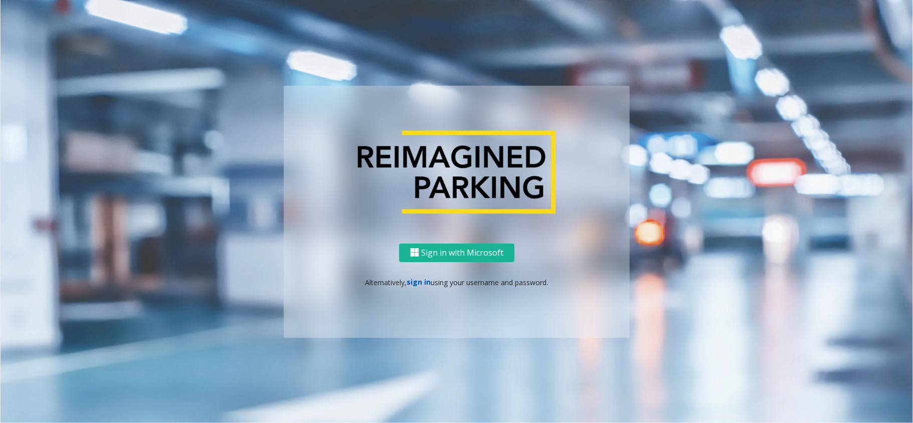
click at [428, 286] on link "sign in" at bounding box center [419, 282] width 24 height 10
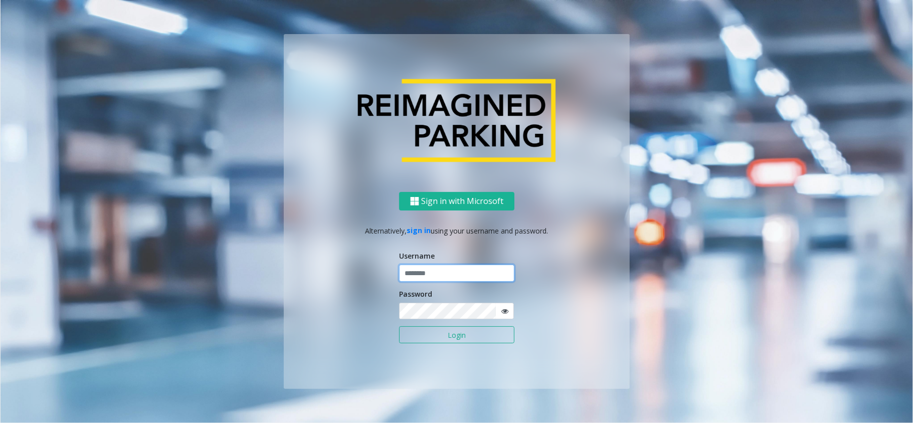
type input "*********"
click at [442, 341] on button "Login" at bounding box center [456, 334] width 115 height 17
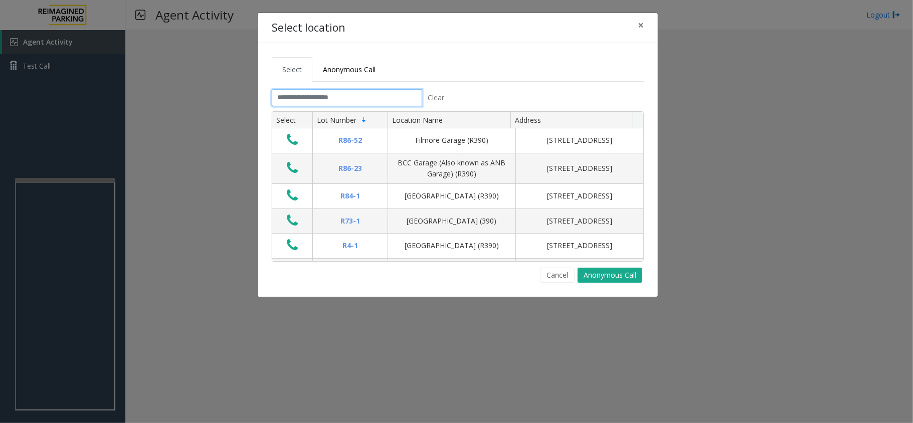
click at [315, 97] on input "text" at bounding box center [347, 97] width 150 height 17
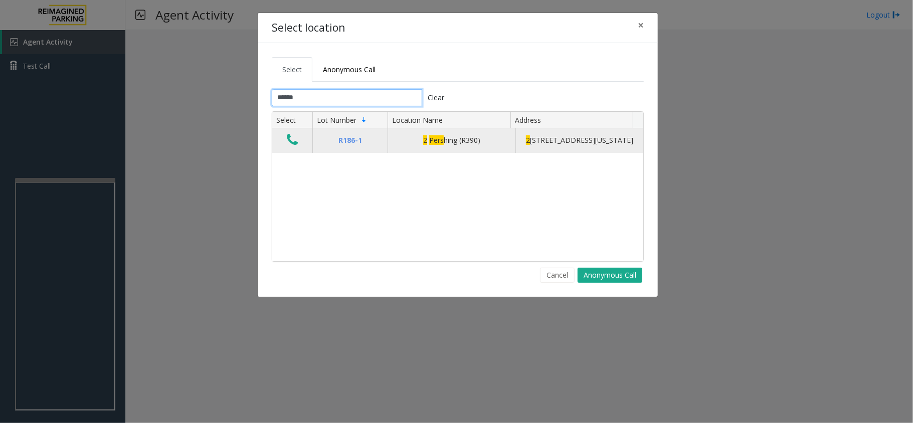
type input "******"
click at [289, 141] on icon "Data table" at bounding box center [292, 140] width 11 height 14
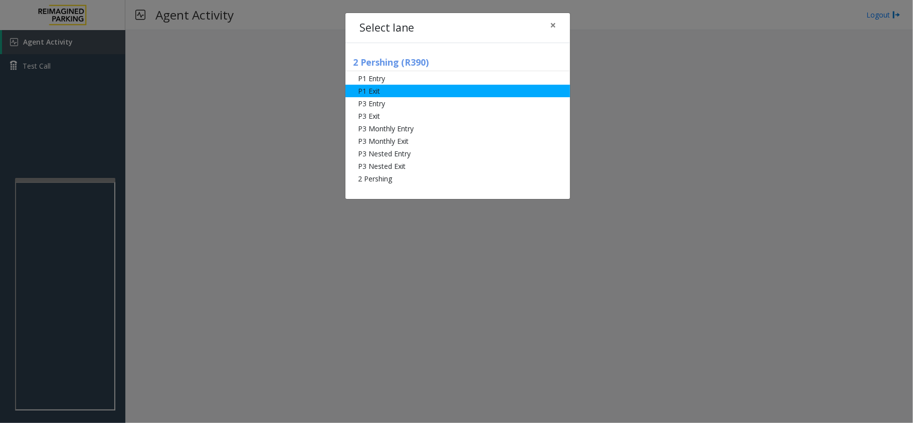
click at [389, 90] on li "P1 Exit" at bounding box center [457, 91] width 225 height 13
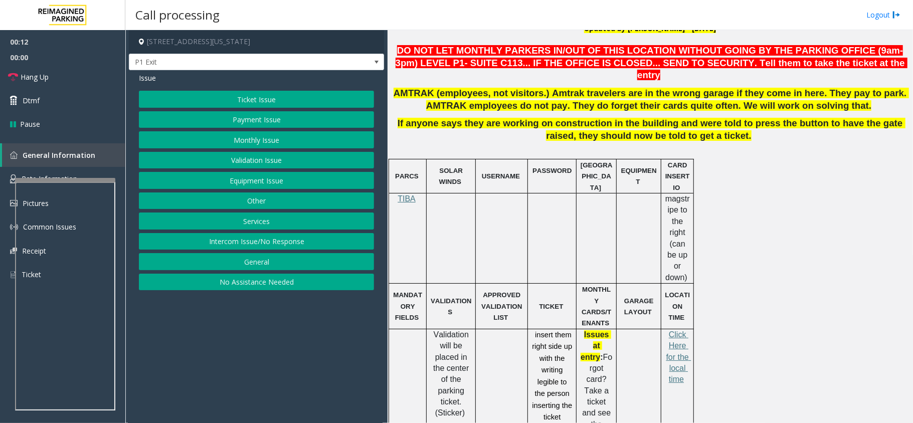
scroll to position [401, 0]
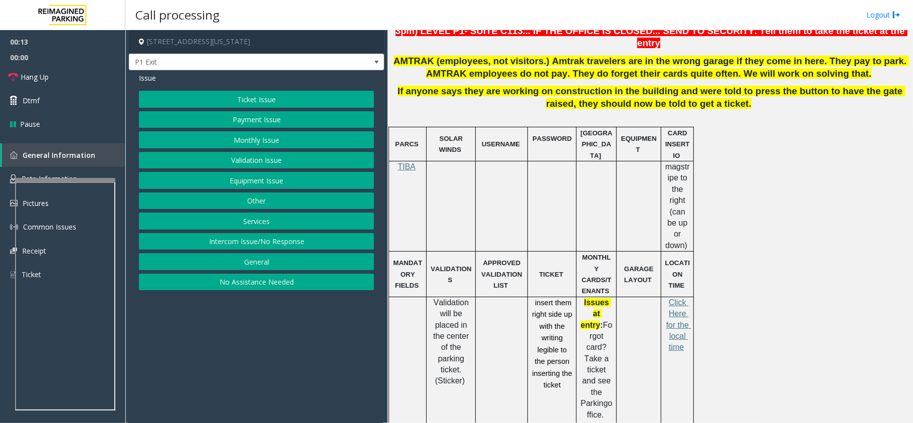
click at [262, 105] on button "Ticket Issue" at bounding box center [256, 99] width 235 height 17
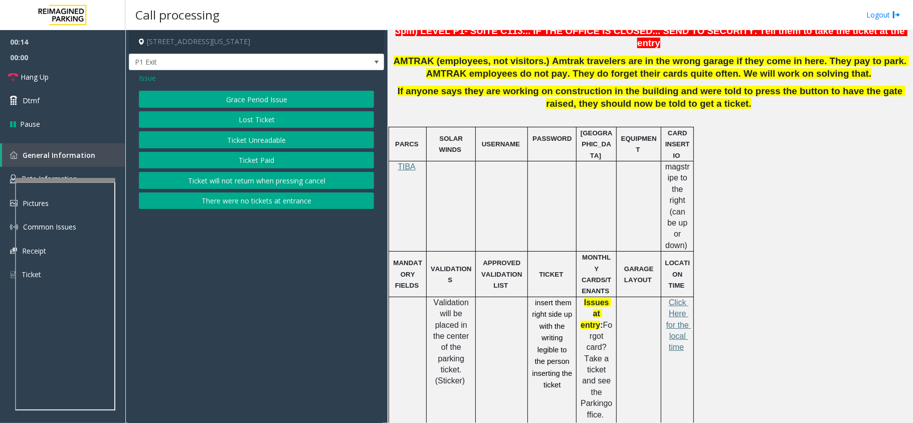
click at [270, 137] on button "Ticket Unreadable" at bounding box center [256, 139] width 235 height 17
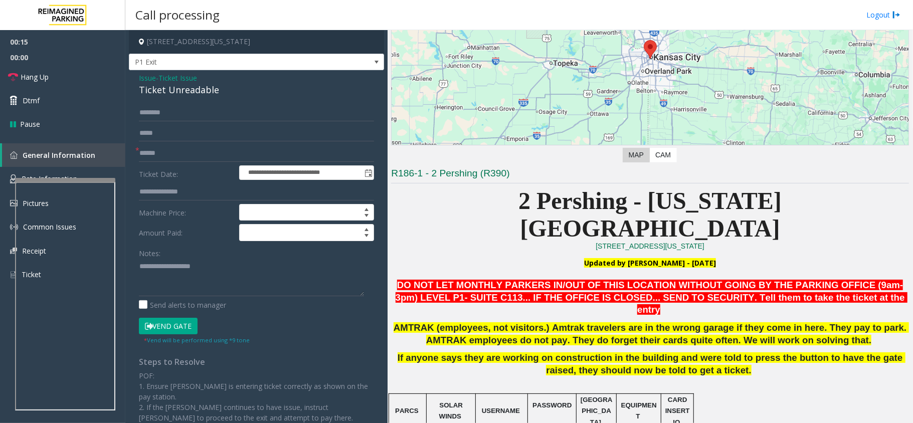
scroll to position [133, 0]
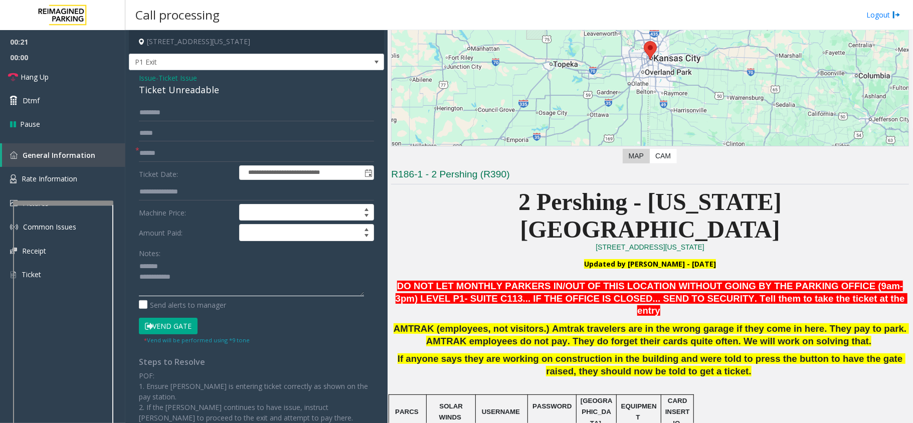
click at [77, 205] on div at bounding box center [63, 203] width 100 height 4
click at [81, 181] on link "Rate Information" at bounding box center [62, 179] width 125 height 25
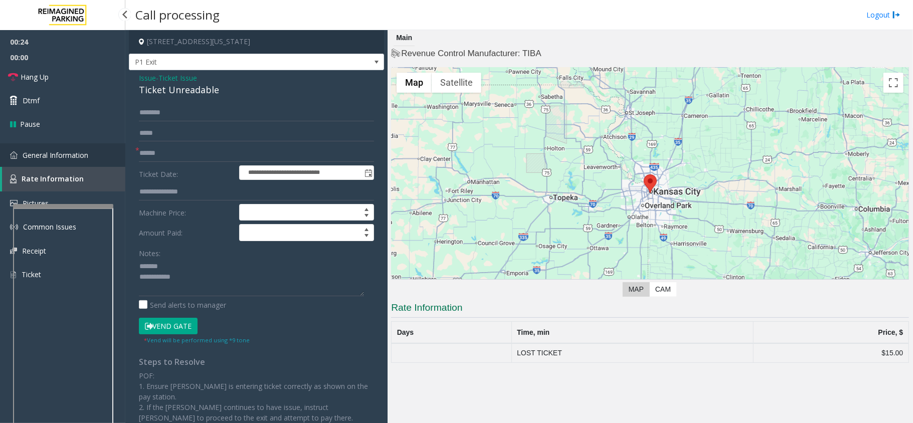
click at [90, 153] on link "General Information" at bounding box center [62, 155] width 125 height 24
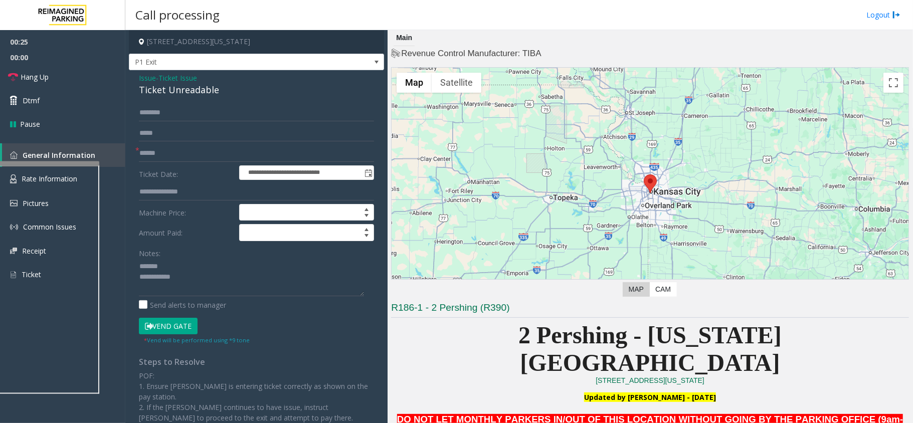
click at [76, 162] on div at bounding box center [49, 163] width 100 height 4
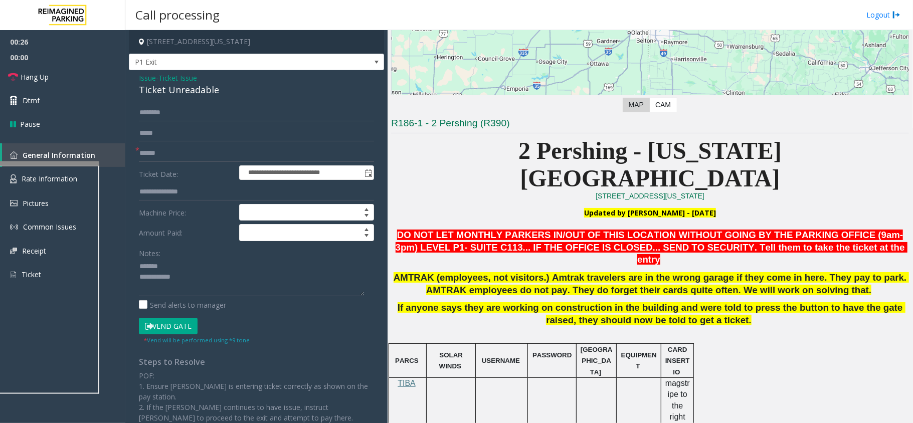
scroll to position [201, 0]
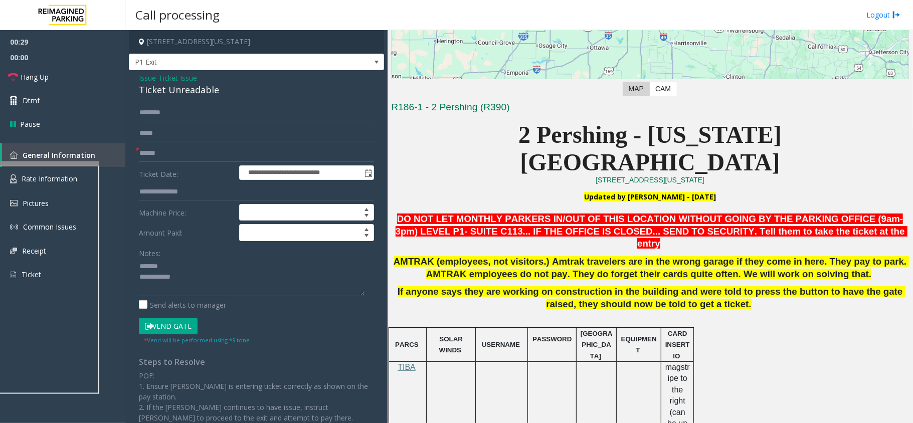
click at [172, 91] on div "Ticket Unreadable" at bounding box center [256, 90] width 235 height 14
click at [232, 267] on textarea at bounding box center [251, 278] width 225 height 38
type textarea "**********"
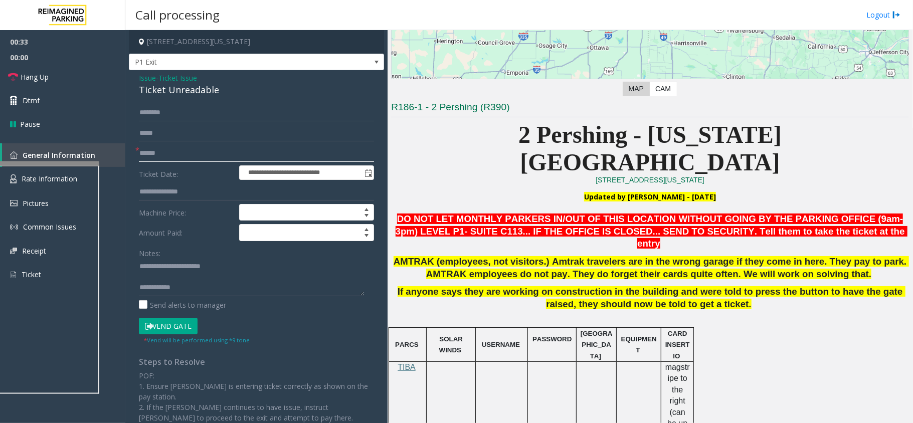
click at [180, 152] on input "text" at bounding box center [256, 153] width 235 height 17
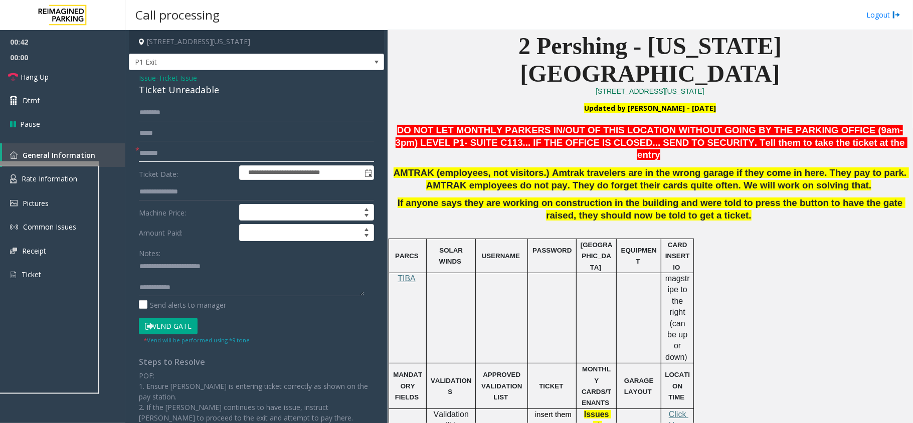
scroll to position [248, 0]
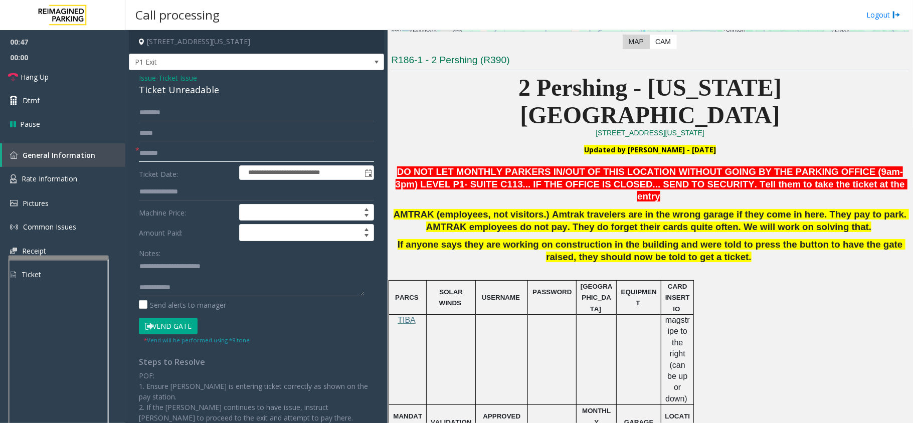
click at [93, 257] on div at bounding box center [59, 258] width 100 height 4
type input "*******"
click at [98, 181] on link "Rate Information" at bounding box center [62, 179] width 125 height 25
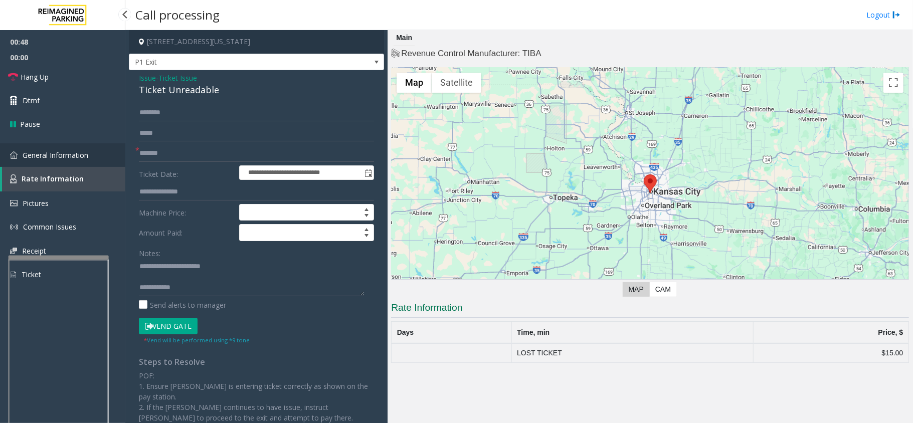
click at [98, 165] on link "General Information" at bounding box center [62, 155] width 125 height 24
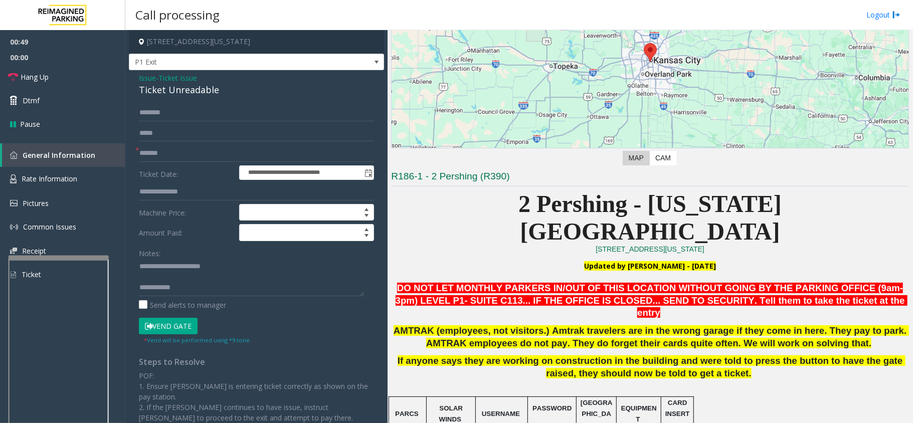
scroll to position [334, 0]
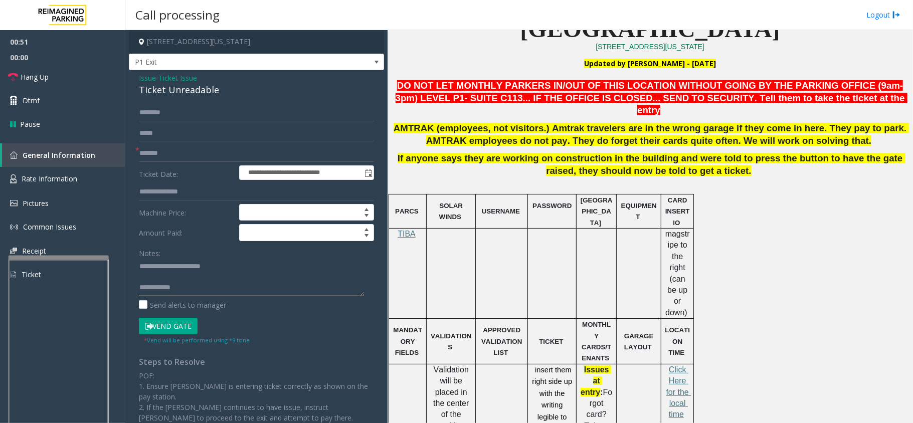
click at [243, 272] on textarea at bounding box center [251, 278] width 225 height 38
click at [183, 273] on textarea at bounding box center [251, 278] width 225 height 38
click at [181, 323] on button "Vend Gate" at bounding box center [168, 326] width 59 height 17
click at [241, 267] on textarea at bounding box center [251, 278] width 225 height 38
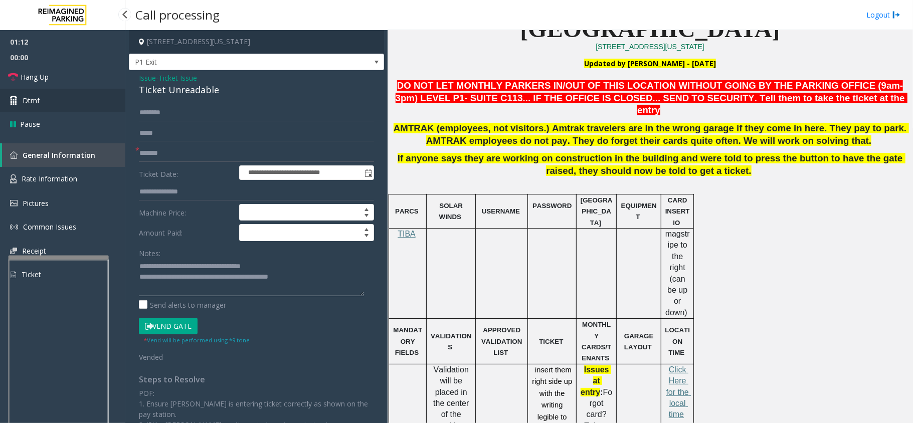
type textarea "**********"
click at [88, 90] on link "Dtmf" at bounding box center [62, 101] width 125 height 24
click at [88, 90] on body "**********" at bounding box center [456, 211] width 913 height 423
click at [47, 81] on span "Hang Up" at bounding box center [35, 77] width 28 height 11
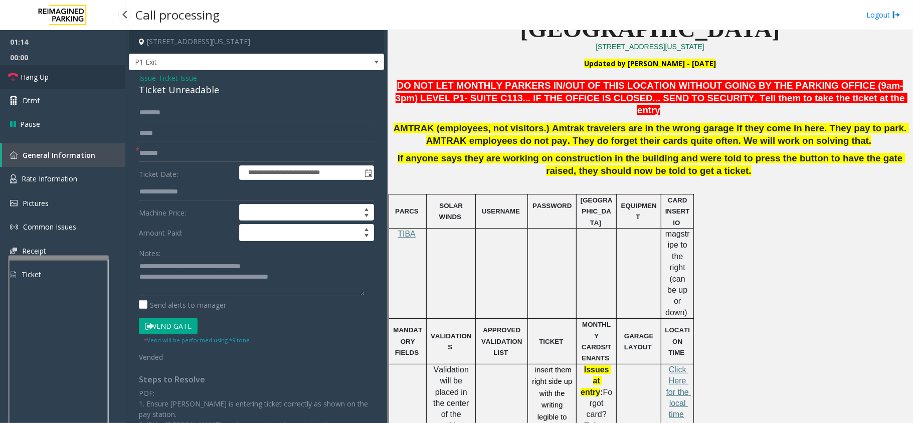
click at [47, 81] on span "Hang Up" at bounding box center [35, 77] width 28 height 11
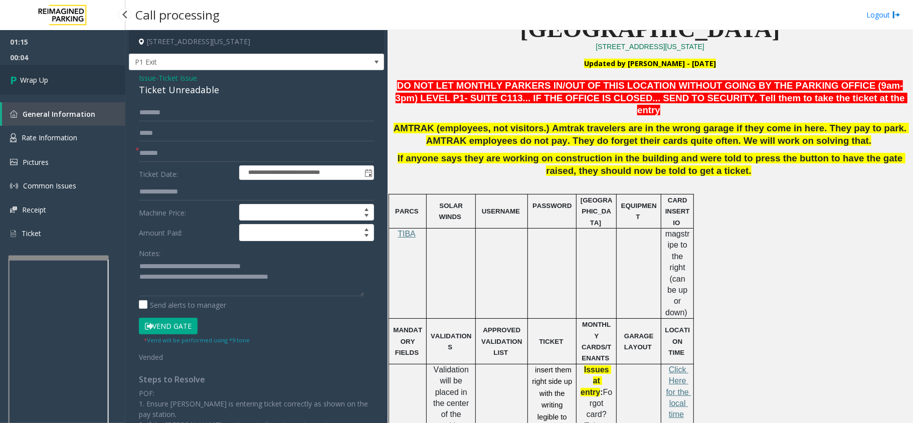
click at [76, 71] on link "Wrap Up" at bounding box center [62, 80] width 125 height 30
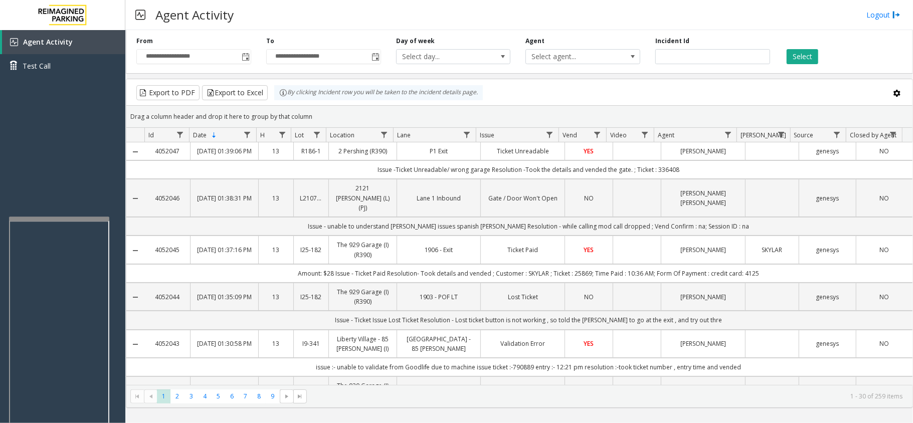
click at [83, 217] on div at bounding box center [59, 219] width 100 height 4
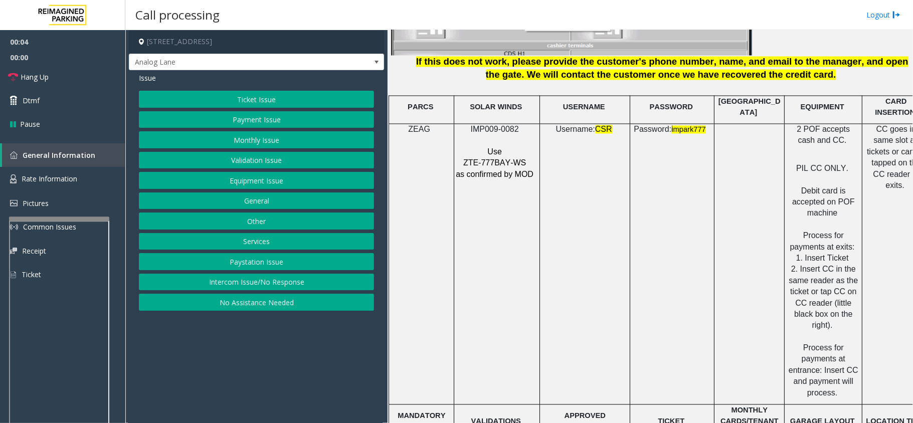
scroll to position [1336, 0]
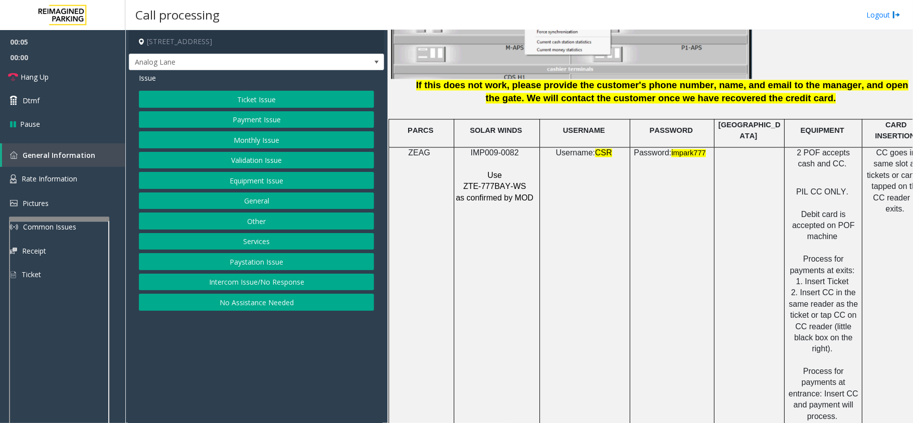
click at [490, 149] on span "IMP009-0082" at bounding box center [495, 153] width 48 height 9
copy p "IMP009-0082"
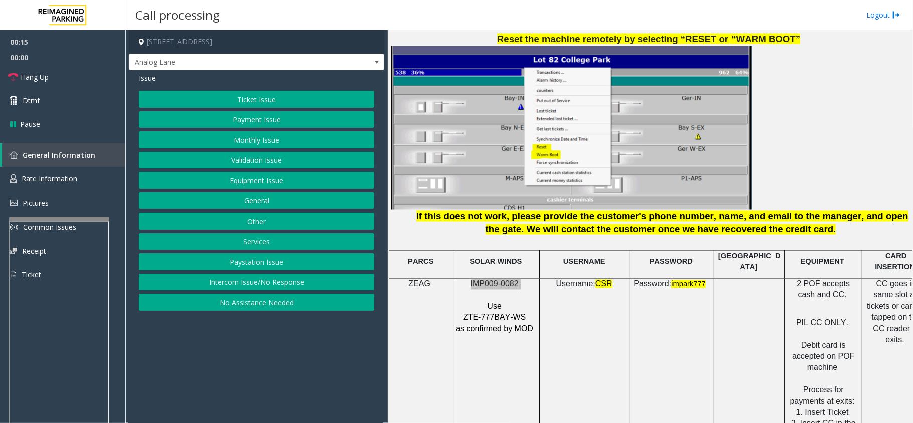
scroll to position [1069, 0]
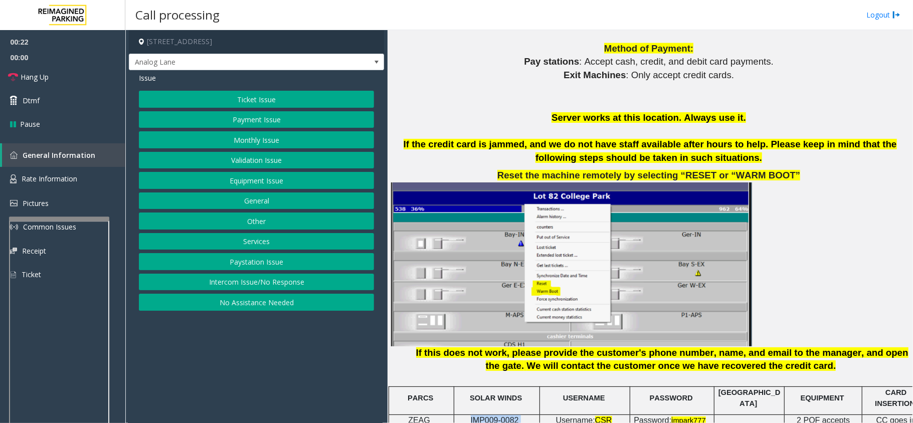
click at [281, 116] on button "Payment Issue" at bounding box center [256, 119] width 235 height 17
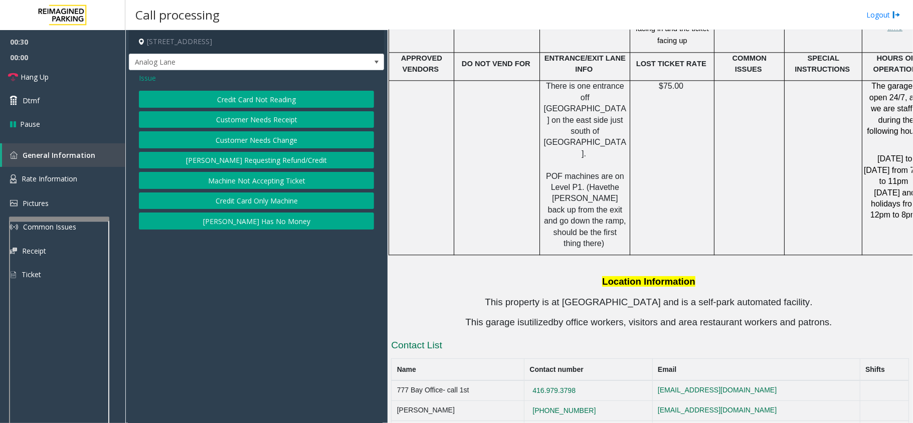
scroll to position [2044, 0]
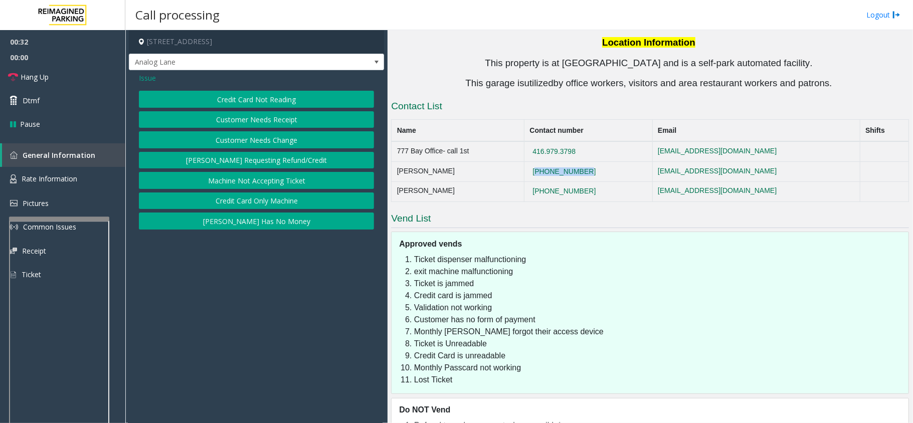
drag, startPoint x: 620, startPoint y: 107, endPoint x: 572, endPoint y: 102, distance: 47.3
click at [572, 162] on td "[PHONE_NUMBER]" at bounding box center [588, 172] width 128 height 20
drag, startPoint x: 575, startPoint y: 102, endPoint x: 628, endPoint y: 96, distance: 53.0
click at [628, 141] on td "416.979.3798" at bounding box center [588, 151] width 128 height 20
drag, startPoint x: 626, startPoint y: 107, endPoint x: 568, endPoint y: 101, distance: 57.9
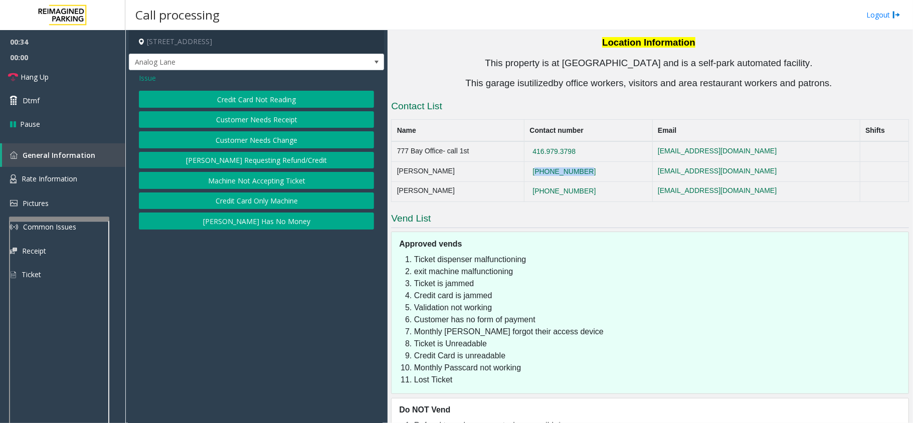
click at [568, 162] on td "[PHONE_NUMBER]" at bounding box center [588, 172] width 128 height 20
copy button "[PHONE_NUMBER]"
click at [149, 79] on span "Issue" at bounding box center [147, 78] width 17 height 11
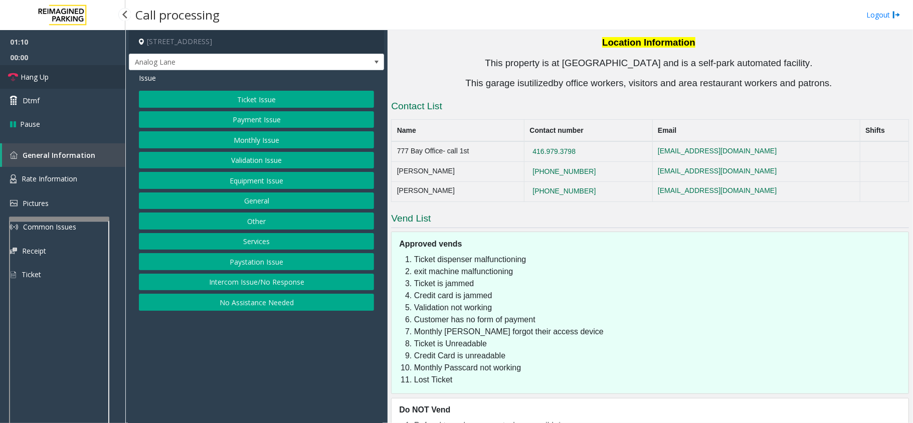
click at [71, 74] on link "Hang Up" at bounding box center [62, 77] width 125 height 24
click at [297, 178] on button "Equipment Issue" at bounding box center [256, 180] width 235 height 17
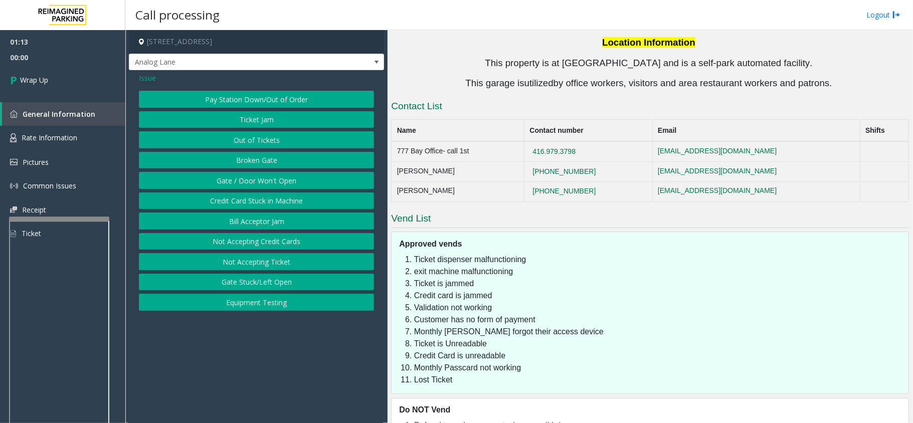
click at [287, 199] on button "Credit Card Stuck in Machine" at bounding box center [256, 200] width 235 height 17
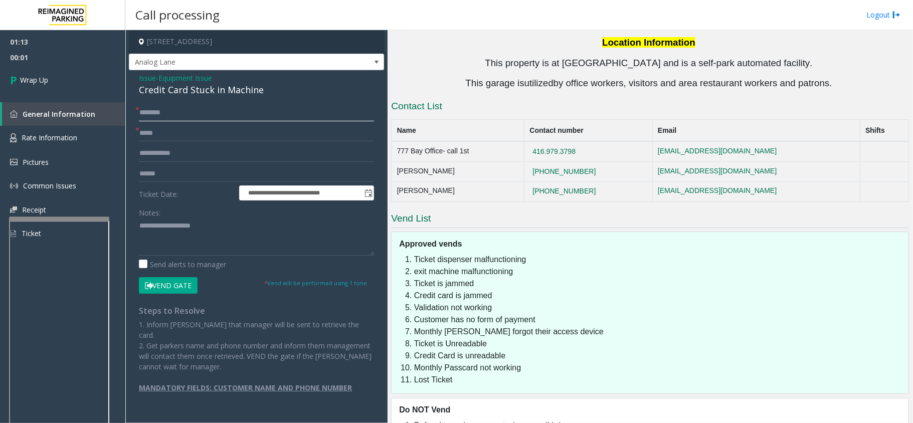
click at [190, 107] on input "text" at bounding box center [256, 112] width 235 height 17
type input "**"
type input "*"
type input "**"
click at [214, 91] on div "Credit Card Stuck in Machine" at bounding box center [256, 90] width 235 height 14
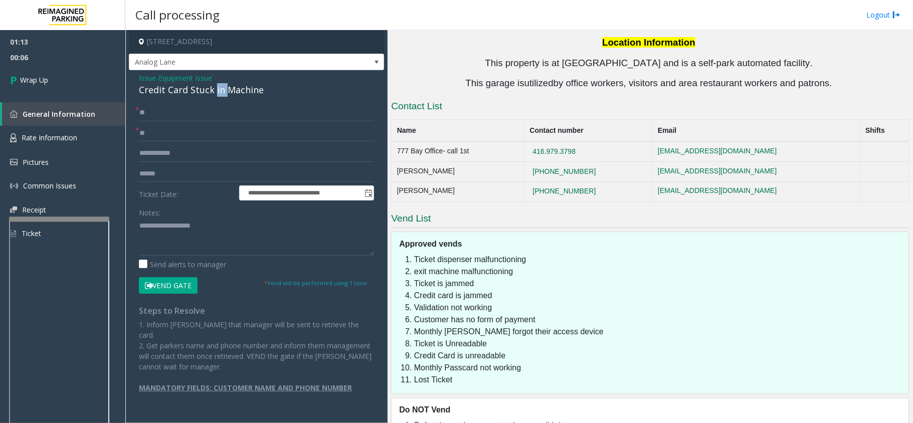
click at [214, 91] on div "Credit Card Stuck in Machine" at bounding box center [256, 90] width 235 height 14
copy div "Credit Card Stuck in Machine"
click at [218, 227] on textarea at bounding box center [256, 237] width 235 height 38
paste textarea "**********"
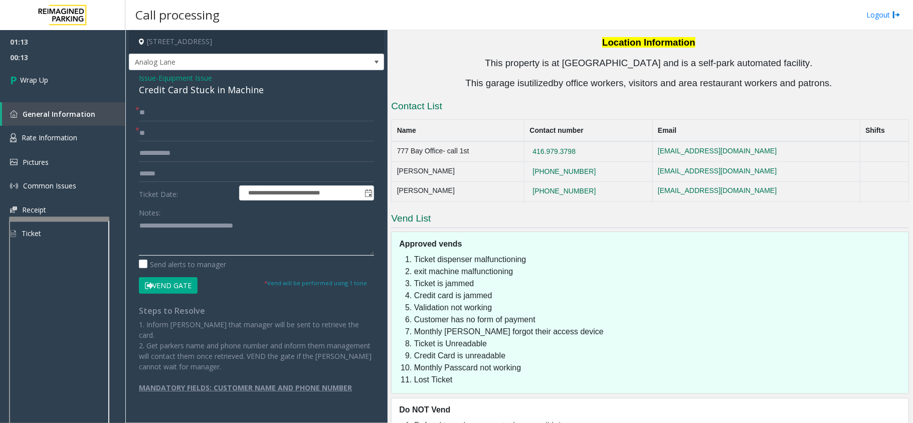
click at [277, 238] on textarea at bounding box center [256, 237] width 235 height 38
type textarea "**********"
click at [95, 73] on link "Wrap Up" at bounding box center [62, 80] width 125 height 30
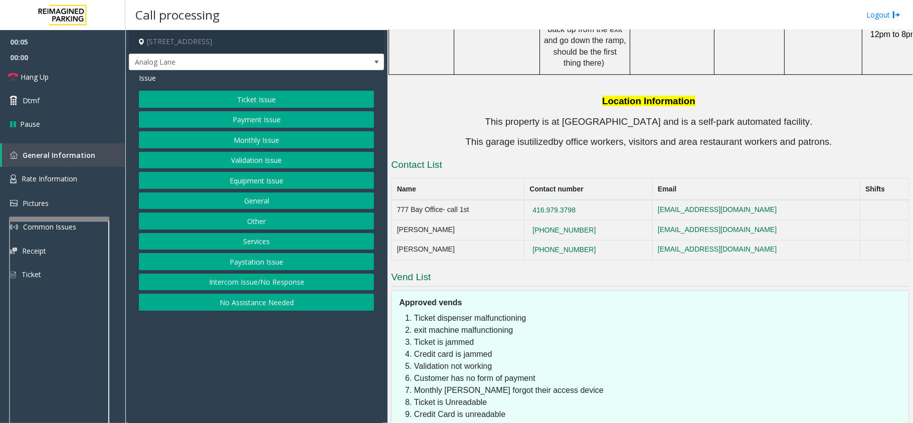
scroll to position [2044, 0]
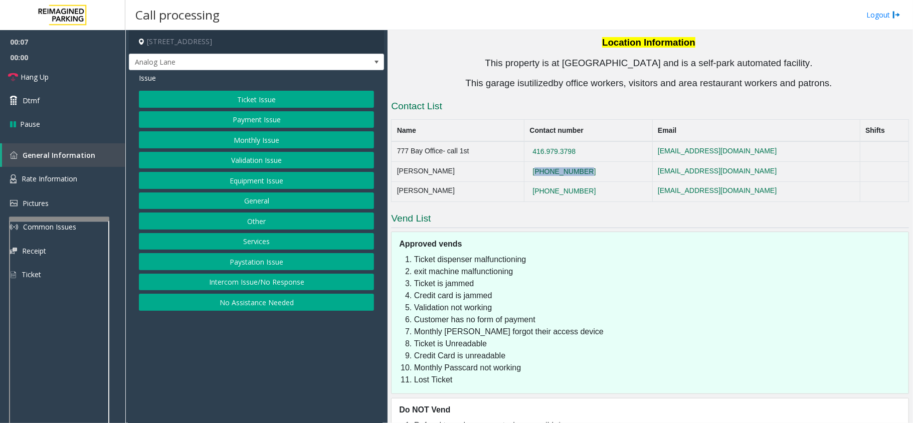
drag, startPoint x: 618, startPoint y: 111, endPoint x: 556, endPoint y: 107, distance: 62.3
click at [556, 162] on td "[PHONE_NUMBER]" at bounding box center [588, 172] width 128 height 20
copy button "[PHONE_NUMBER]"
click at [247, 174] on button "Equipment Issue" at bounding box center [256, 180] width 235 height 17
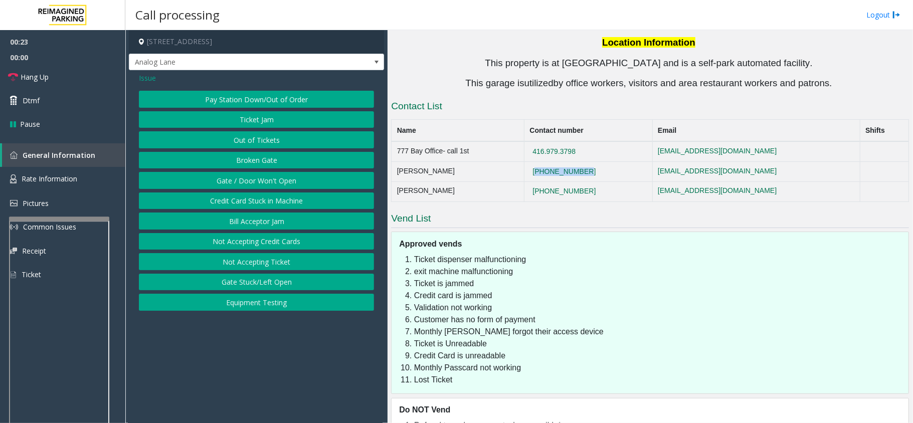
click at [251, 199] on button "Credit Card Stuck in Machine" at bounding box center [256, 200] width 235 height 17
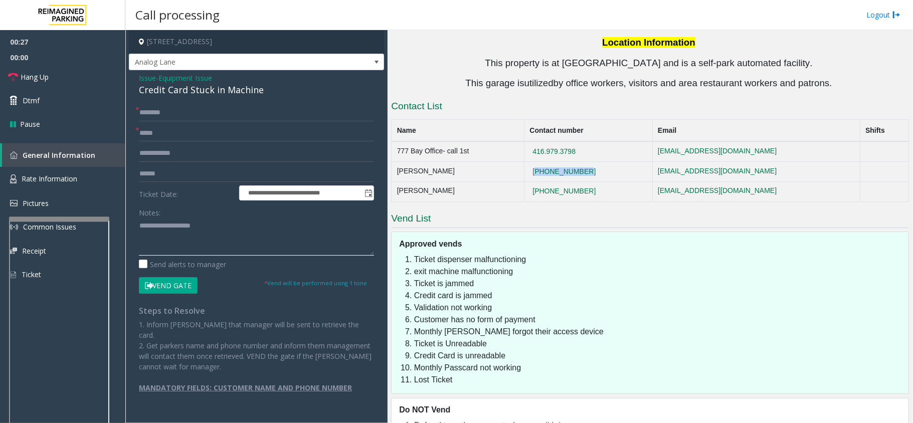
click at [200, 237] on textarea at bounding box center [256, 237] width 235 height 38
paste textarea "**********"
click at [170, 93] on div "Credit Card Stuck in Machine" at bounding box center [256, 90] width 235 height 14
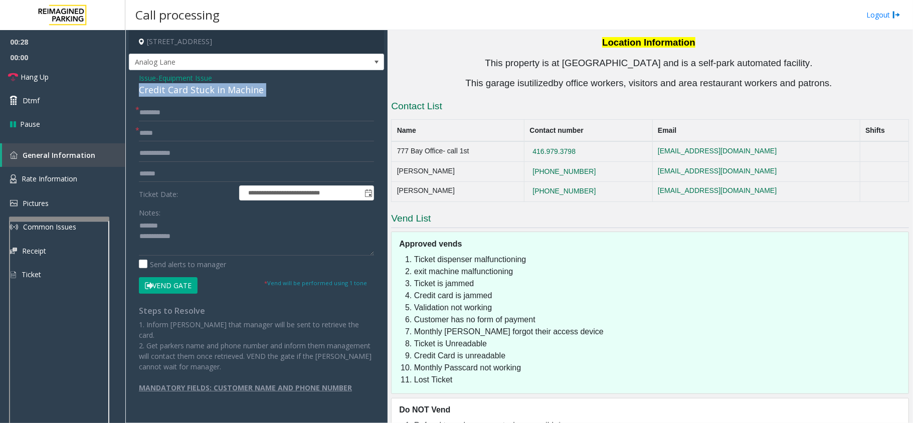
click at [170, 93] on div "Credit Card Stuck in Machine" at bounding box center [256, 90] width 235 height 14
copy div "Credit Card Stuck in Machine"
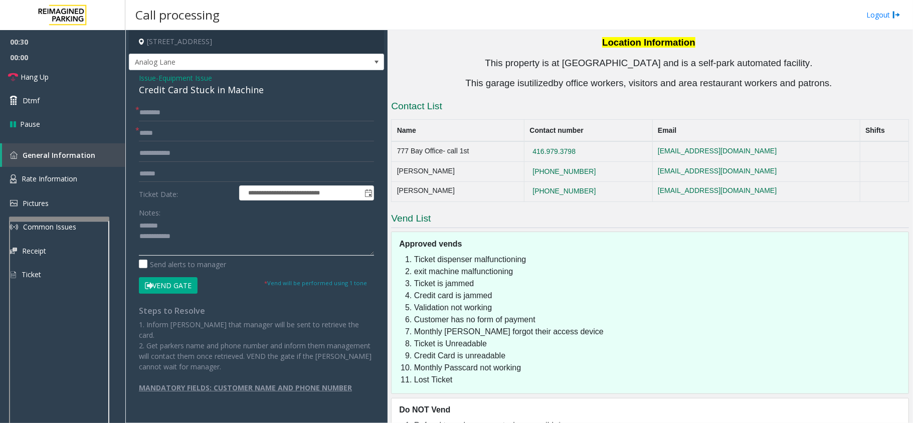
click at [195, 223] on textarea at bounding box center [256, 237] width 235 height 38
paste textarea "**********"
drag, startPoint x: 609, startPoint y: 85, endPoint x: 561, endPoint y: 83, distance: 47.1
click at [561, 141] on td "416.979.3798" at bounding box center [588, 151] width 128 height 20
copy button "416.979.3798"
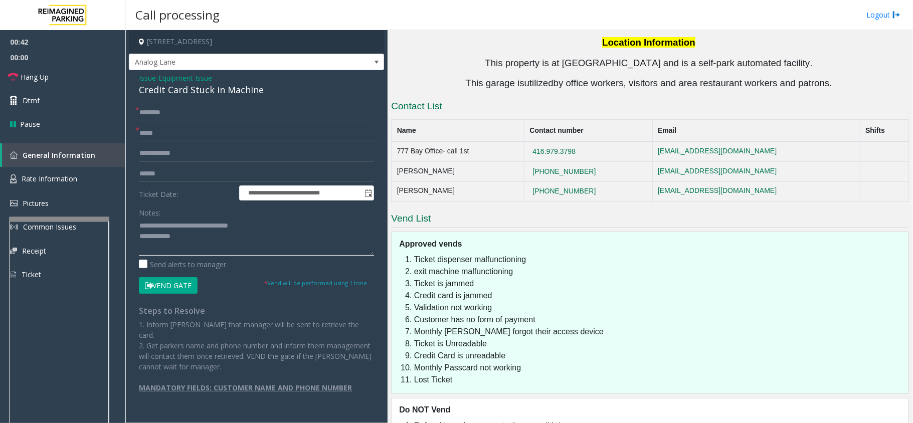
click at [200, 243] on textarea at bounding box center [256, 237] width 235 height 38
type textarea "**********"
click at [178, 113] on input "text" at bounding box center [256, 112] width 235 height 17
type input "**"
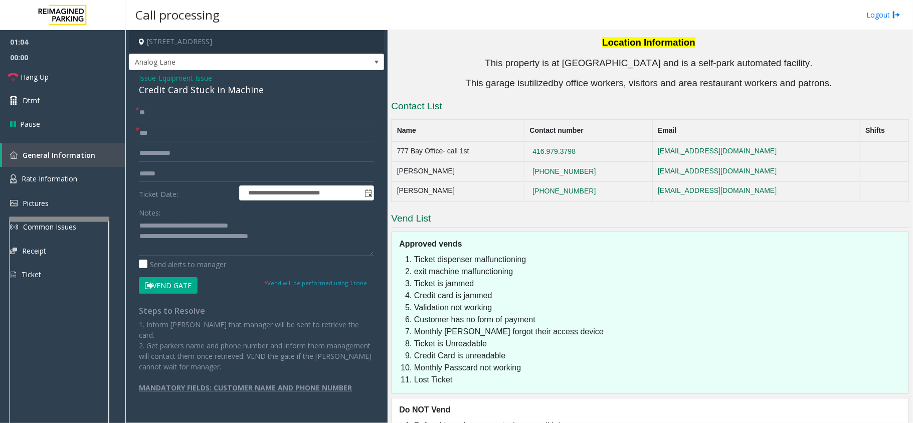
drag, startPoint x: 626, startPoint y: 129, endPoint x: 560, endPoint y: 123, distance: 65.4
click at [560, 181] on td "[PHONE_NUMBER]" at bounding box center [588, 191] width 128 height 20
copy button "[PHONE_NUMBER]"
click at [289, 237] on textarea at bounding box center [256, 237] width 235 height 38
click at [73, 72] on link "Hang Up" at bounding box center [62, 77] width 125 height 24
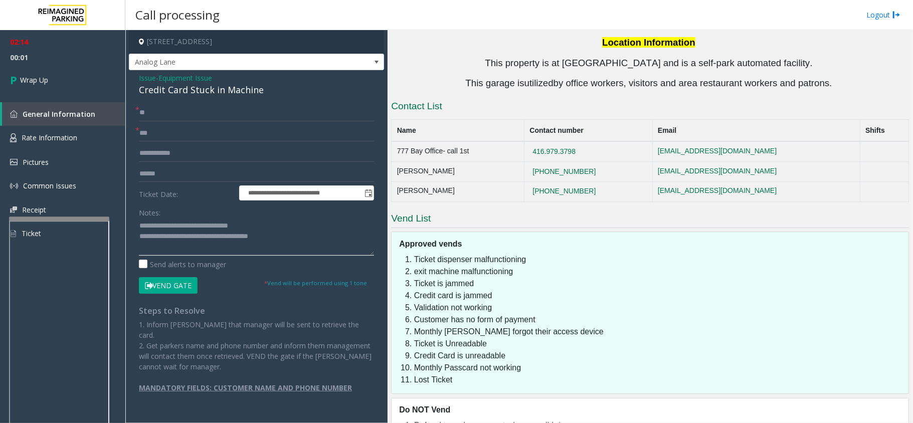
click at [321, 241] on textarea at bounding box center [256, 237] width 235 height 38
type textarea "**********"
click at [70, 83] on link "Wrap Up" at bounding box center [62, 80] width 125 height 30
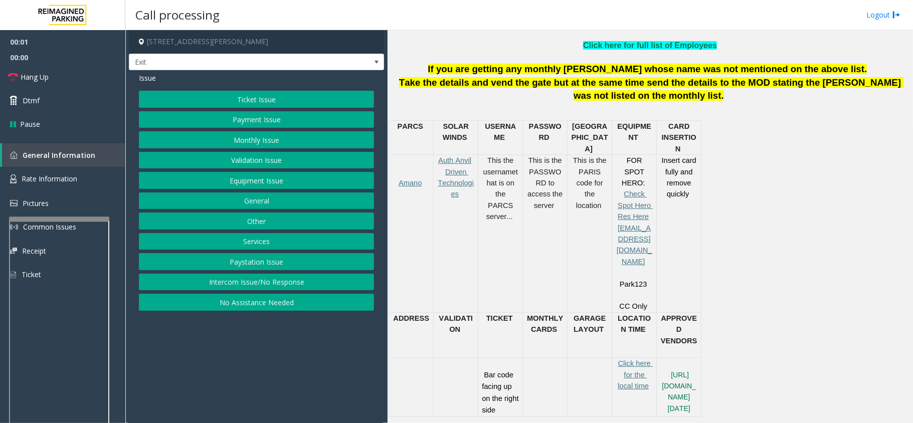
scroll to position [401, 0]
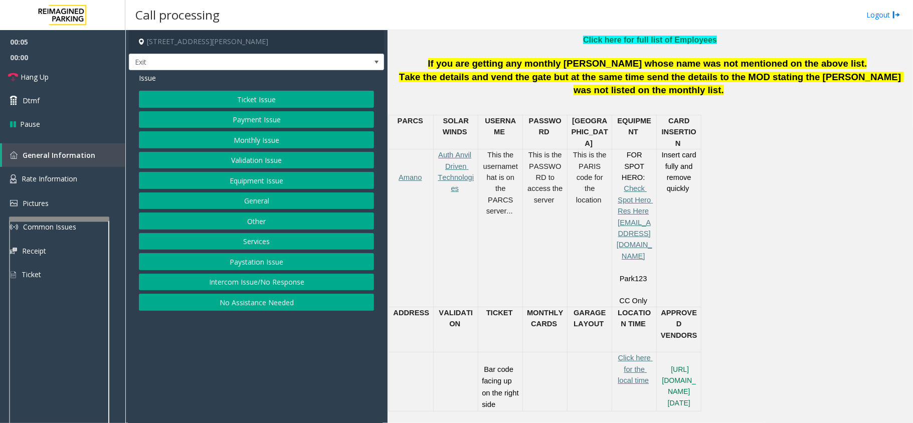
click at [287, 285] on button "Intercom Issue/No Response" at bounding box center [256, 282] width 235 height 17
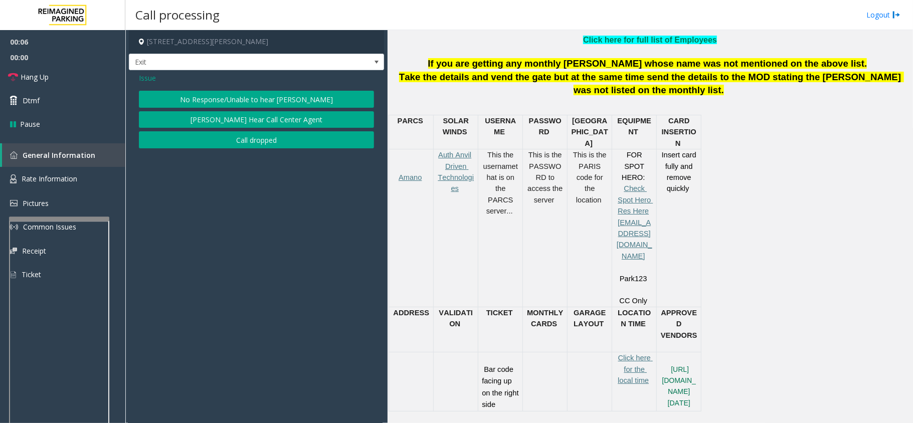
click at [233, 97] on button "No Response/Unable to hear [PERSON_NAME]" at bounding box center [256, 99] width 235 height 17
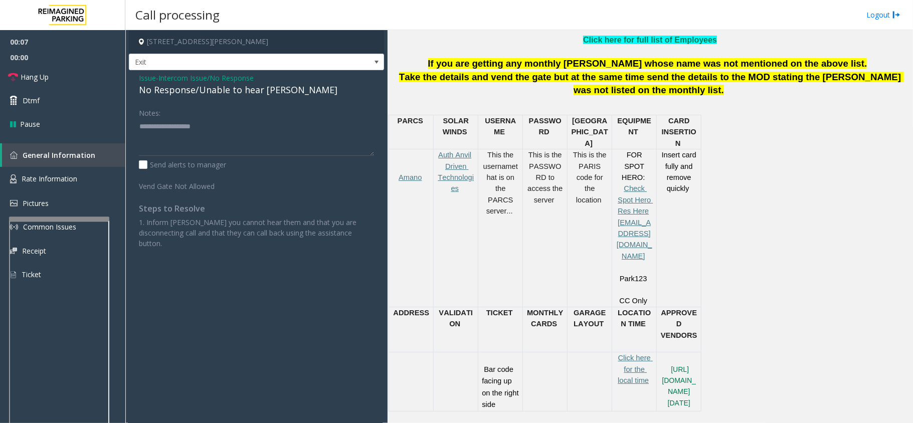
click at [227, 89] on div "No Response/Unable to hear [PERSON_NAME]" at bounding box center [256, 90] width 235 height 14
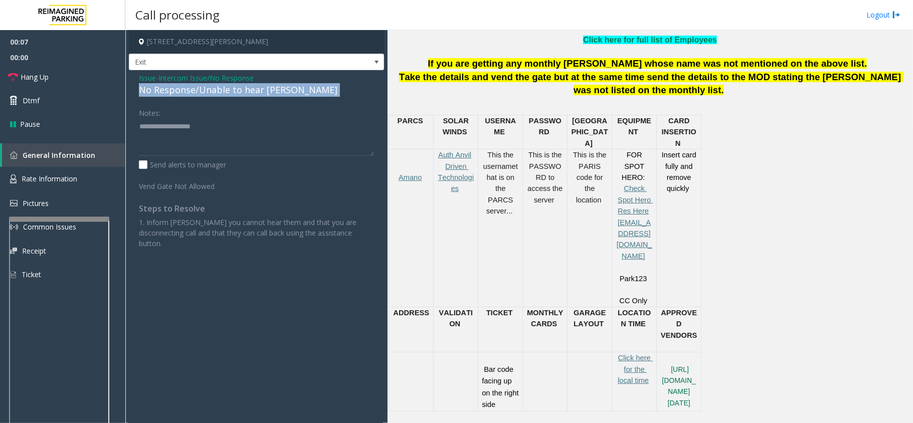
click at [227, 89] on div "No Response/Unable to hear [PERSON_NAME]" at bounding box center [256, 90] width 235 height 14
copy div "No Response/Unable to hear [PERSON_NAME]"
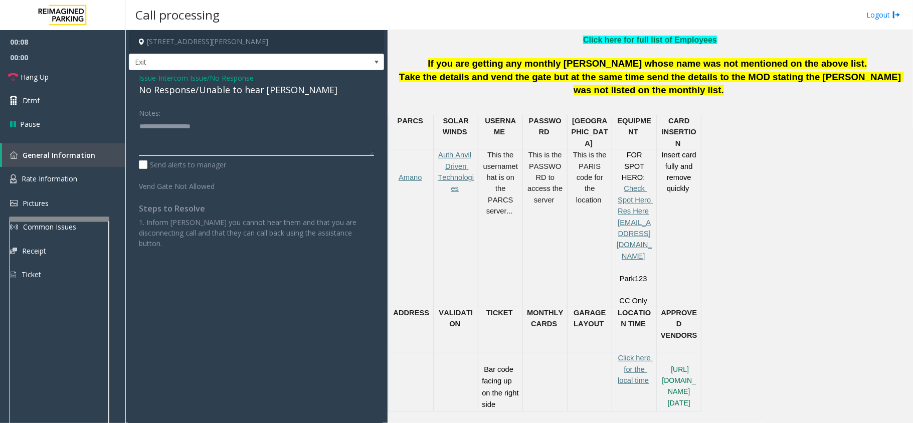
click at [223, 127] on textarea at bounding box center [256, 137] width 235 height 38
paste textarea "**********"
type textarea "**********"
click at [93, 70] on link "Hang Up" at bounding box center [62, 77] width 125 height 24
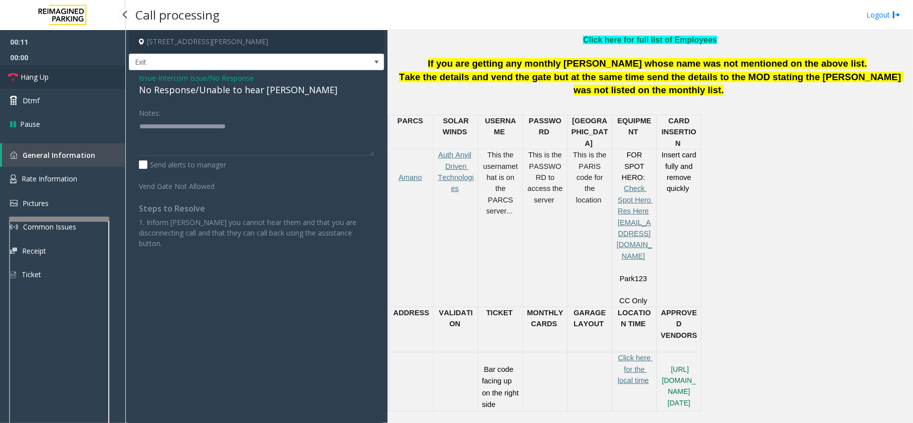
click at [93, 70] on link "Hang Up" at bounding box center [62, 77] width 125 height 24
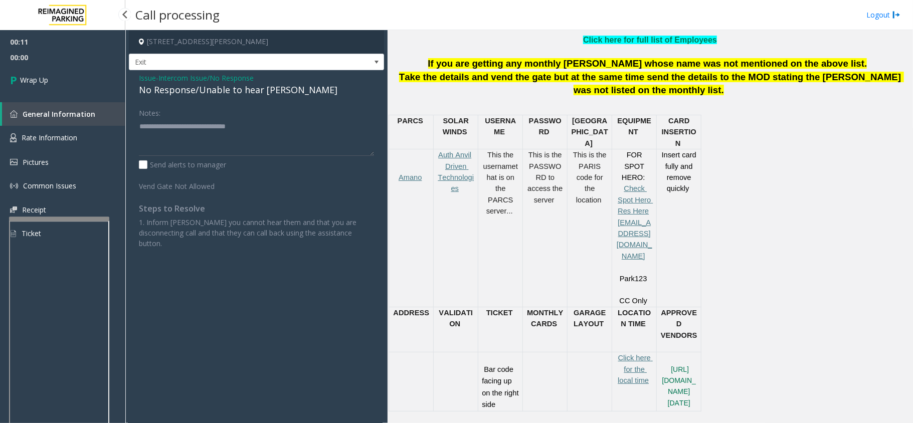
click at [93, 70] on link "Wrap Up" at bounding box center [62, 80] width 125 height 30
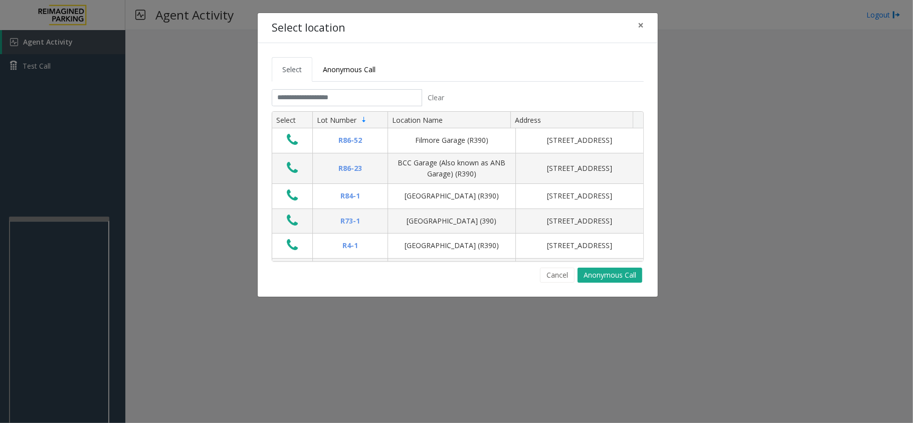
click at [654, 25] on div "Select location ×" at bounding box center [458, 28] width 400 height 31
click at [646, 25] on button "×" at bounding box center [641, 25] width 20 height 25
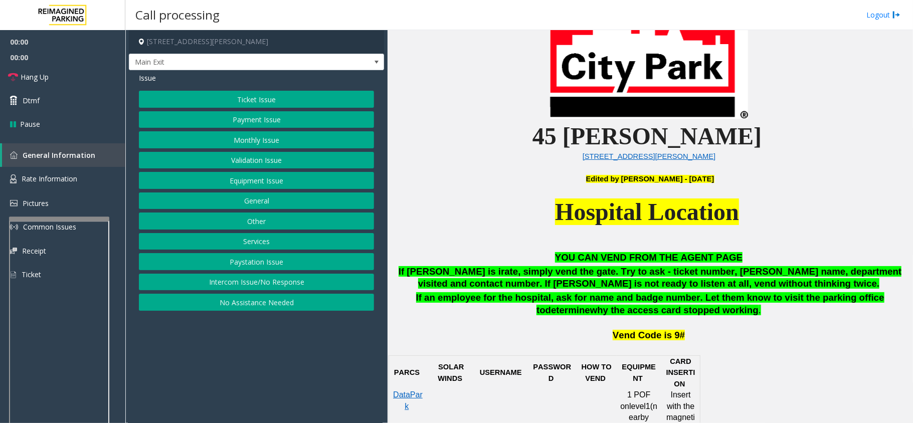
scroll to position [334, 0]
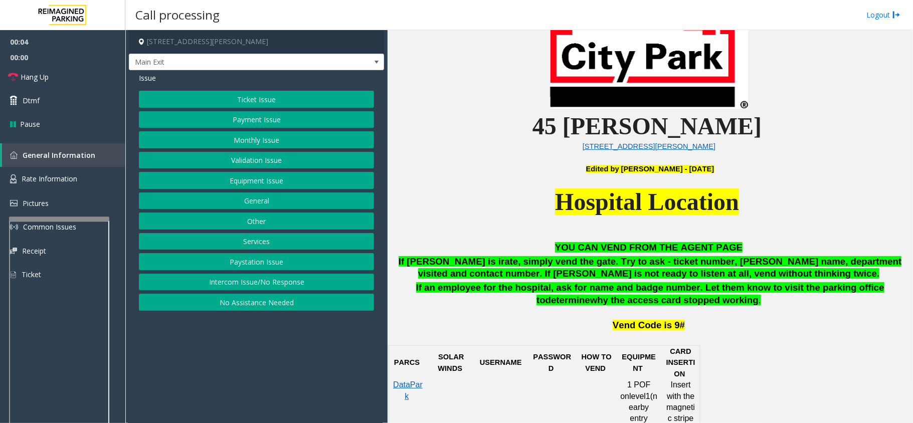
click at [288, 283] on button "Intercom Issue/No Response" at bounding box center [256, 282] width 235 height 17
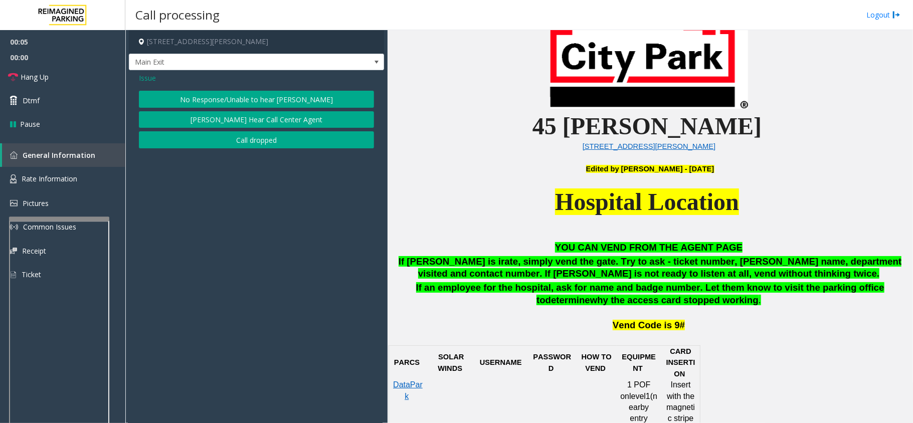
click at [279, 94] on button "No Response/Unable to hear [PERSON_NAME]" at bounding box center [256, 99] width 235 height 17
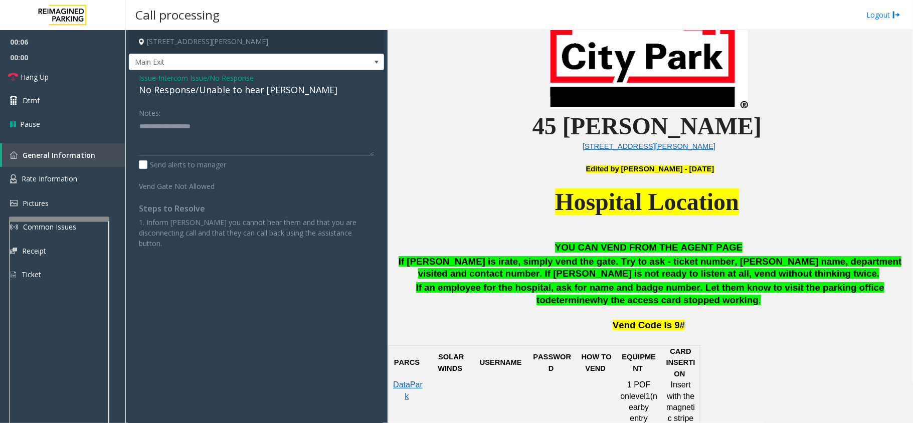
click at [246, 91] on div "No Response/Unable to hear [PERSON_NAME]" at bounding box center [256, 90] width 235 height 14
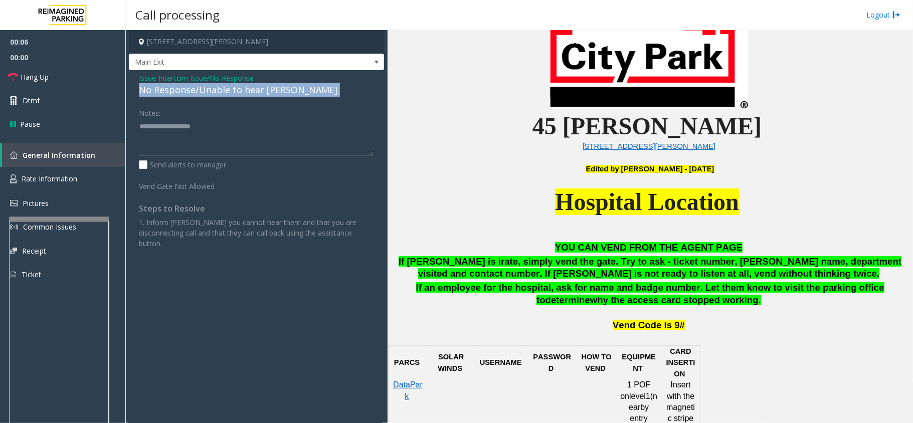
click at [246, 91] on div "No Response/Unable to hear [PERSON_NAME]" at bounding box center [256, 90] width 235 height 14
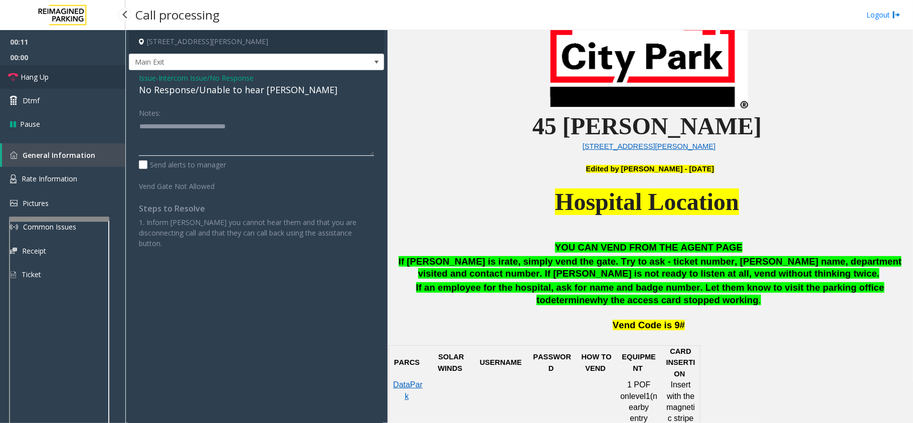
type textarea "**********"
click at [86, 73] on link "Hang Up" at bounding box center [62, 77] width 125 height 24
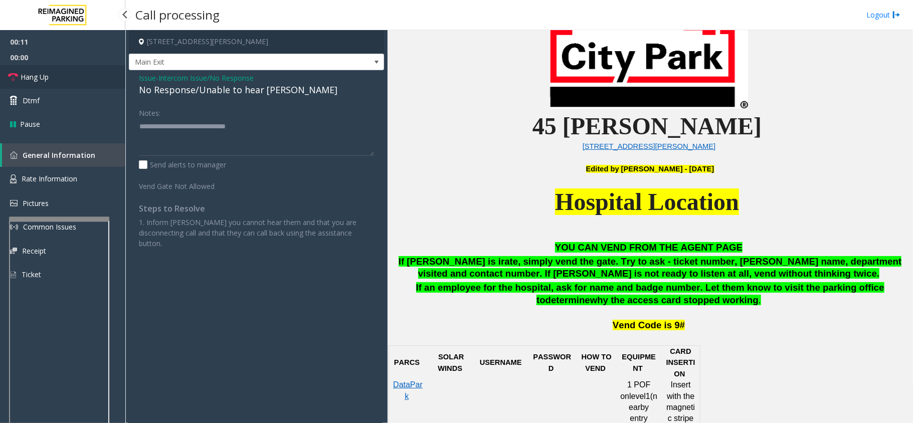
click at [86, 73] on link "Hang Up" at bounding box center [62, 77] width 125 height 24
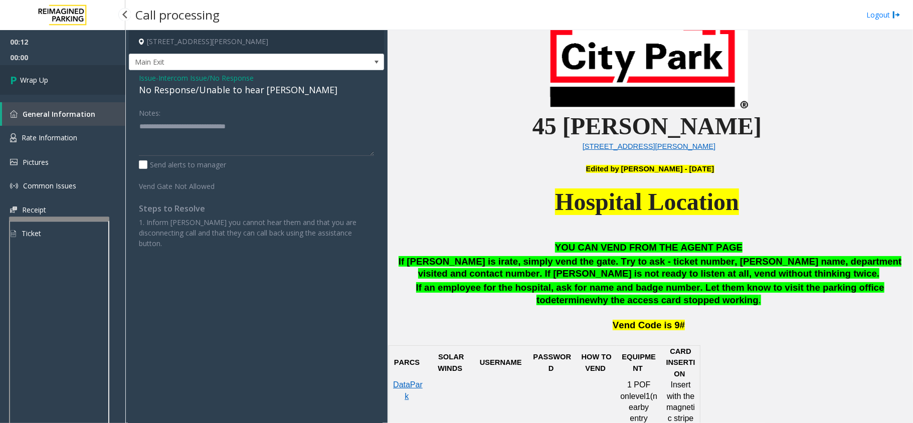
click at [86, 73] on link "Wrap Up" at bounding box center [62, 80] width 125 height 30
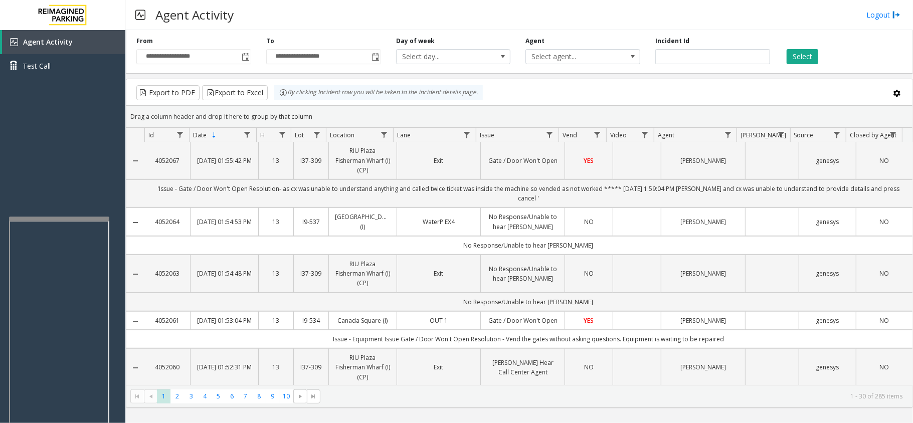
scroll to position [334, 0]
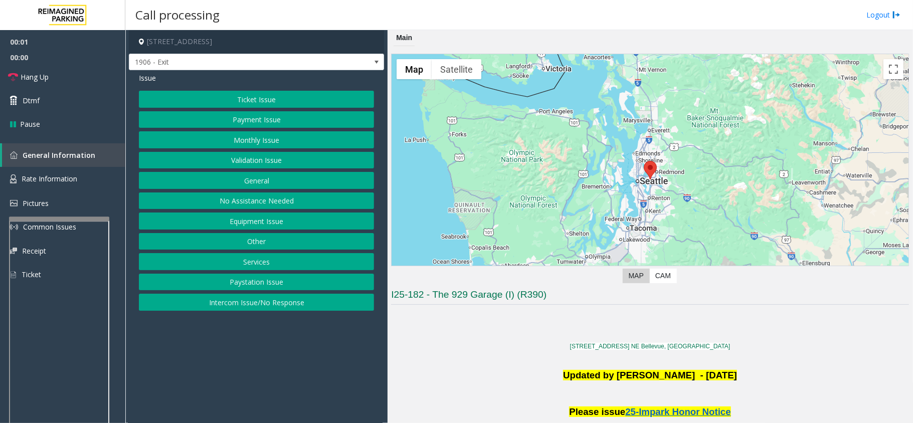
scroll to position [401, 0]
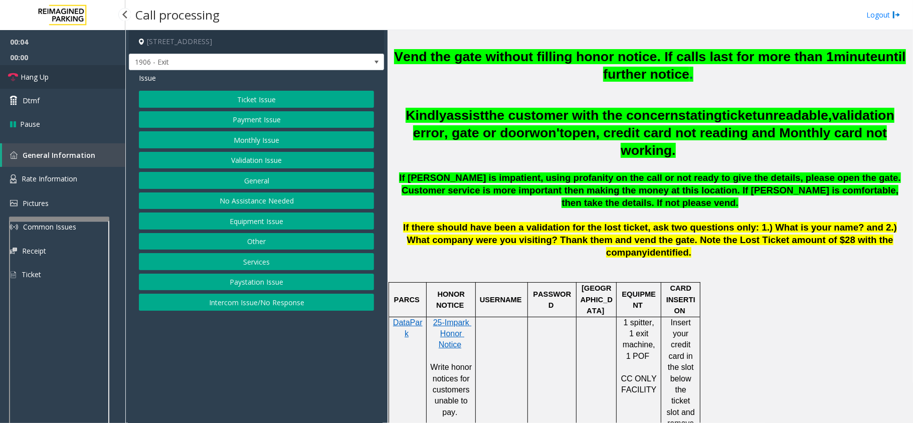
click at [78, 73] on link "Hang Up" at bounding box center [62, 77] width 125 height 24
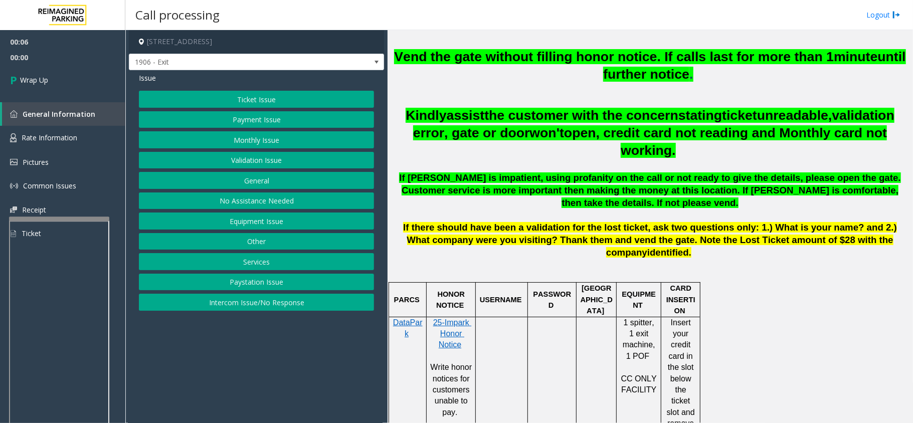
click at [259, 202] on button "No Assistance Needed" at bounding box center [256, 200] width 235 height 17
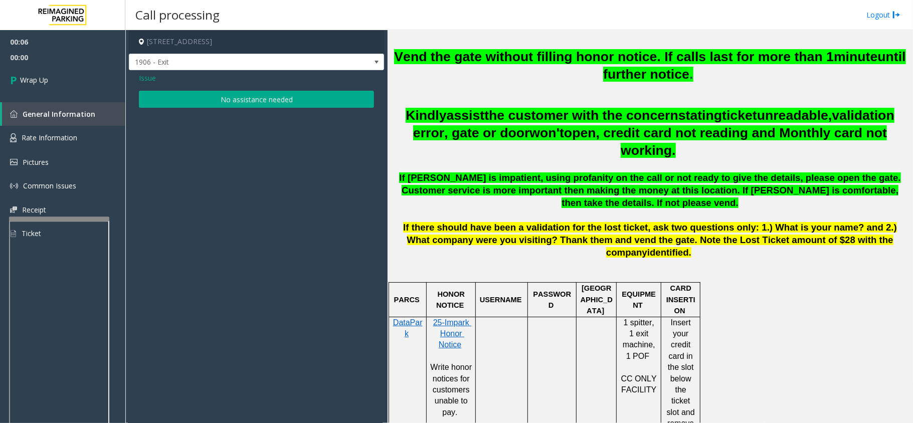
click at [204, 96] on button "No assistance needed" at bounding box center [256, 99] width 235 height 17
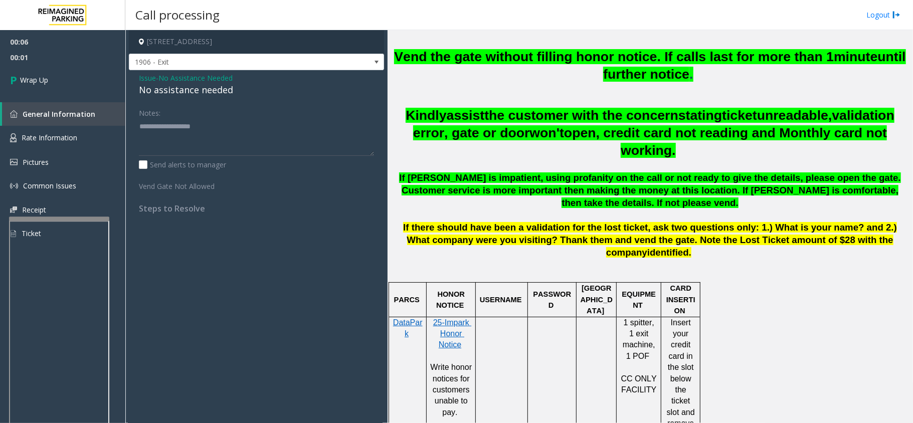
click at [161, 93] on div "No assistance needed" at bounding box center [256, 90] width 235 height 14
type textarea "**********"
click at [83, 78] on link "Wrap Up" at bounding box center [62, 80] width 125 height 30
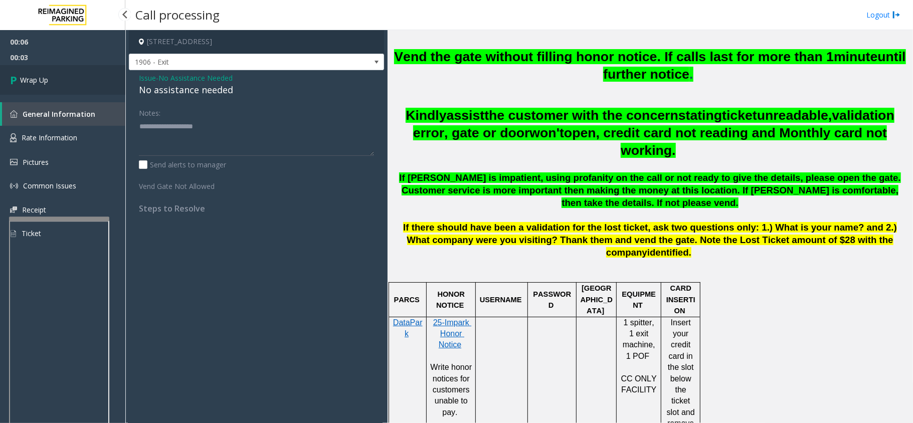
click at [83, 78] on link "Wrap Up" at bounding box center [62, 80] width 125 height 30
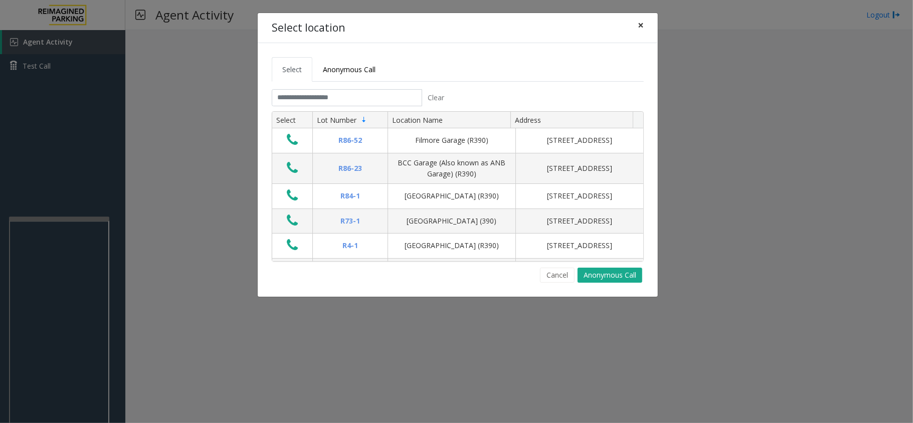
click at [642, 25] on span "×" at bounding box center [641, 25] width 6 height 14
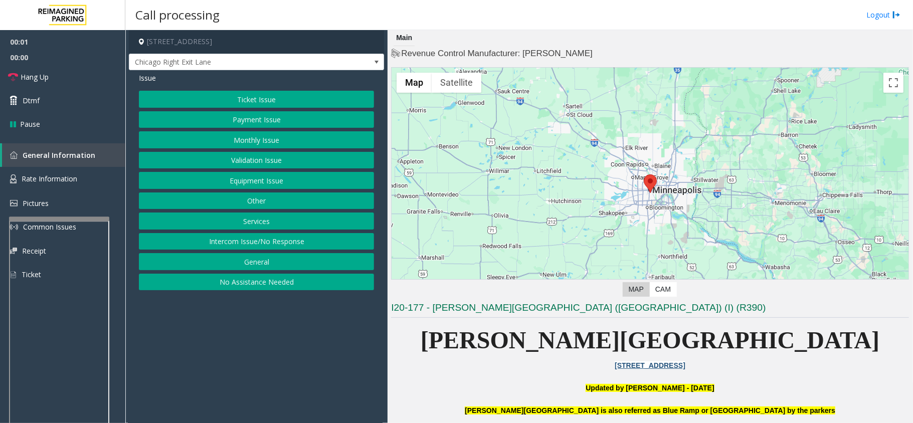
click at [257, 178] on button "Equipment Issue" at bounding box center [256, 180] width 235 height 17
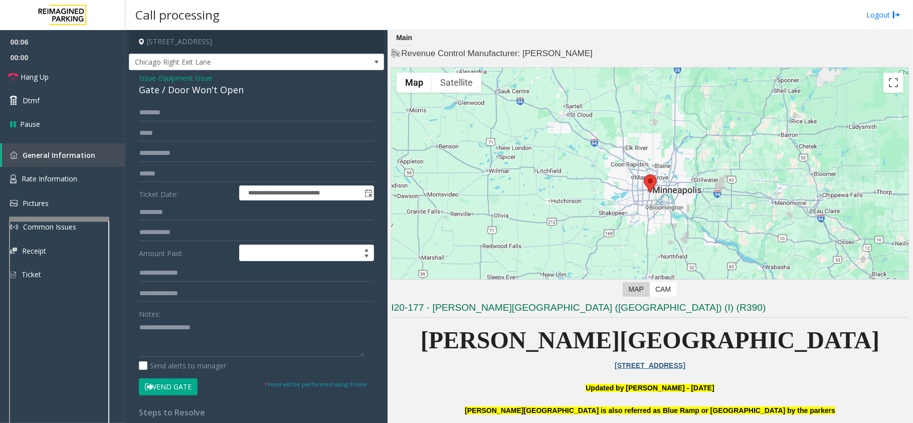
click at [174, 73] on span "Equipment Issue" at bounding box center [185, 78] width 54 height 11
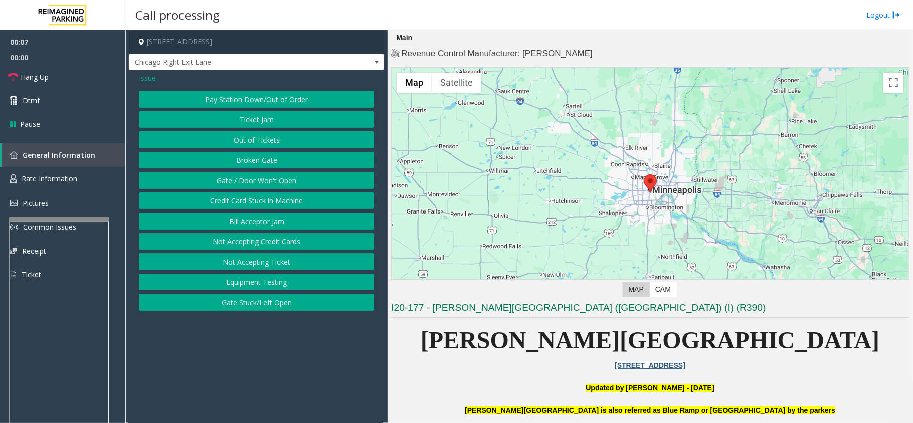
click at [147, 77] on span "Issue" at bounding box center [147, 78] width 17 height 11
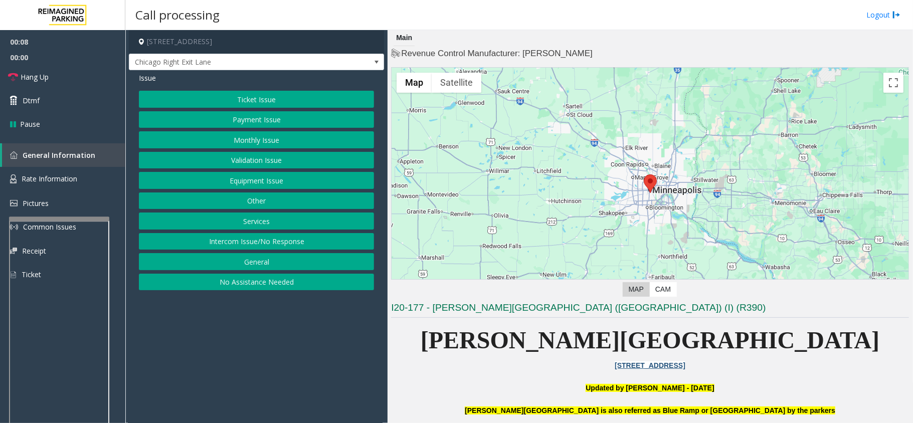
click at [271, 245] on button "Intercom Issue/No Response" at bounding box center [256, 241] width 235 height 17
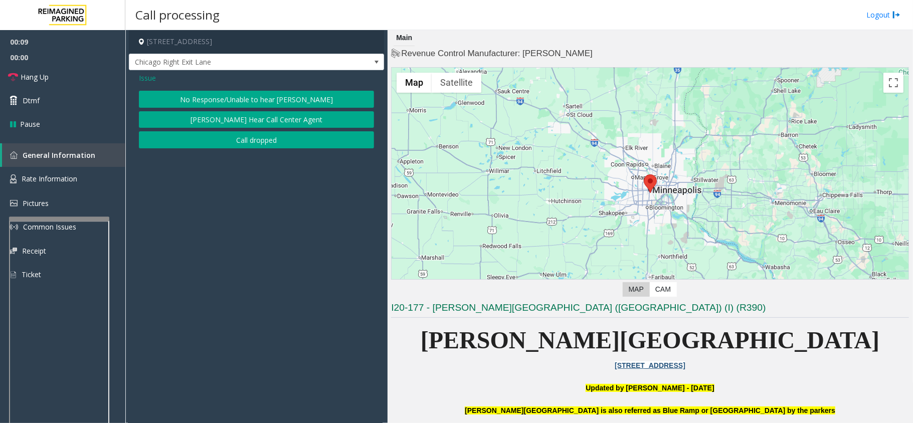
click at [242, 98] on button "No Response/Unable to hear [PERSON_NAME]" at bounding box center [256, 99] width 235 height 17
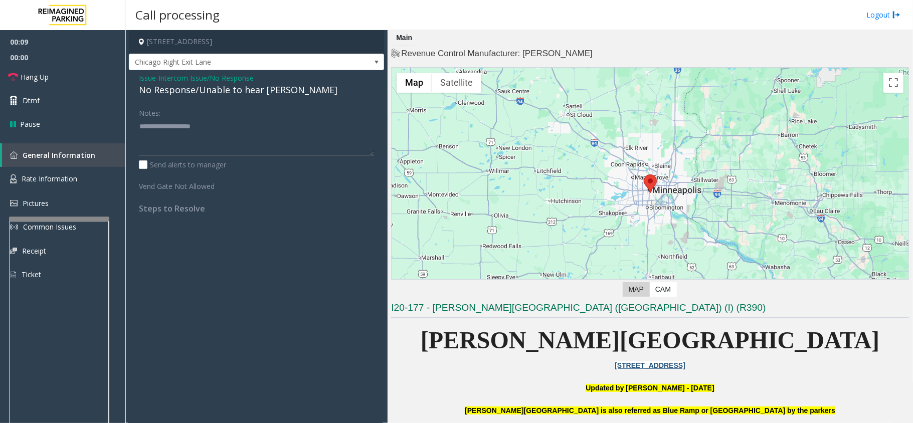
click at [212, 90] on div "No Response/Unable to hear [PERSON_NAME]" at bounding box center [256, 90] width 235 height 14
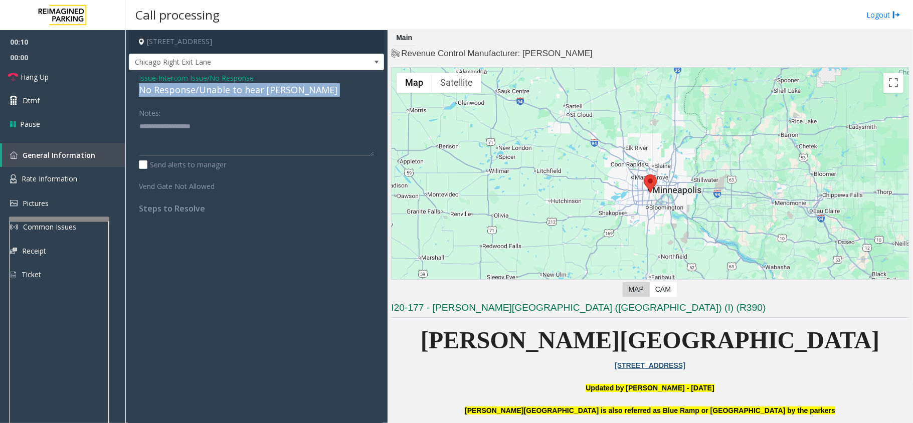
click at [212, 90] on div "No Response/Unable to hear [PERSON_NAME]" at bounding box center [256, 90] width 235 height 14
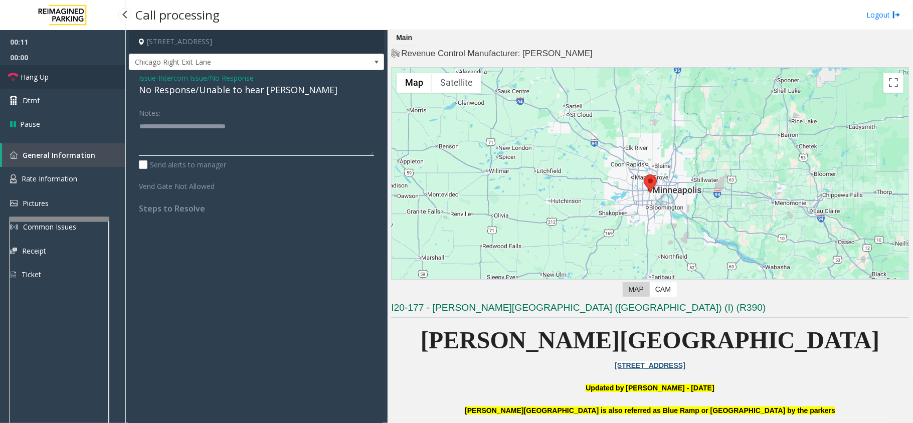
type textarea "**********"
click at [104, 82] on link "Hang Up" at bounding box center [62, 77] width 125 height 24
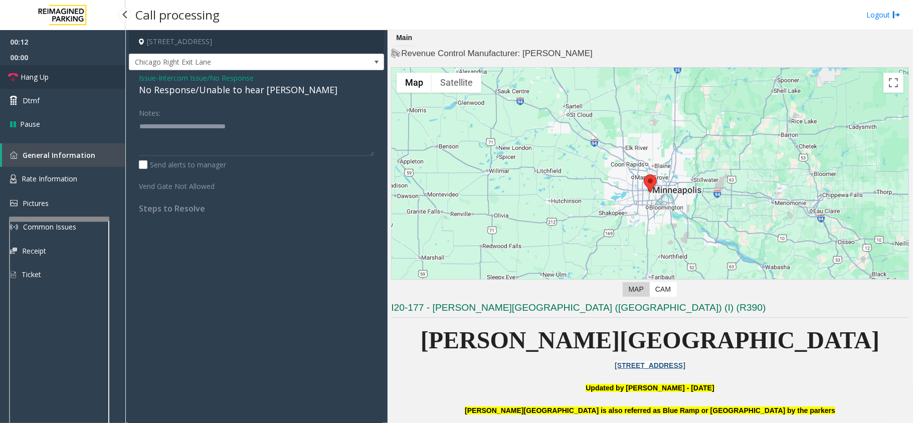
click at [104, 82] on link "Hang Up" at bounding box center [62, 77] width 125 height 24
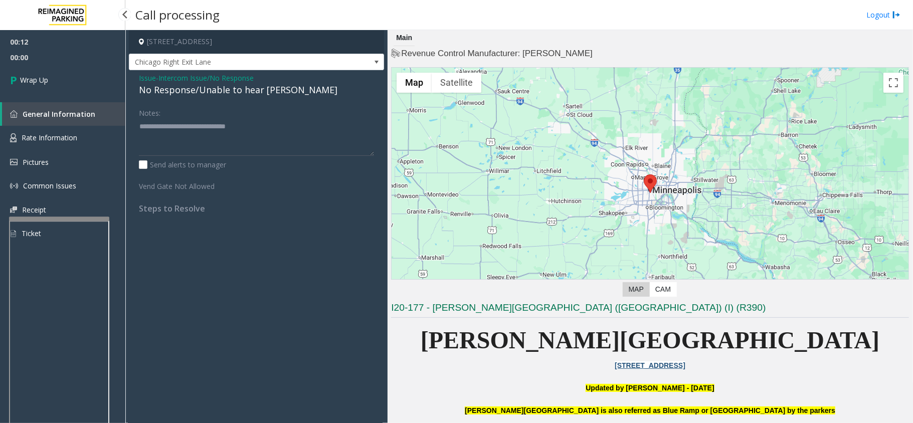
click at [104, 82] on link "Wrap Up" at bounding box center [62, 80] width 125 height 30
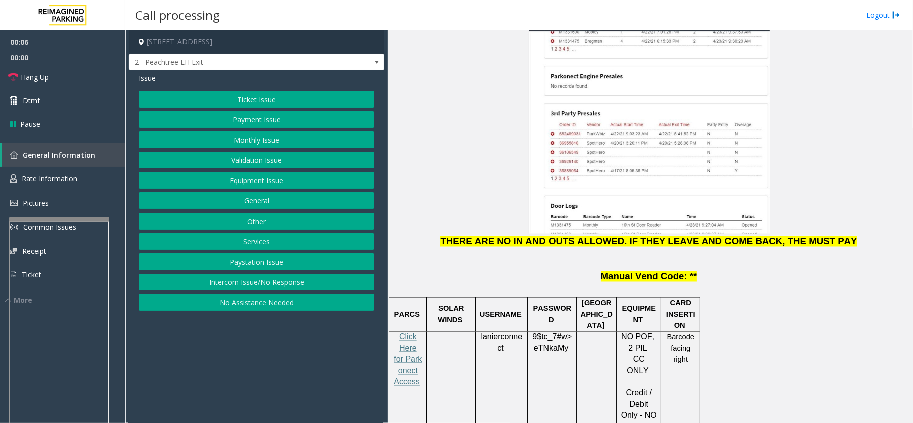
scroll to position [1203, 0]
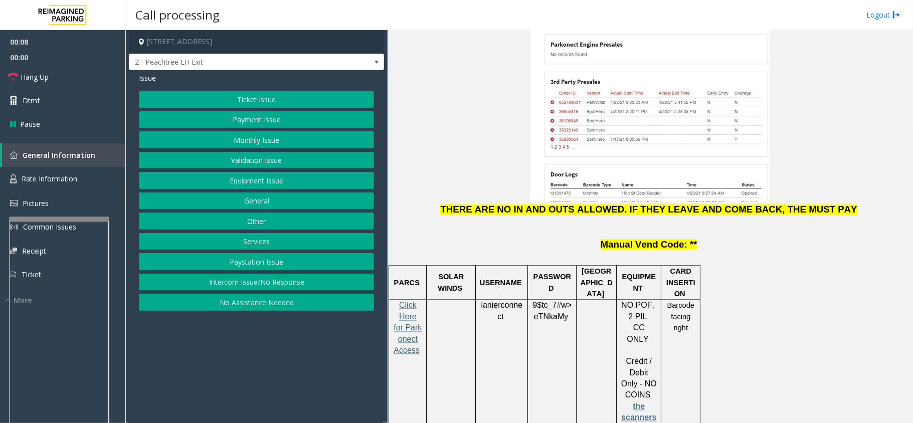
click at [401, 301] on span "Click Here for Parkonect Access" at bounding box center [407, 328] width 28 height 54
click at [501, 301] on span "lanierconnect" at bounding box center [502, 311] width 42 height 20
copy p "lanierconnect"
drag, startPoint x: 562, startPoint y: 254, endPoint x: 547, endPoint y: 245, distance: 17.5
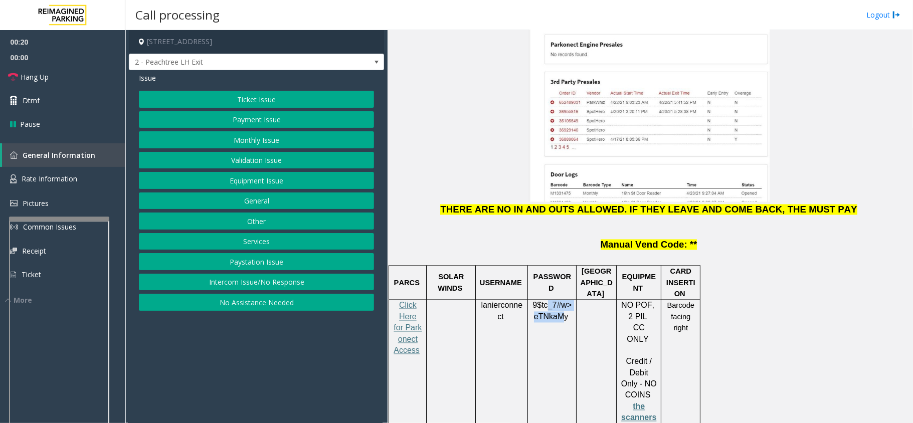
click at [547, 300] on p "9$tc_7#w> eTNkaMy" at bounding box center [551, 311] width 41 height 23
drag, startPoint x: 532, startPoint y: 240, endPoint x: 563, endPoint y: 255, distance: 34.7
click at [563, 301] on span "9$tc_7#w> eTNkaMy" at bounding box center [551, 311] width 39 height 20
copy span "9$tc_7#w> eTNkaMy"
click at [263, 103] on button "Ticket Issue" at bounding box center [256, 99] width 235 height 17
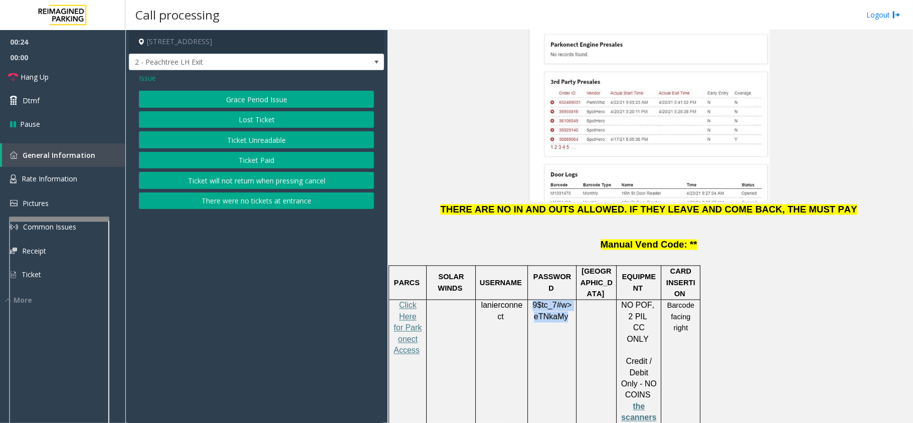
click at [281, 139] on button "Ticket Unreadable" at bounding box center [256, 139] width 235 height 17
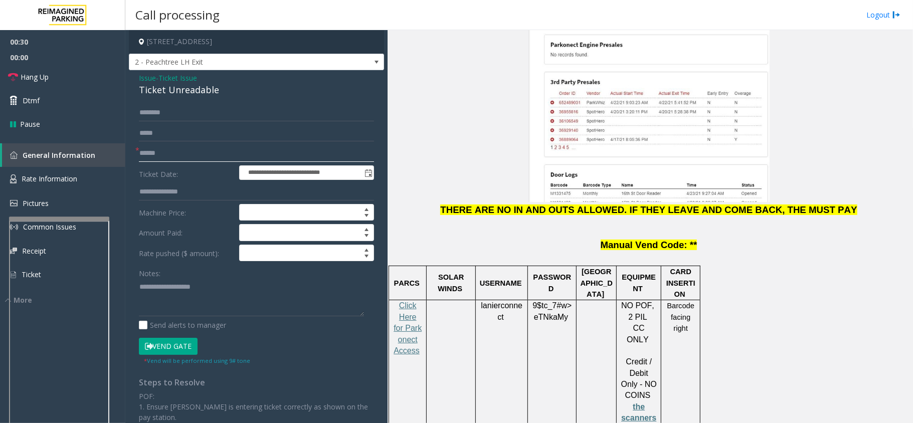
click at [157, 158] on input "text" at bounding box center [256, 153] width 235 height 17
click at [206, 152] on input "text" at bounding box center [256, 153] width 235 height 17
type input "**********"
drag, startPoint x: 204, startPoint y: 299, endPoint x: 196, endPoint y: 299, distance: 7.0
click at [204, 299] on textarea at bounding box center [251, 298] width 225 height 38
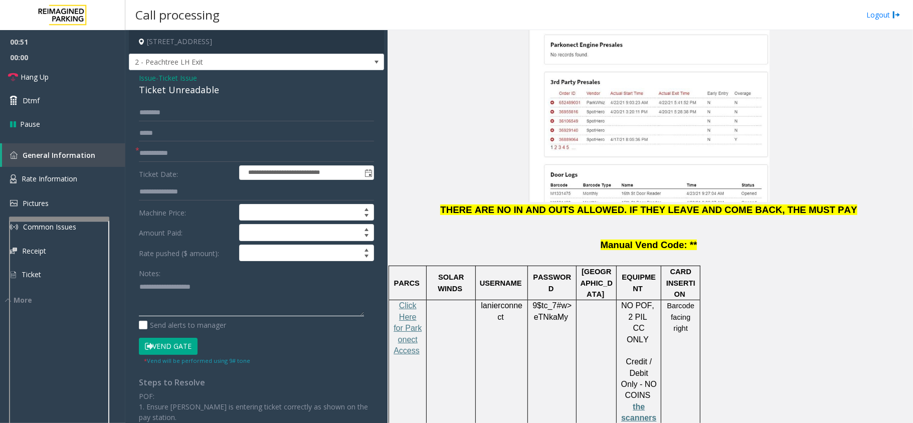
paste textarea "**********"
click at [158, 95] on div "Ticket Unreadable" at bounding box center [256, 90] width 235 height 14
click at [172, 289] on textarea at bounding box center [251, 298] width 225 height 38
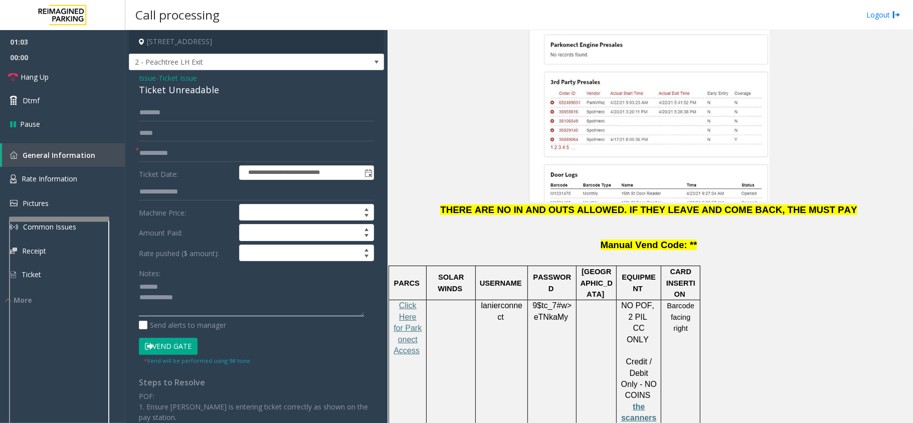
paste textarea "**********"
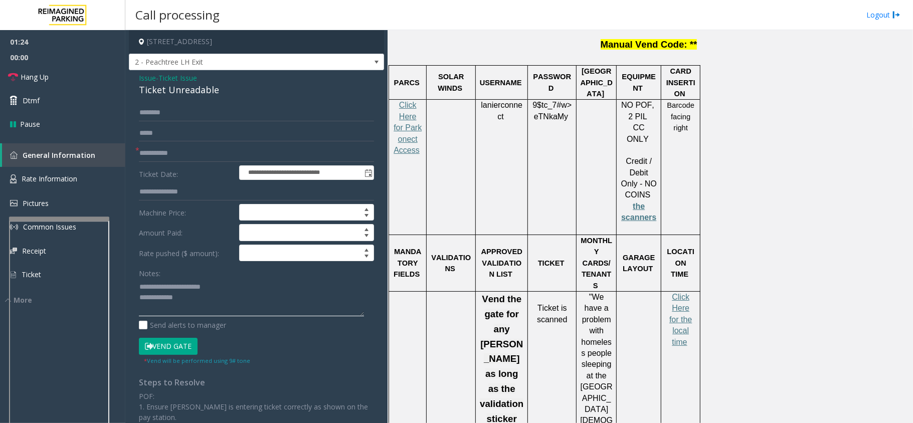
scroll to position [1336, 0]
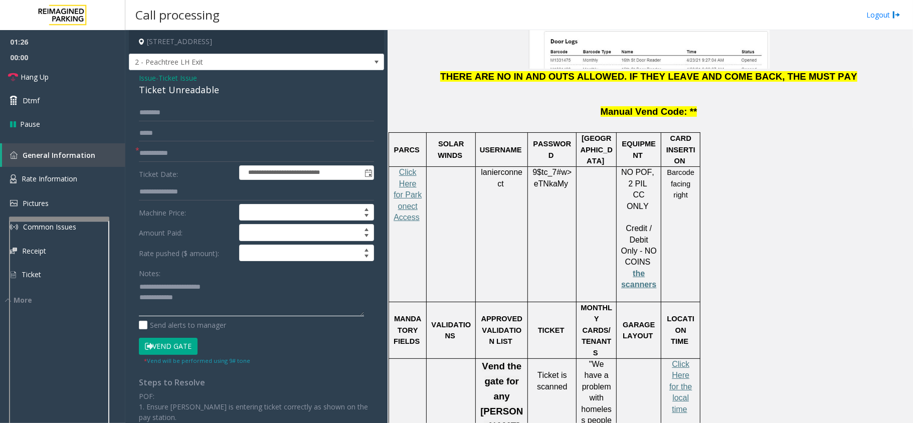
type textarea "**********"
click at [183, 79] on span "Ticket Issue" at bounding box center [177, 78] width 39 height 11
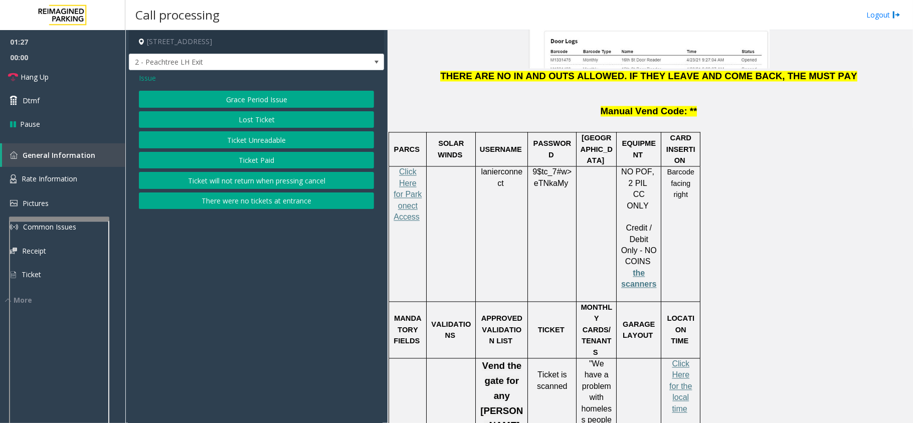
click at [143, 75] on span "Issue" at bounding box center [147, 78] width 17 height 11
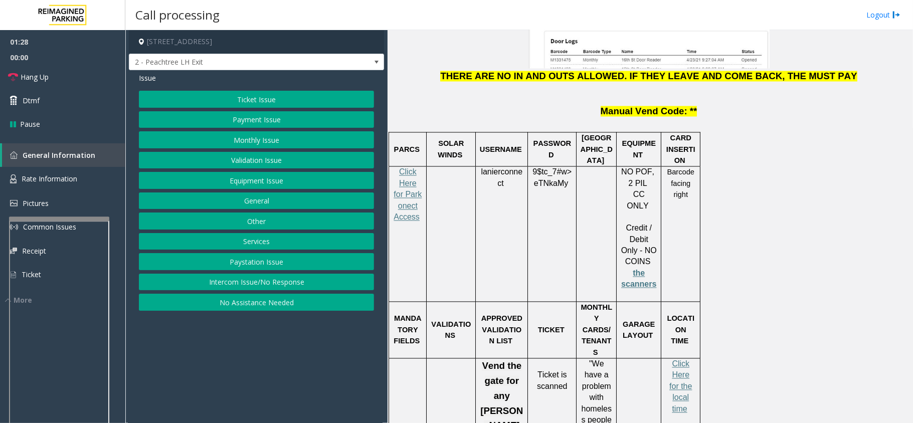
click at [248, 161] on button "Validation Issue" at bounding box center [256, 160] width 235 height 17
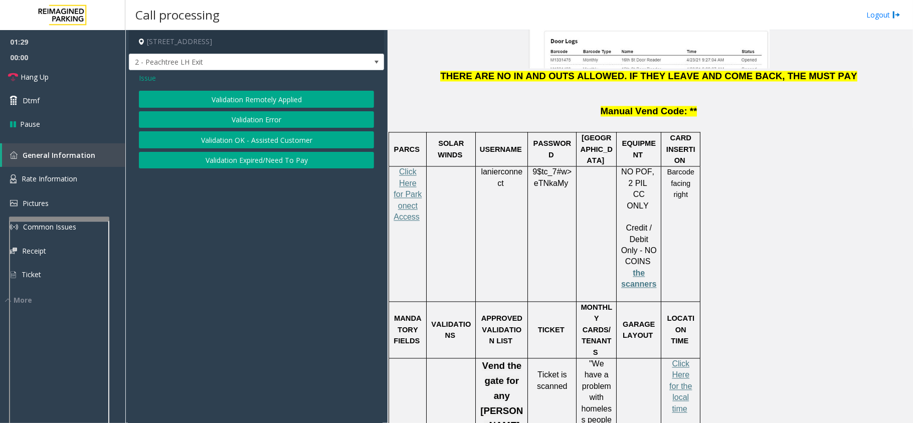
click at [244, 111] on button "Validation Error" at bounding box center [256, 119] width 235 height 17
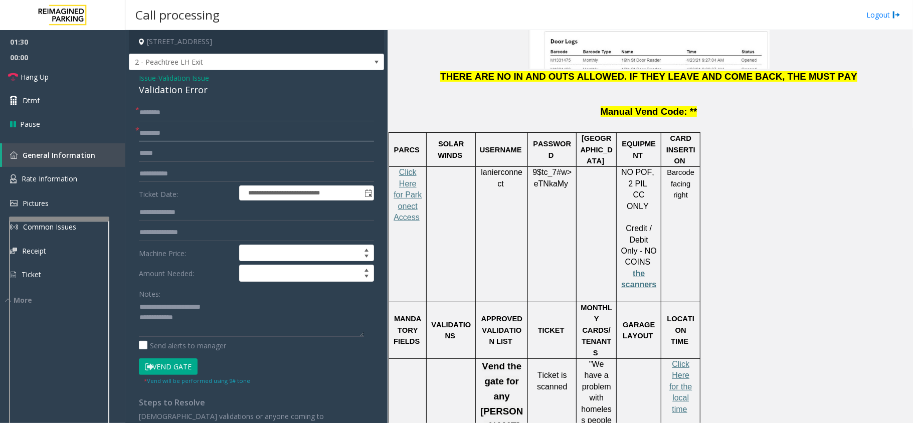
click at [165, 137] on input "text" at bounding box center [256, 133] width 235 height 17
type input "*"
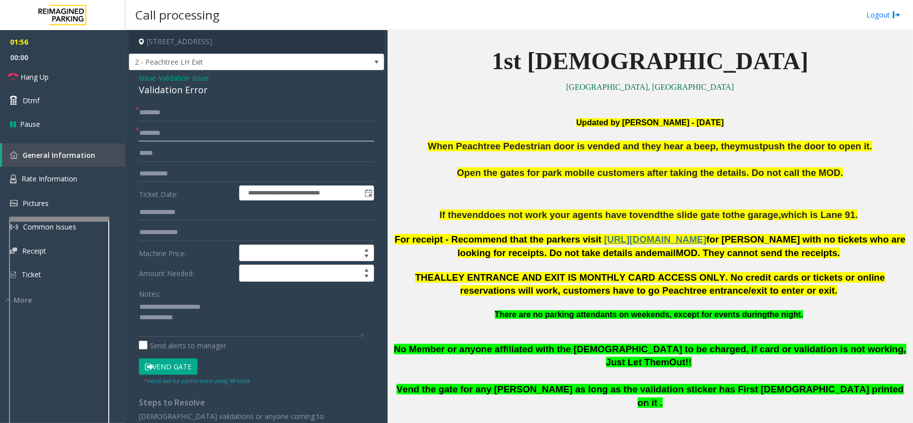
scroll to position [267, 0]
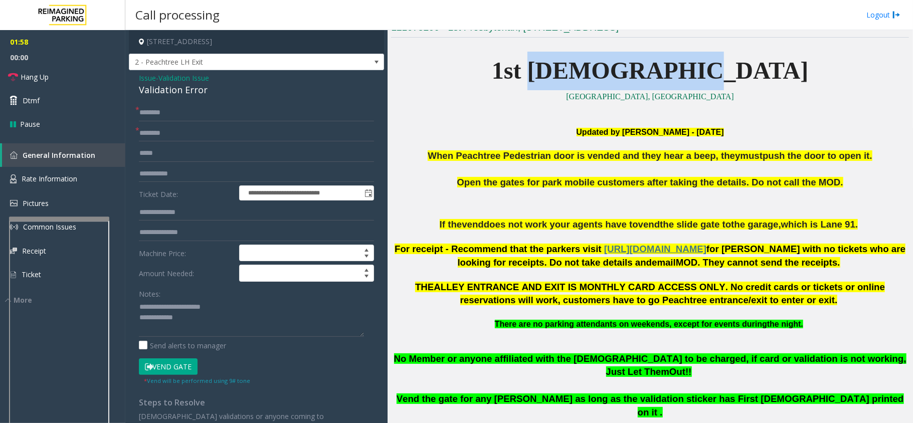
drag, startPoint x: 598, startPoint y: 71, endPoint x: 793, endPoint y: 63, distance: 194.7
click at [793, 63] on p "1st [DEMOGRAPHIC_DATA]" at bounding box center [650, 71] width 518 height 39
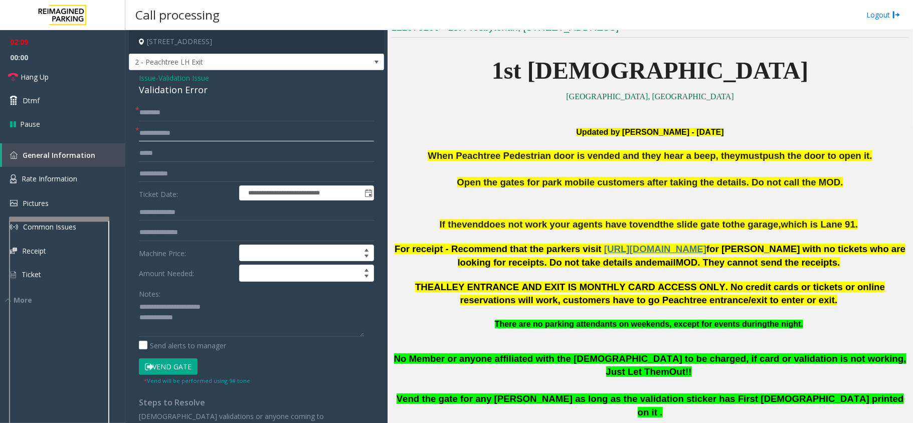
type input "**********"
click at [159, 113] on input "text" at bounding box center [256, 112] width 235 height 17
type input "**"
click at [204, 323] on textarea at bounding box center [251, 318] width 225 height 38
click at [72, 79] on link "Hang Up" at bounding box center [62, 77] width 125 height 24
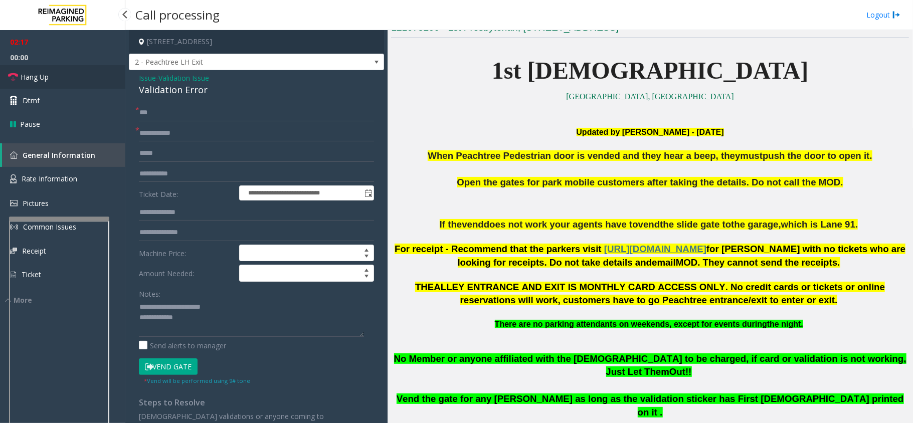
click at [72, 79] on link "Hang Up" at bounding box center [62, 77] width 125 height 24
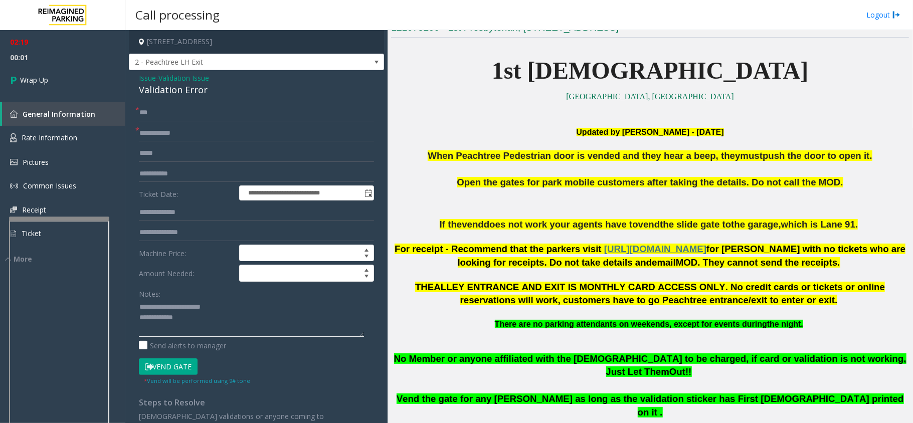
click at [211, 324] on textarea at bounding box center [251, 318] width 225 height 38
type textarea "**********"
click at [93, 76] on link "Wrap Up" at bounding box center [62, 80] width 125 height 30
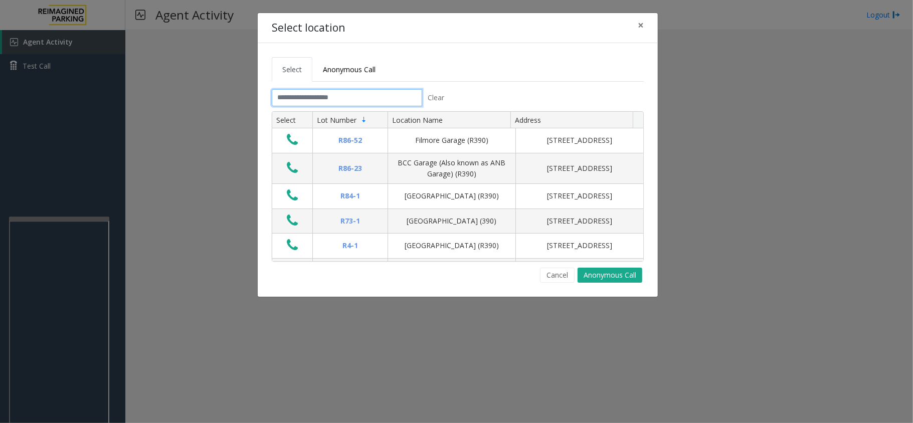
click at [351, 99] on input "text" at bounding box center [347, 97] width 150 height 17
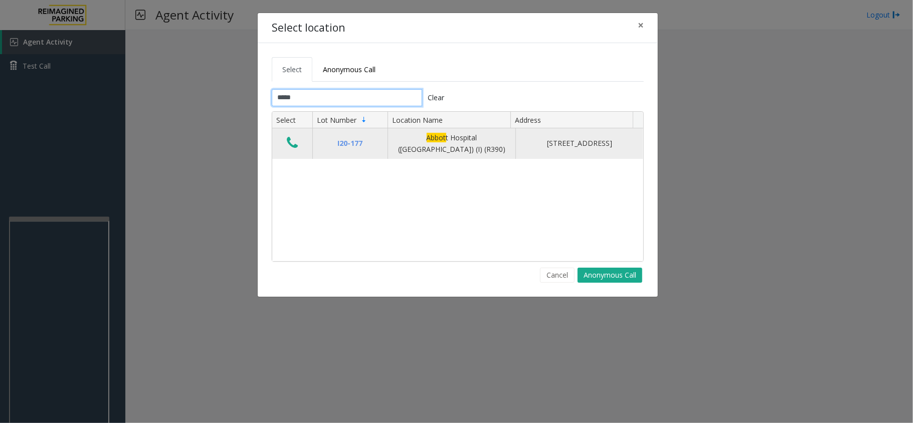
type input "*****"
click at [296, 151] on button "Data table" at bounding box center [292, 143] width 17 height 16
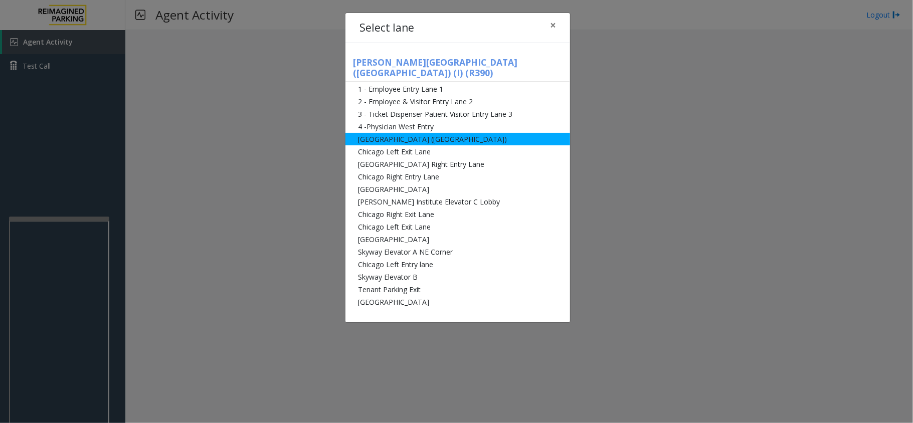
click at [449, 133] on li "[GEOGRAPHIC_DATA] ([GEOGRAPHIC_DATA])" at bounding box center [457, 139] width 225 height 13
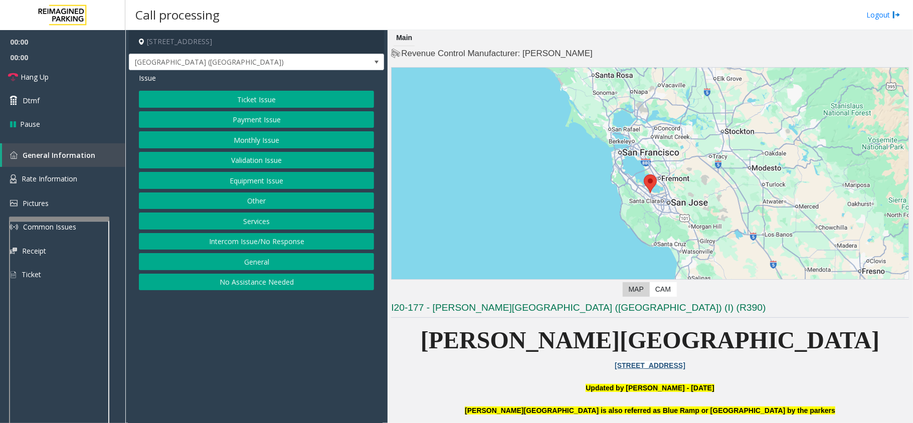
click at [301, 238] on button "Intercom Issue/No Response" at bounding box center [256, 241] width 235 height 17
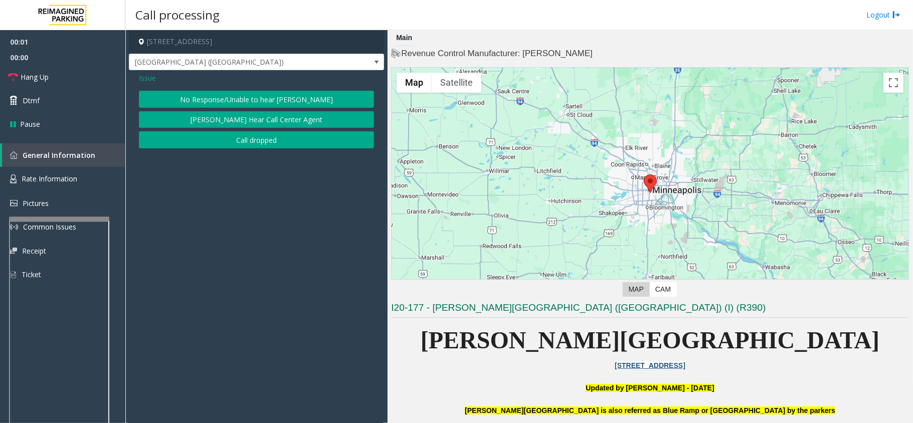
click at [261, 99] on button "No Response/Unable to hear [PERSON_NAME]" at bounding box center [256, 99] width 235 height 17
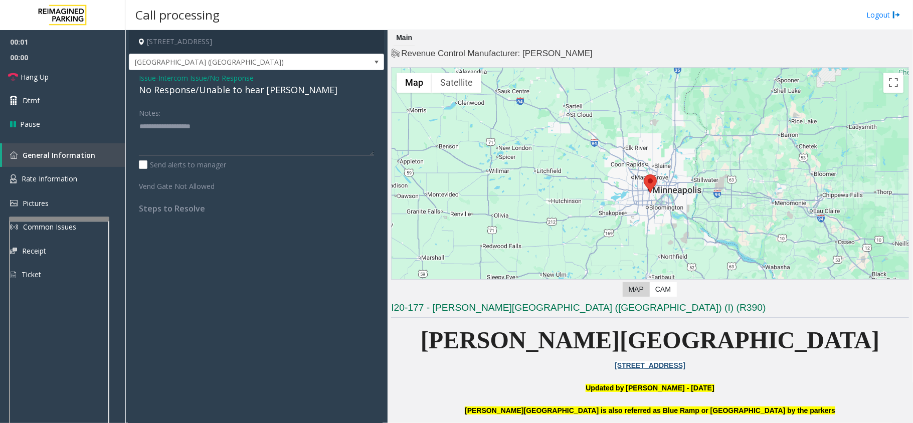
click at [253, 90] on div "No Response/Unable to hear [PERSON_NAME]" at bounding box center [256, 90] width 235 height 14
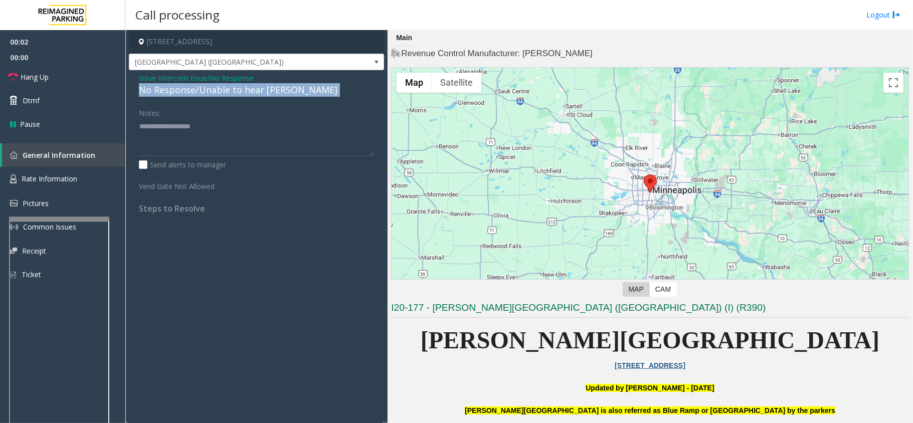
click at [253, 90] on div "No Response/Unable to hear [PERSON_NAME]" at bounding box center [256, 90] width 235 height 14
drag, startPoint x: 293, startPoint y: 83, endPoint x: 289, endPoint y: 117, distance: 34.4
click at [289, 117] on div "Issue - Intercom Issue/No Response No Response/Unable to hear [PERSON_NAME] Not…" at bounding box center [256, 146] width 255 height 153
click at [249, 89] on div "No Response/Unable to hear [PERSON_NAME]" at bounding box center [256, 90] width 235 height 14
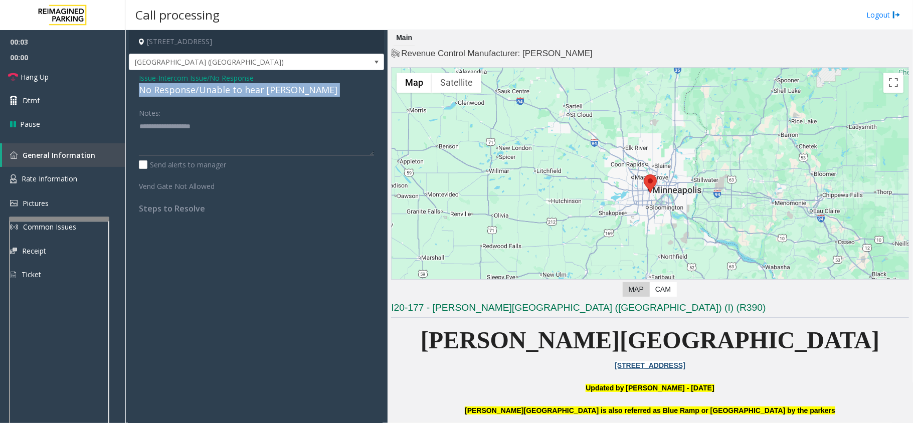
click at [249, 89] on div "No Response/Unable to hear [PERSON_NAME]" at bounding box center [256, 90] width 235 height 14
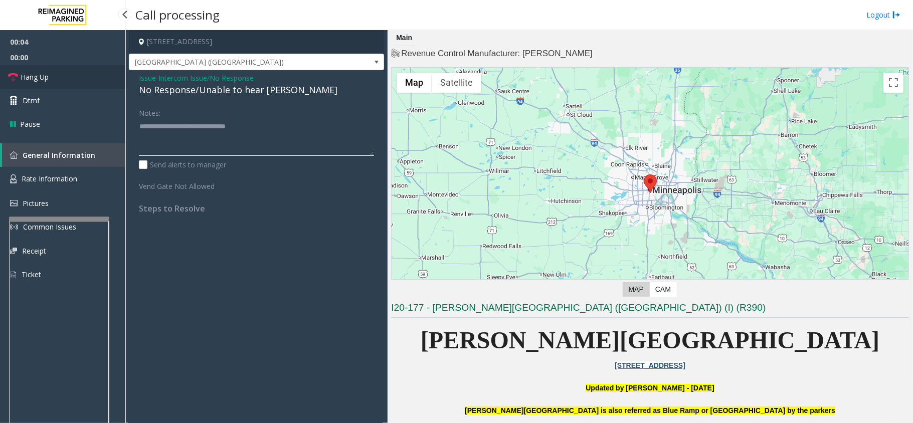
type textarea "**********"
click at [57, 75] on link "Hang Up" at bounding box center [62, 77] width 125 height 24
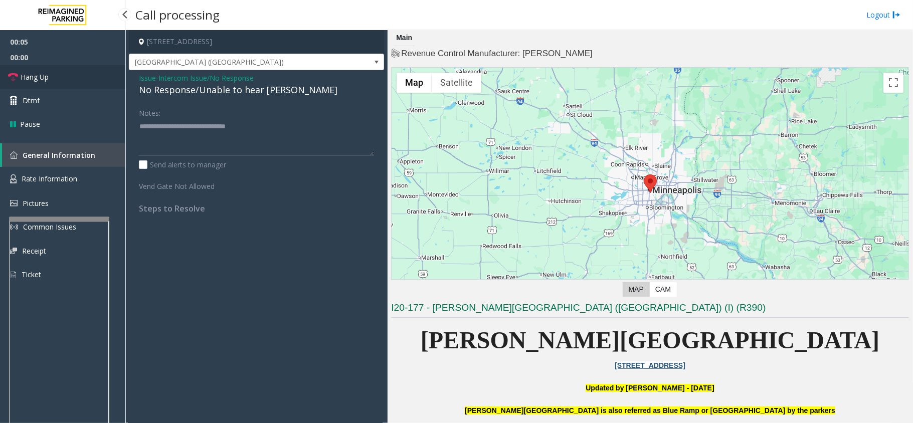
click at [57, 75] on link "Hang Up" at bounding box center [62, 77] width 125 height 24
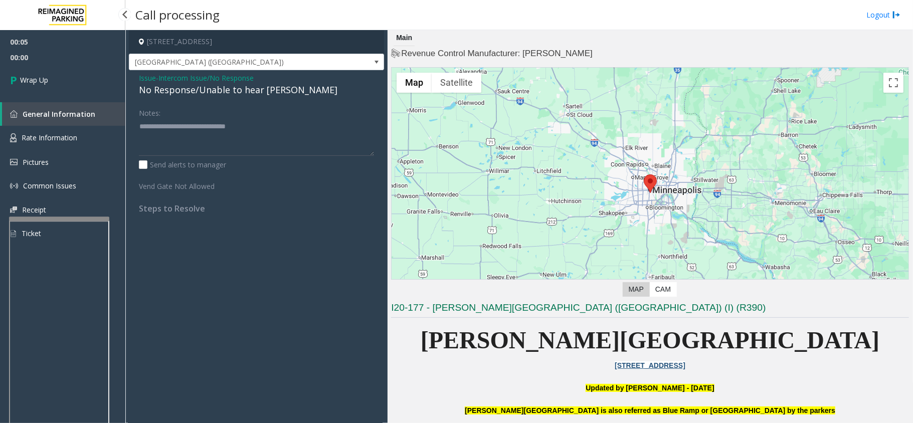
click at [57, 75] on link "Wrap Up" at bounding box center [62, 80] width 125 height 30
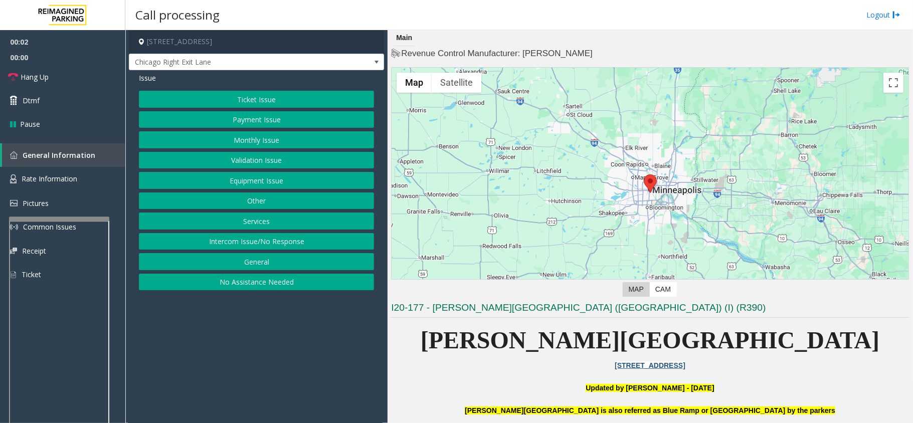
click at [266, 242] on button "Intercom Issue/No Response" at bounding box center [256, 241] width 235 height 17
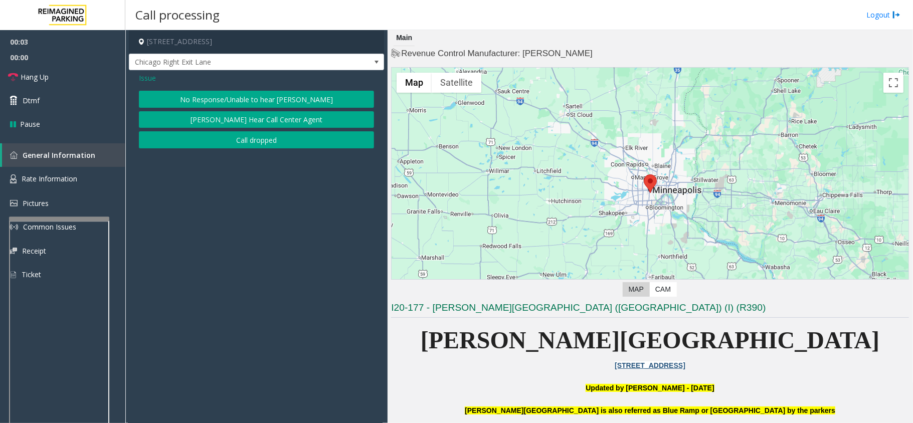
click at [157, 76] on div "Issue" at bounding box center [256, 78] width 235 height 11
click at [152, 76] on span "Issue" at bounding box center [147, 78] width 17 height 11
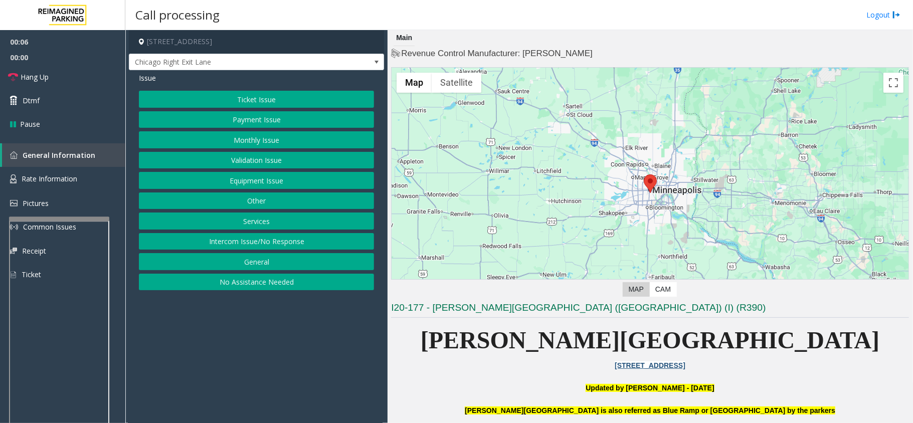
click at [255, 119] on button "Payment Issue" at bounding box center [256, 119] width 235 height 17
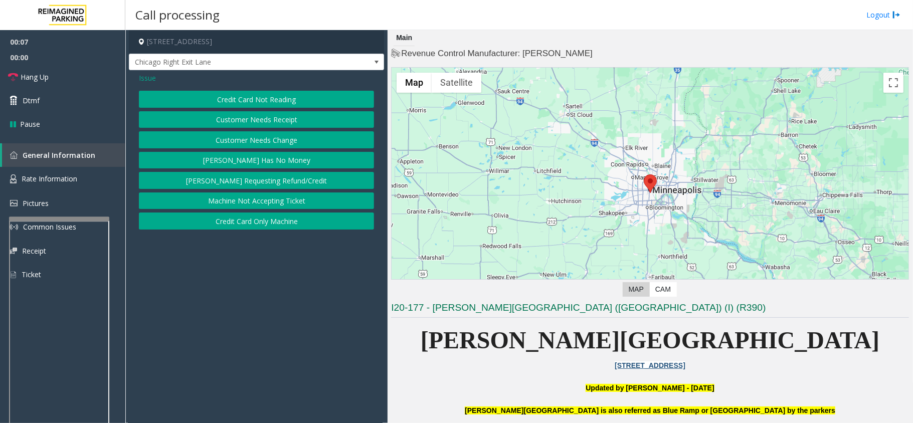
click at [148, 77] on span "Issue" at bounding box center [147, 78] width 17 height 11
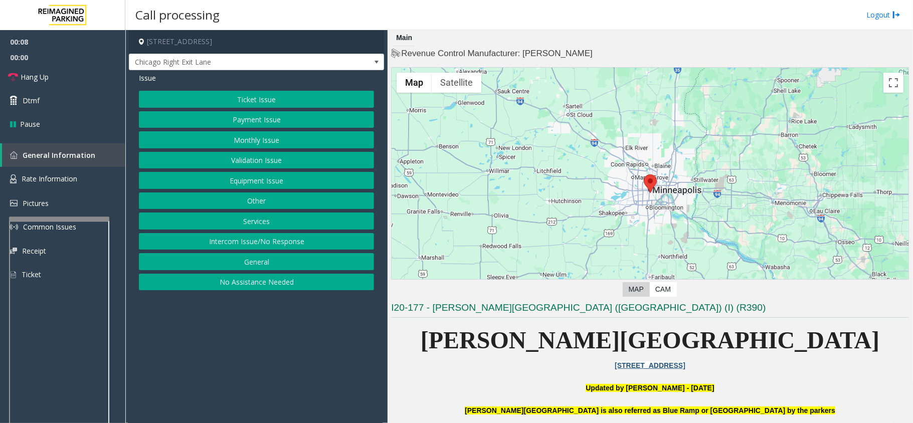
click at [277, 137] on button "Monthly Issue" at bounding box center [256, 139] width 235 height 17
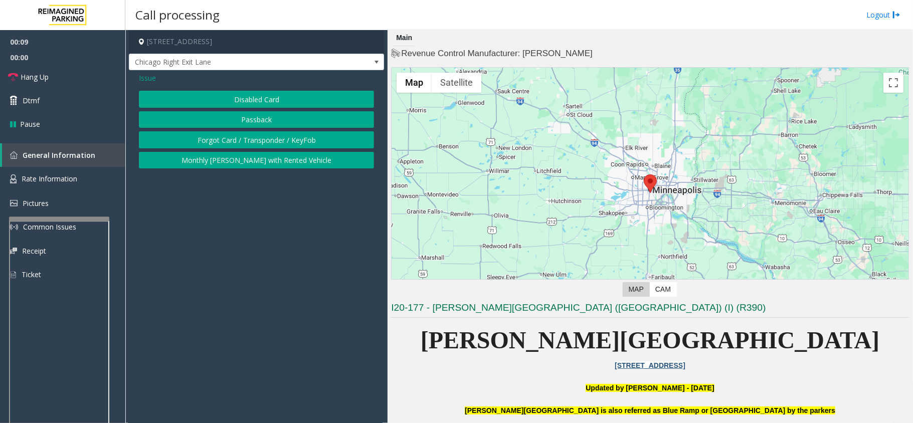
click at [269, 99] on button "Disabled Card" at bounding box center [256, 99] width 235 height 17
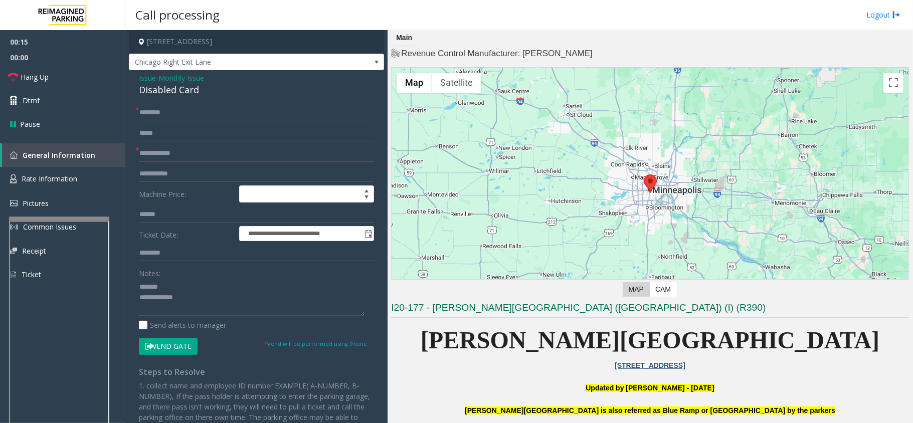
type textarea "**********"
click at [160, 151] on input "text" at bounding box center [256, 153] width 235 height 17
type input "*****"
click at [171, 110] on input "text" at bounding box center [256, 112] width 235 height 17
click at [182, 351] on button "Vend Gate" at bounding box center [168, 346] width 59 height 17
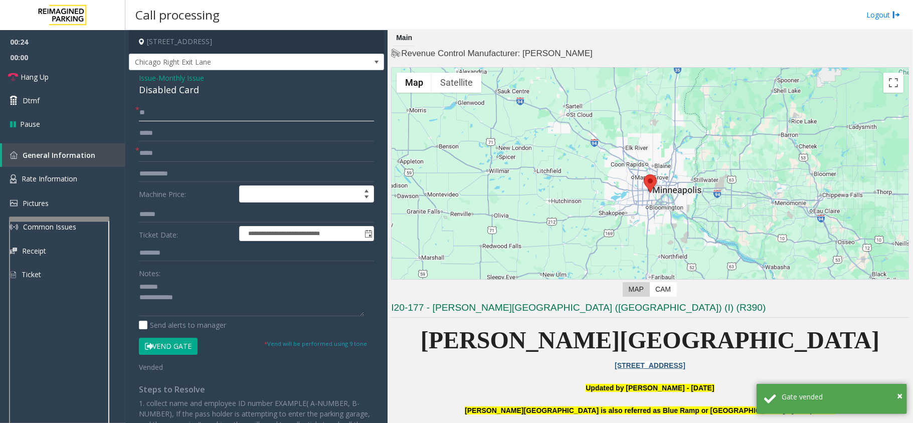
type input "**"
click at [169, 89] on div "Disabled Card" at bounding box center [256, 90] width 235 height 14
click at [74, 83] on link "Hang Up" at bounding box center [62, 77] width 125 height 24
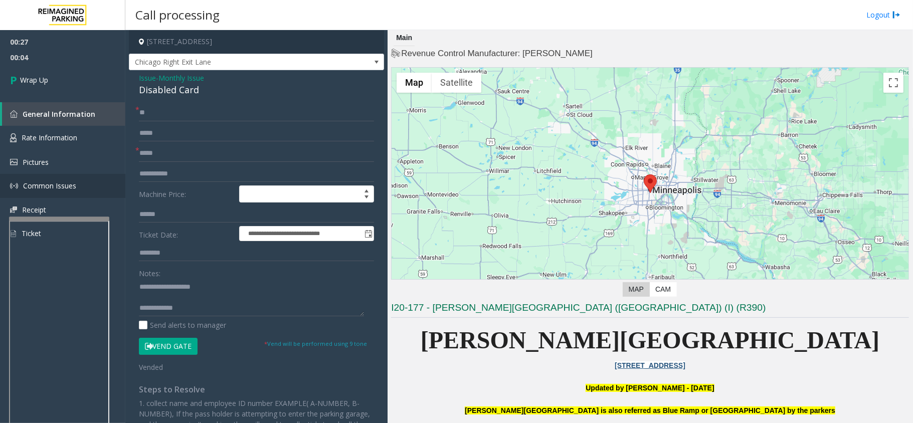
scroll to position [11, 0]
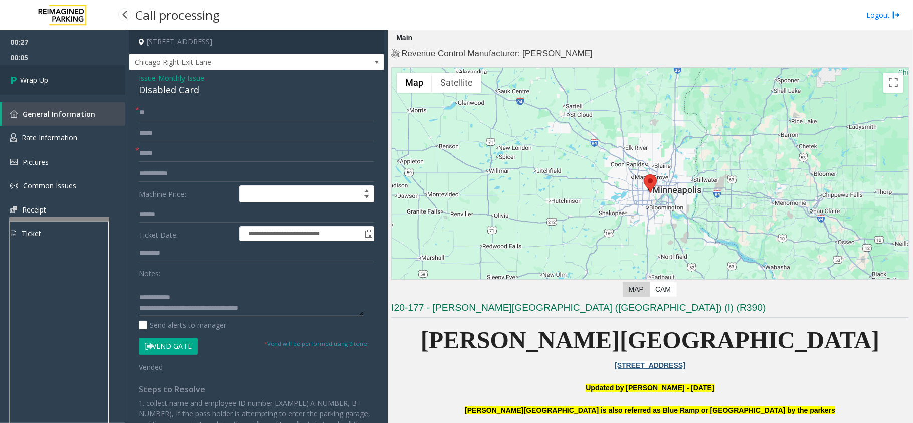
type textarea "**********"
click at [68, 81] on link "Wrap Up" at bounding box center [62, 80] width 125 height 30
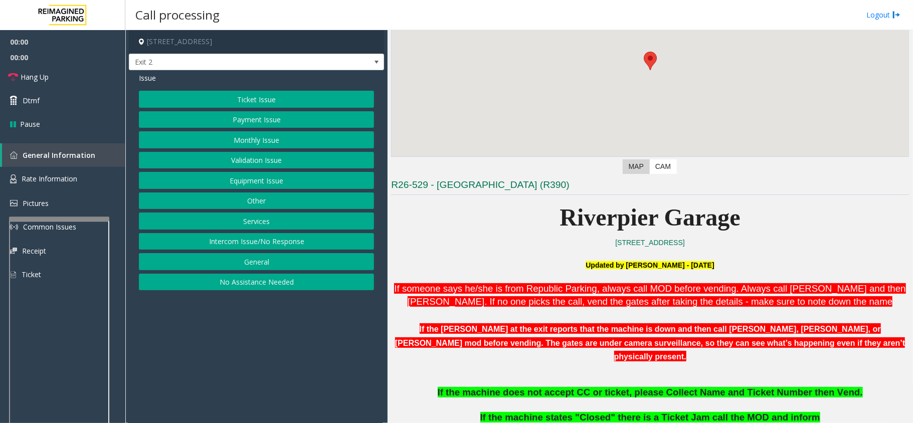
scroll to position [334, 0]
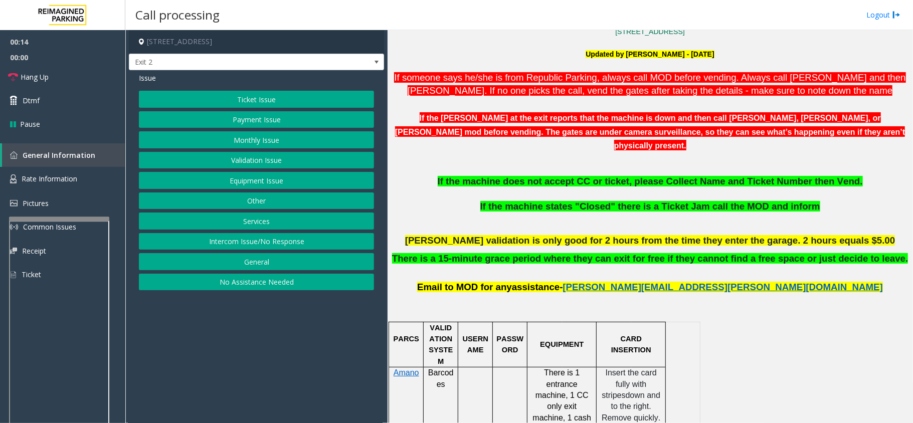
click at [323, 98] on button "Ticket Issue" at bounding box center [256, 99] width 235 height 17
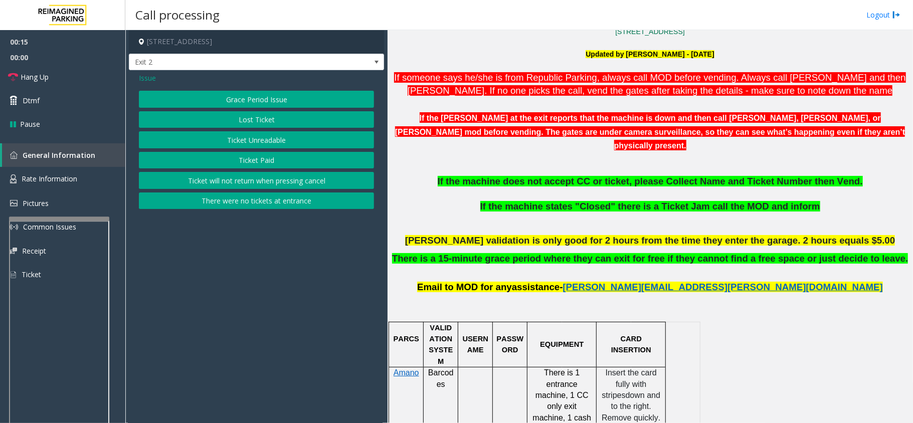
click at [288, 162] on button "Ticket Paid" at bounding box center [256, 160] width 235 height 17
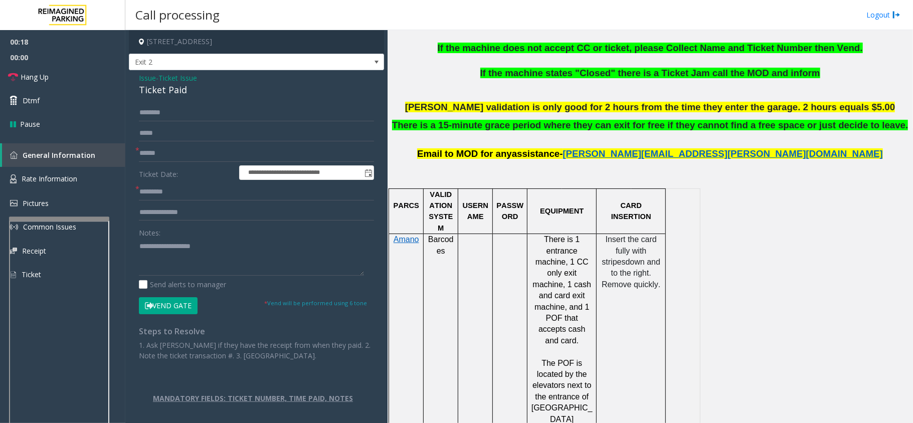
scroll to position [602, 0]
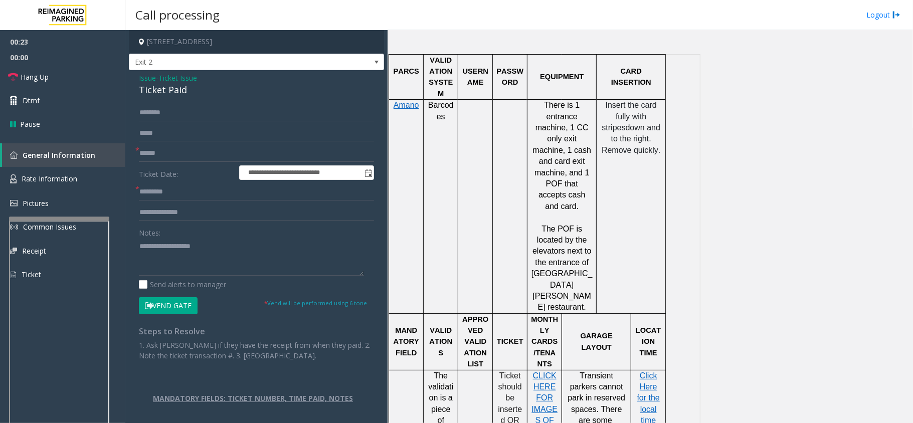
click at [192, 76] on span "Ticket Issue" at bounding box center [177, 78] width 39 height 11
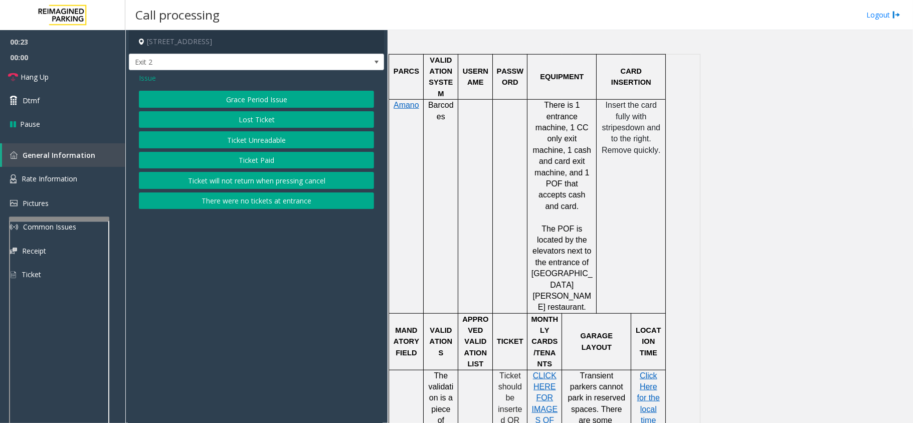
click at [147, 80] on span "Issue" at bounding box center [147, 78] width 17 height 11
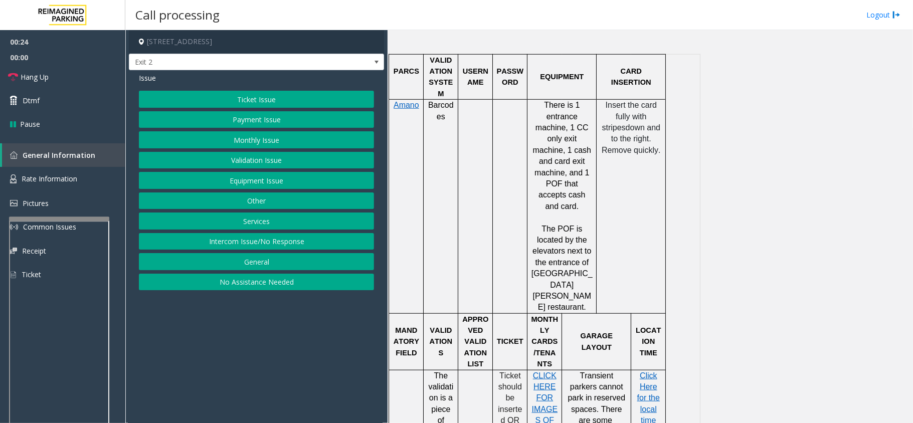
click at [272, 98] on button "Ticket Issue" at bounding box center [256, 99] width 235 height 17
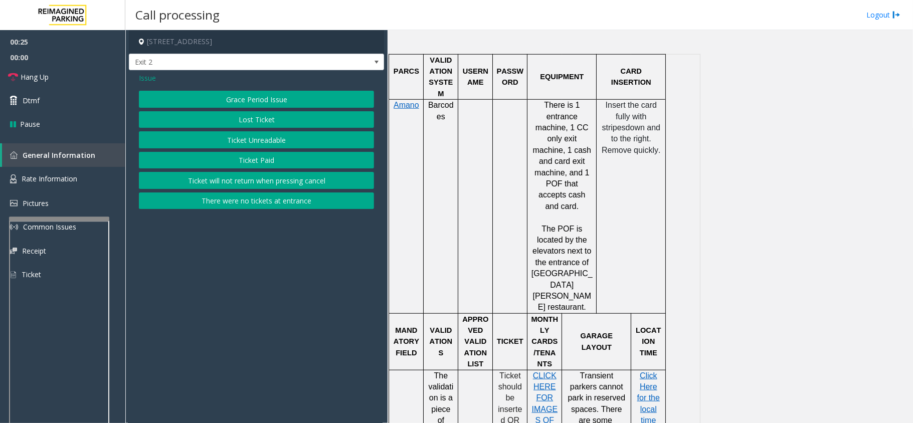
click at [279, 142] on button "Ticket Unreadable" at bounding box center [256, 139] width 235 height 17
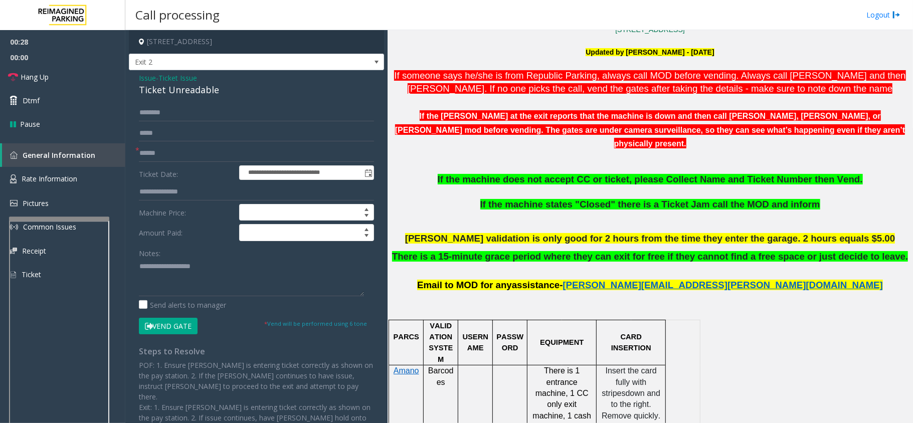
scroll to position [334, 0]
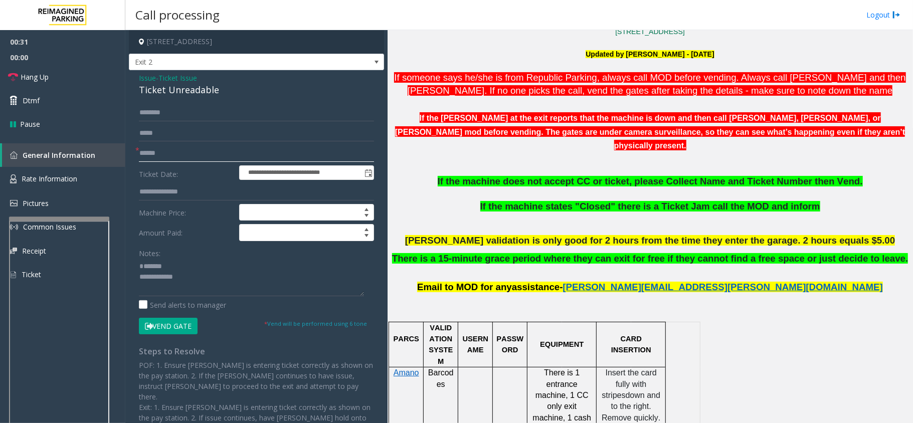
click at [173, 152] on input "text" at bounding box center [256, 153] width 235 height 17
click at [178, 90] on div "Ticket Unreadable" at bounding box center [256, 90] width 235 height 14
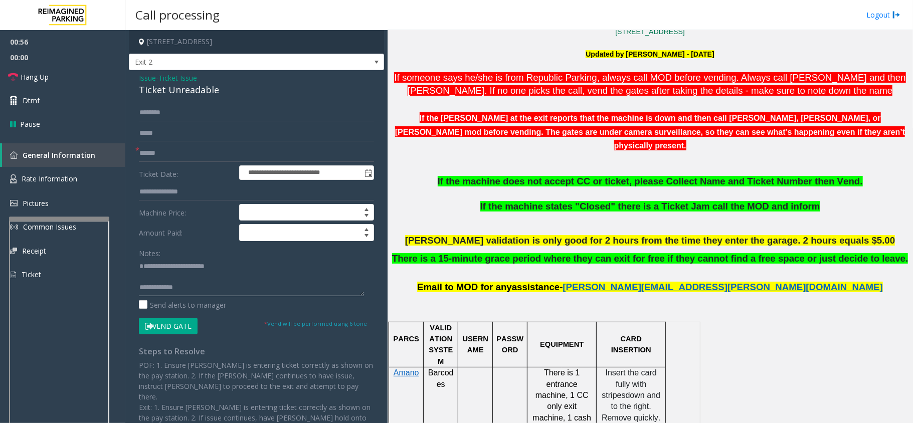
click at [213, 271] on textarea at bounding box center [251, 278] width 225 height 38
click at [214, 279] on textarea at bounding box center [251, 278] width 225 height 38
type textarea "**********"
click at [663, 201] on span "If the machine states "Closed" there is a Ticket Jam call the MOD and inform" at bounding box center [650, 206] width 340 height 11
click at [651, 201] on span "If the machine states "Closed" there is a Ticket Jam call the MOD and inform" at bounding box center [650, 206] width 340 height 11
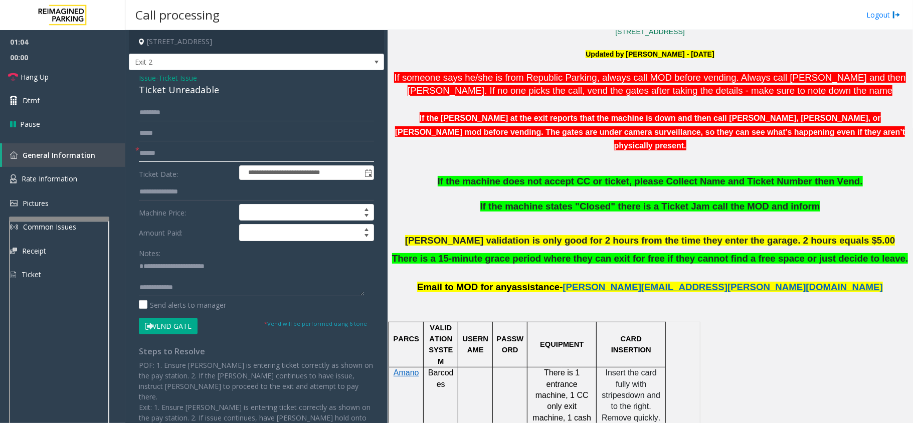
click at [172, 151] on input "text" at bounding box center [256, 153] width 235 height 17
type input "******"
drag, startPoint x: 577, startPoint y: 165, endPoint x: 642, endPoint y: 176, distance: 65.7
click at [642, 176] on p "If the machine does not accept CC or ticket, please Collect Name and Ticket Num…" at bounding box center [650, 193] width 518 height 37
click at [662, 176] on p "If the machine does not accept CC or ticket, please Collect Name and Ticket Num…" at bounding box center [650, 193] width 518 height 37
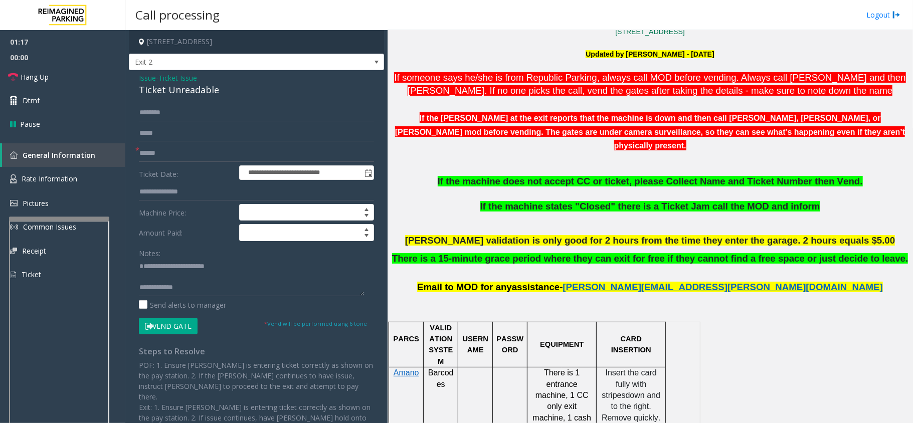
click at [186, 326] on button "Vend Gate" at bounding box center [168, 326] width 59 height 17
click at [169, 112] on input "text" at bounding box center [256, 112] width 235 height 17
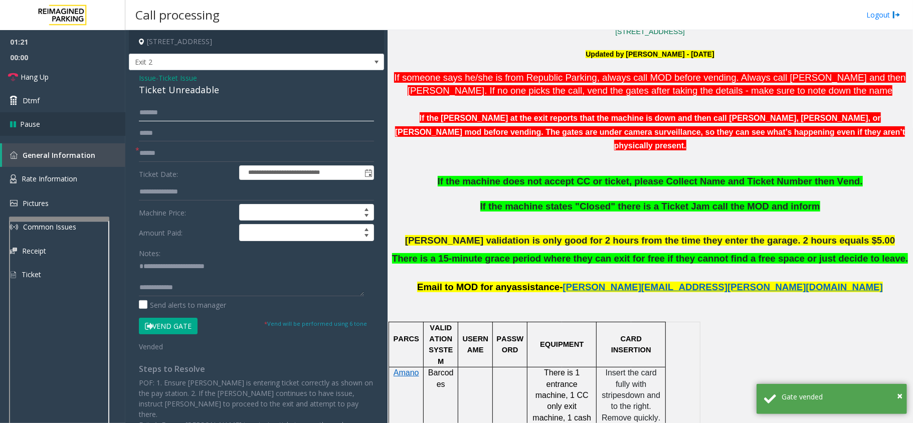
type input "******"
click at [195, 273] on textarea at bounding box center [251, 278] width 225 height 38
paste textarea "**********"
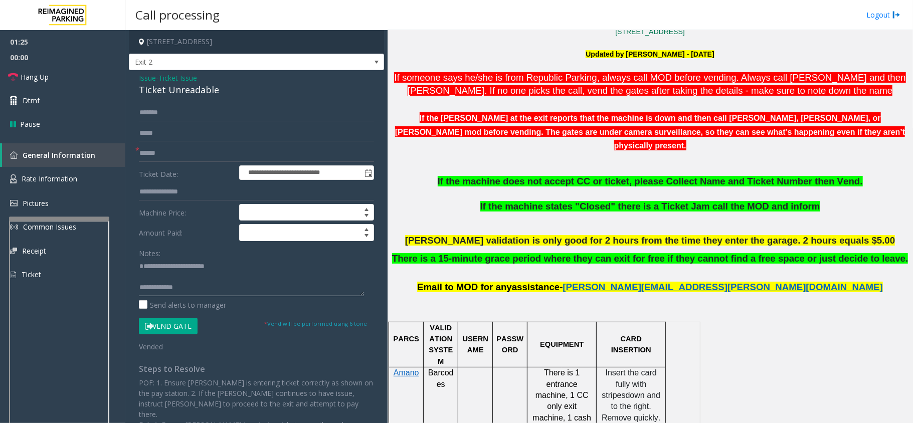
click at [190, 285] on textarea at bounding box center [251, 278] width 225 height 38
paste textarea "**********"
type textarea "**********"
click at [51, 71] on link "Hang Up" at bounding box center [62, 77] width 125 height 24
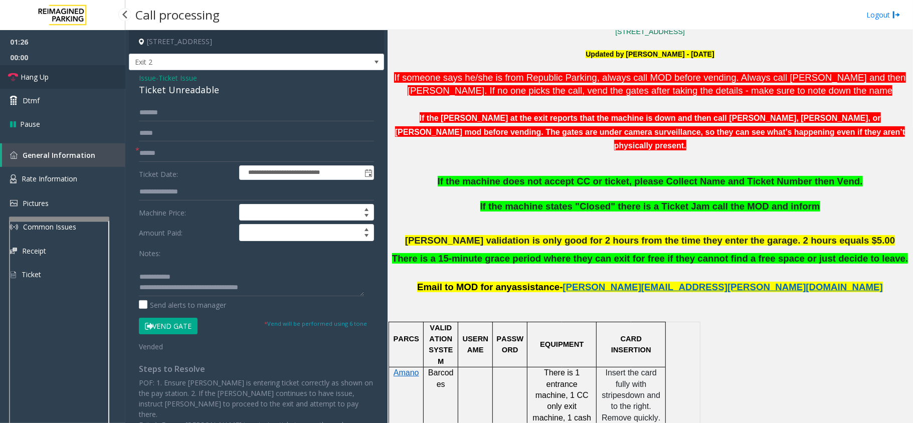
click at [51, 71] on link "Hang Up" at bounding box center [62, 77] width 125 height 24
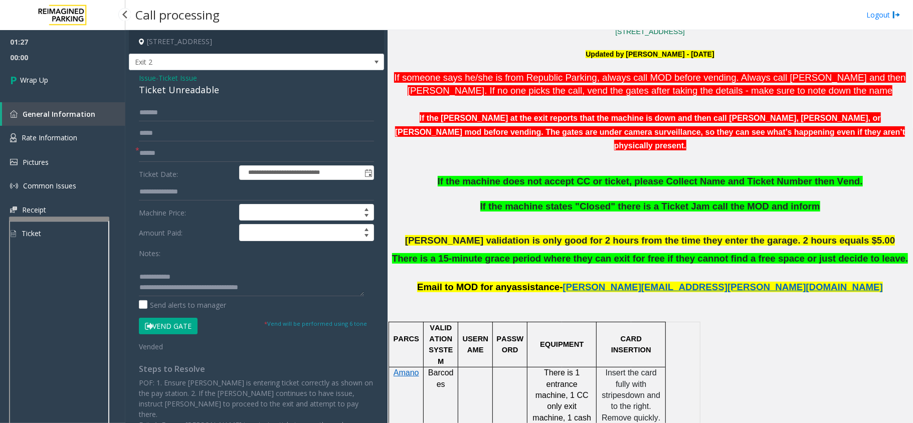
click at [51, 71] on link "Wrap Up" at bounding box center [62, 80] width 125 height 30
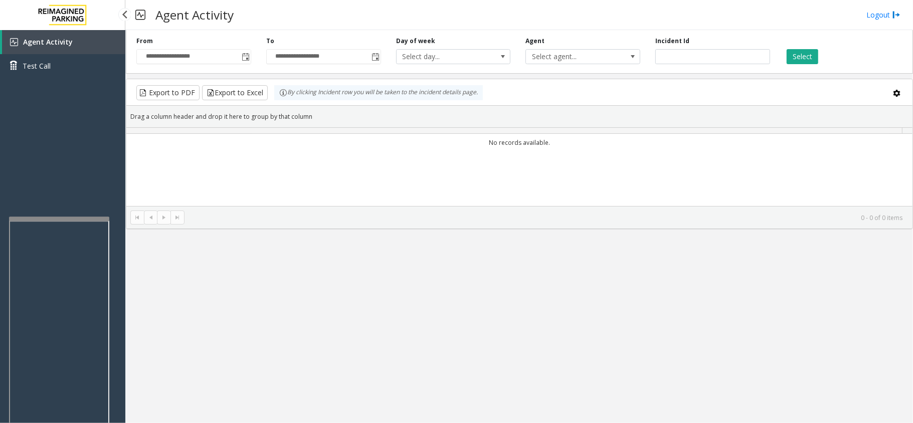
click at [51, 71] on link "Test Call" at bounding box center [62, 66] width 125 height 24
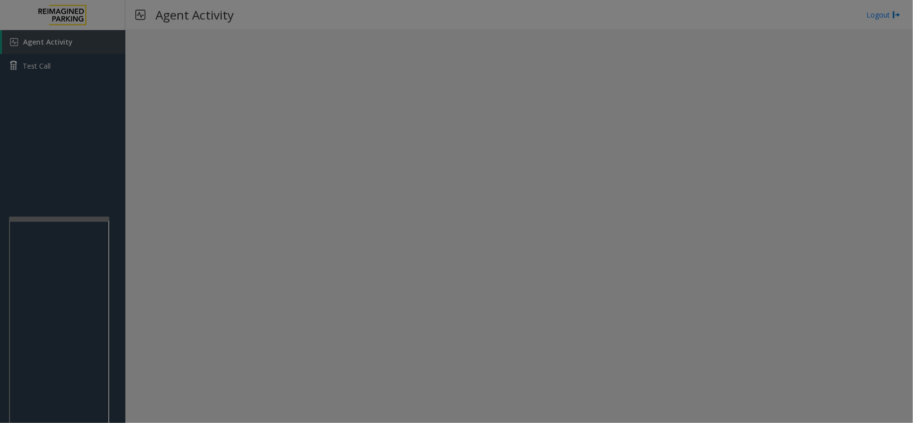
click at [51, 71] on body "Agent Activity Test Call × Close Powered by Umojo © 2025 Agent Activity Logout …" at bounding box center [456, 211] width 913 height 423
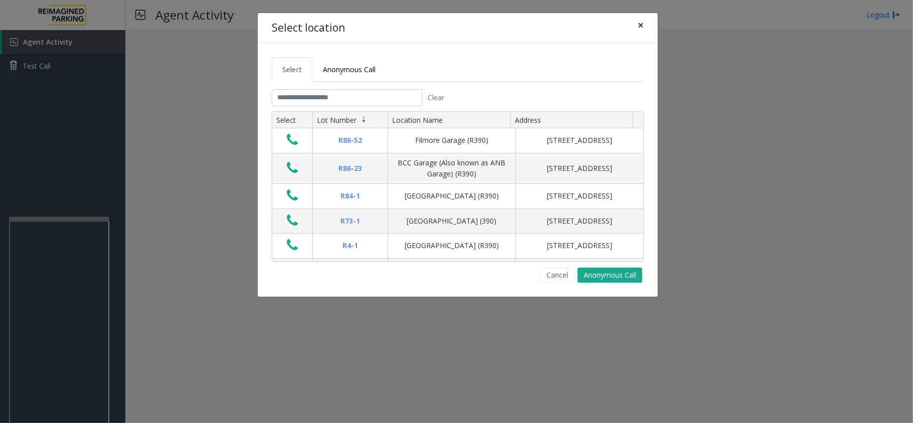
click at [639, 25] on span "×" at bounding box center [641, 25] width 6 height 14
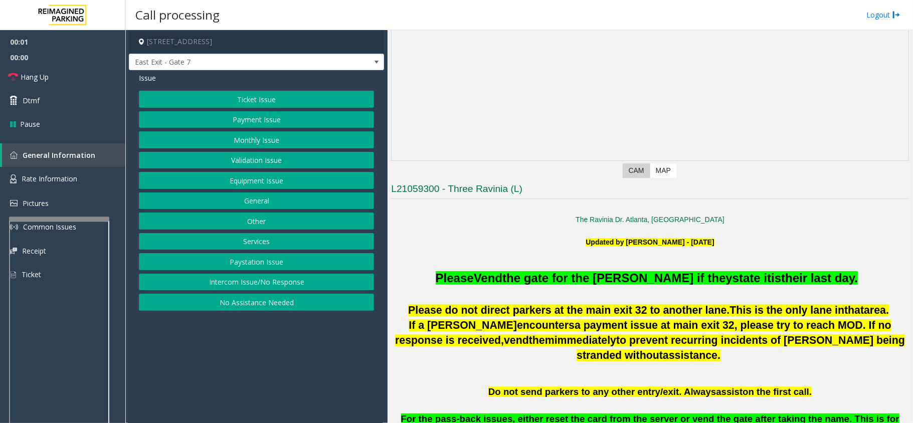
scroll to position [133, 0]
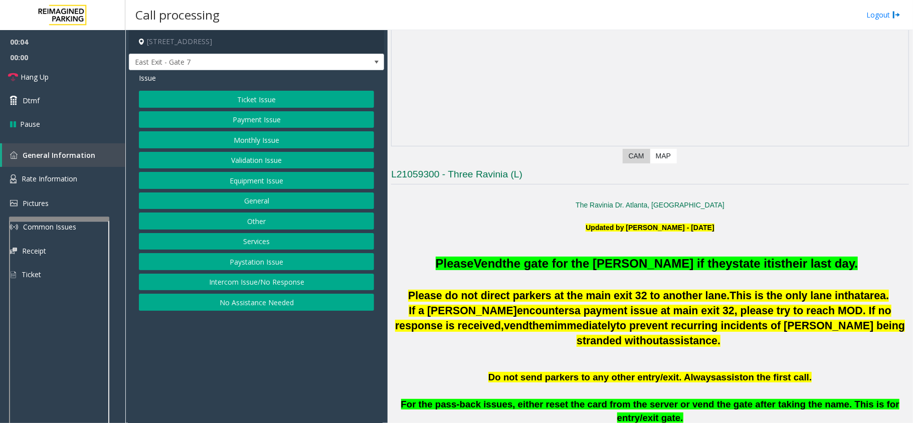
click at [269, 283] on button "Intercom Issue/No Response" at bounding box center [256, 282] width 235 height 17
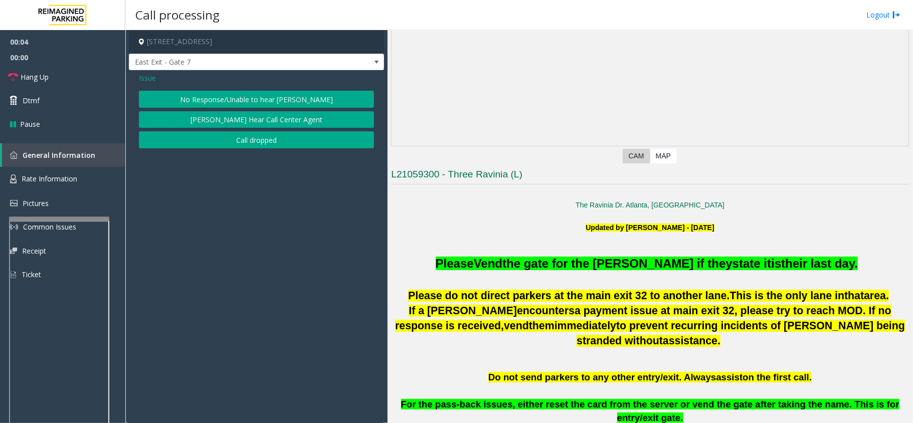
click at [254, 100] on button "No Response/Unable to hear [PERSON_NAME]" at bounding box center [256, 99] width 235 height 17
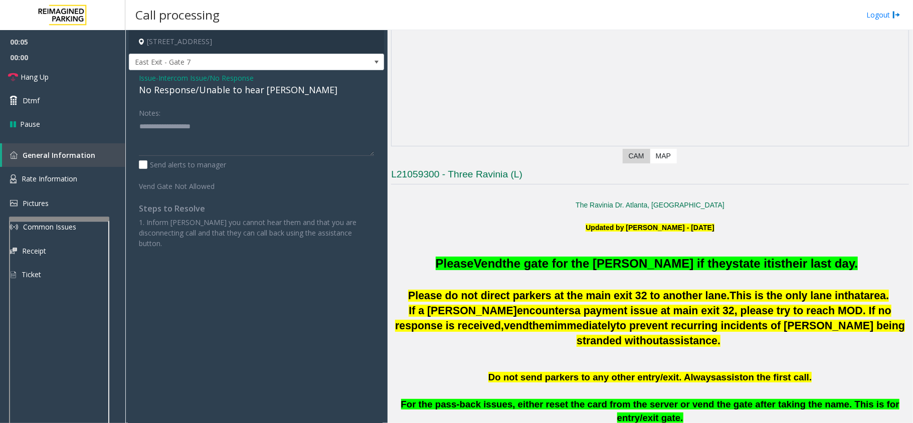
click at [243, 90] on div "No Response/Unable to hear [PERSON_NAME]" at bounding box center [256, 90] width 235 height 14
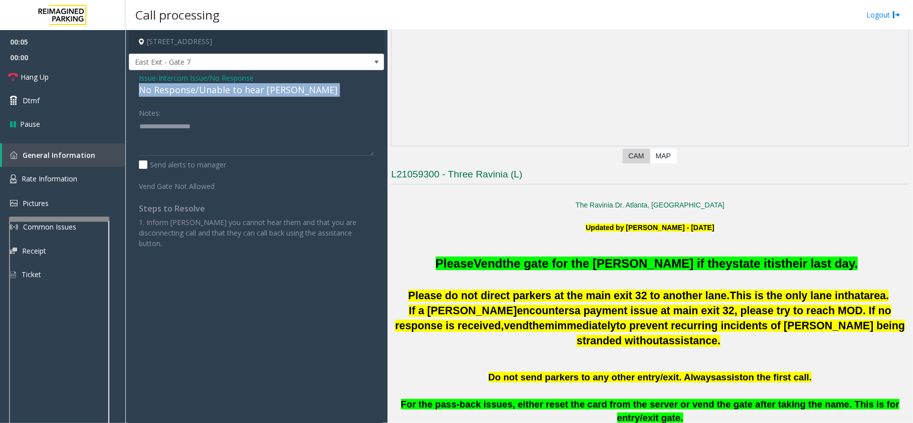
click at [243, 90] on div "No Response/Unable to hear [PERSON_NAME]" at bounding box center [256, 90] width 235 height 14
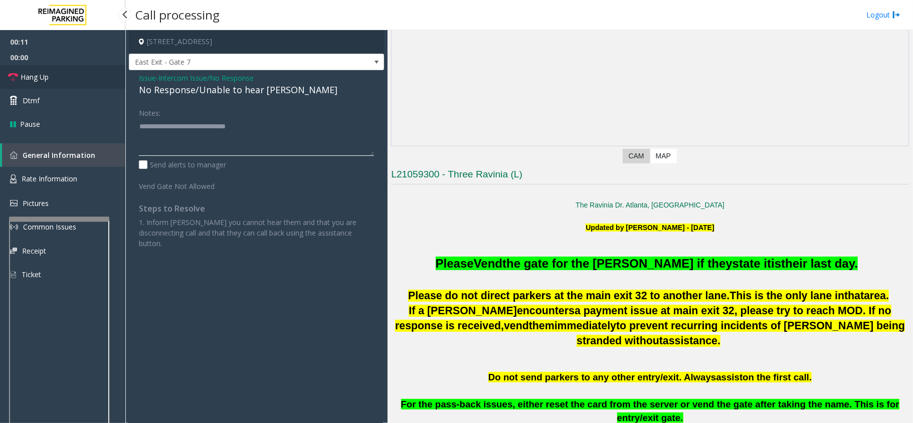
type textarea "**********"
click at [47, 75] on span "Hang Up" at bounding box center [35, 77] width 28 height 11
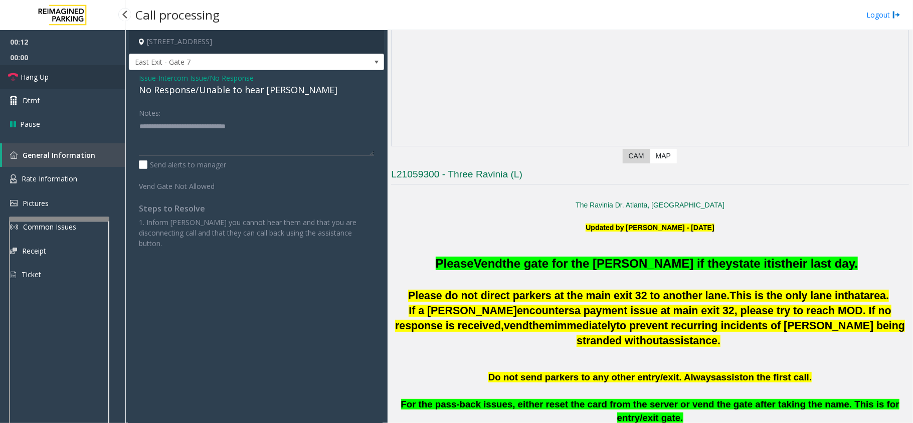
click at [47, 75] on span "Hang Up" at bounding box center [35, 77] width 28 height 11
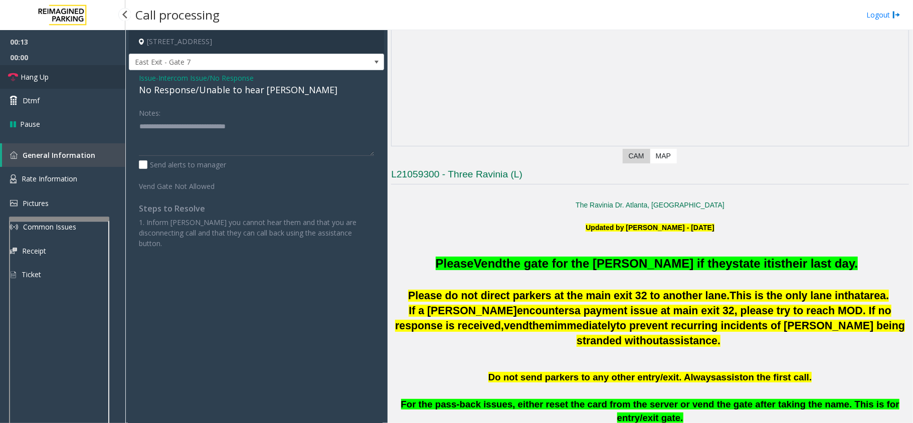
click at [47, 75] on span "Hang Up" at bounding box center [35, 77] width 28 height 11
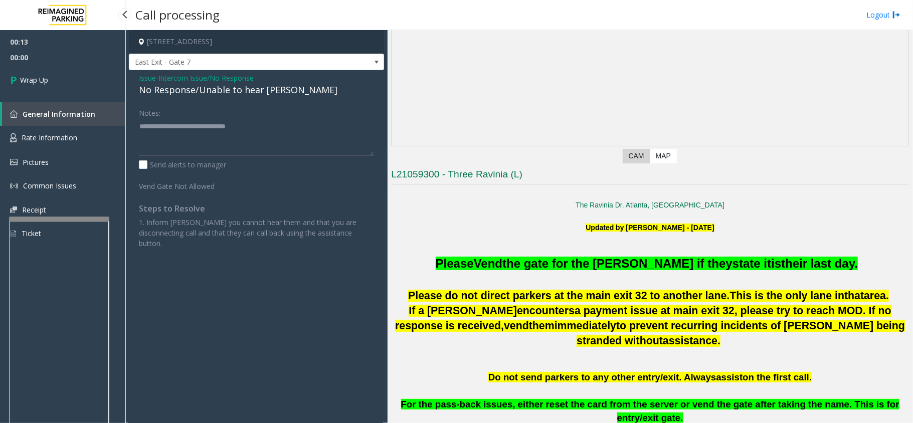
click at [47, 75] on span "Wrap Up" at bounding box center [34, 80] width 28 height 11
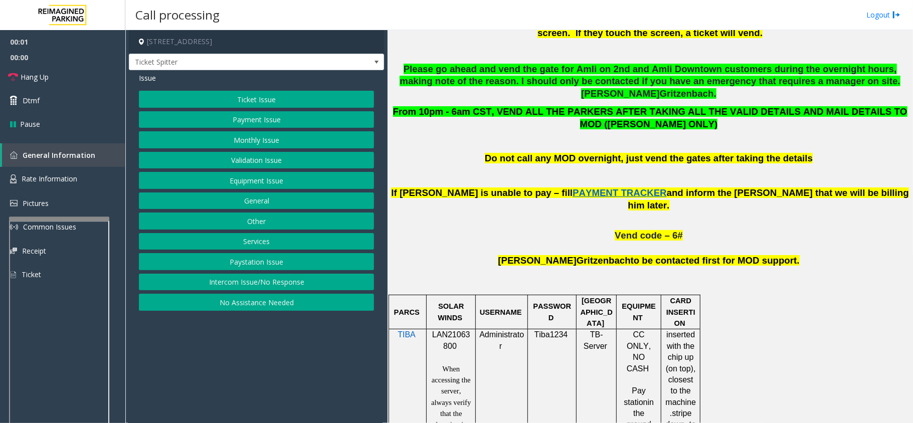
scroll to position [602, 0]
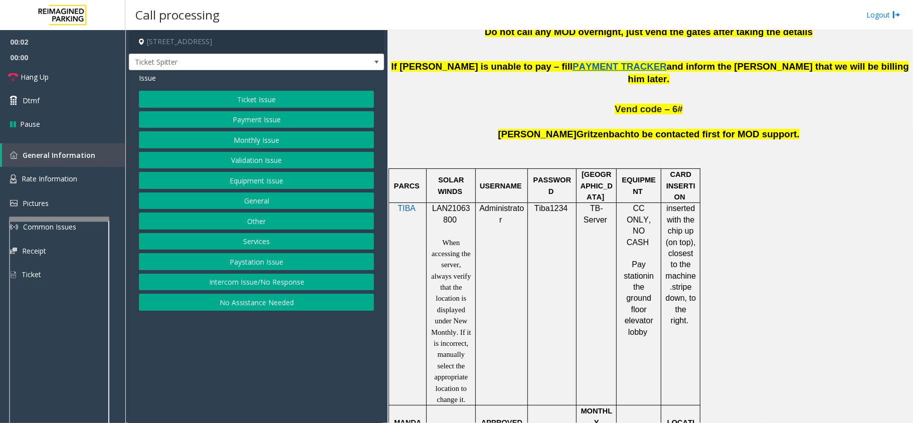
click at [456, 203] on p "LAN21063800" at bounding box center [451, 214] width 42 height 23
click at [309, 284] on button "Intercom Issue/No Response" at bounding box center [256, 282] width 235 height 17
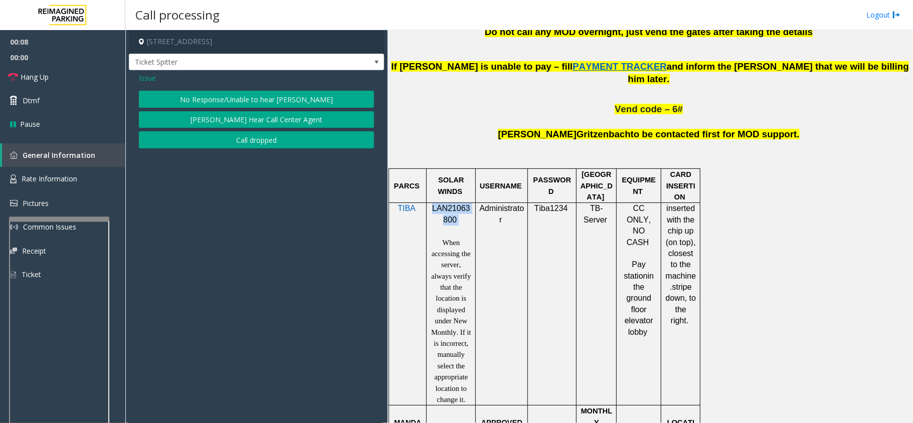
click at [245, 96] on button "No Response/Unable to hear [PERSON_NAME]" at bounding box center [256, 99] width 235 height 17
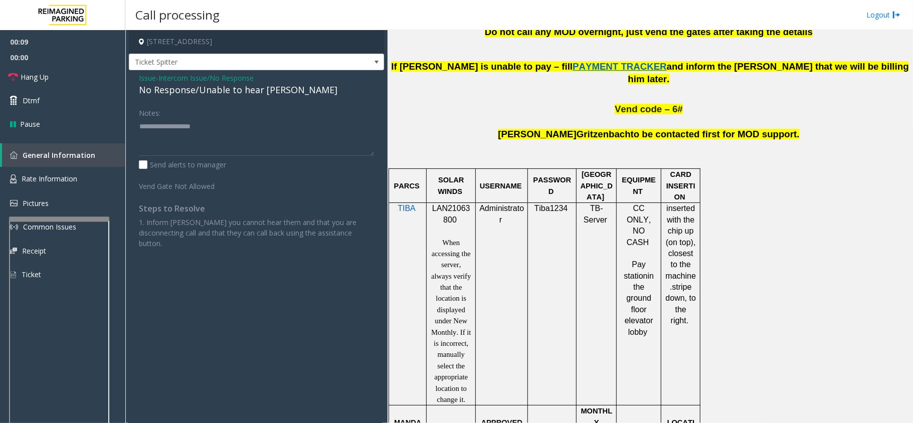
click at [228, 89] on div "No Response/Unable to hear [PERSON_NAME]" at bounding box center [256, 90] width 235 height 14
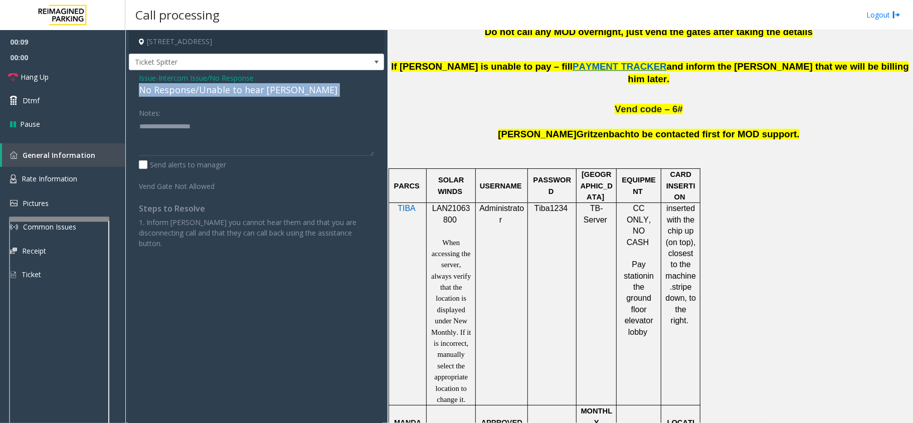
click at [228, 89] on div "No Response/Unable to hear [PERSON_NAME]" at bounding box center [256, 90] width 235 height 14
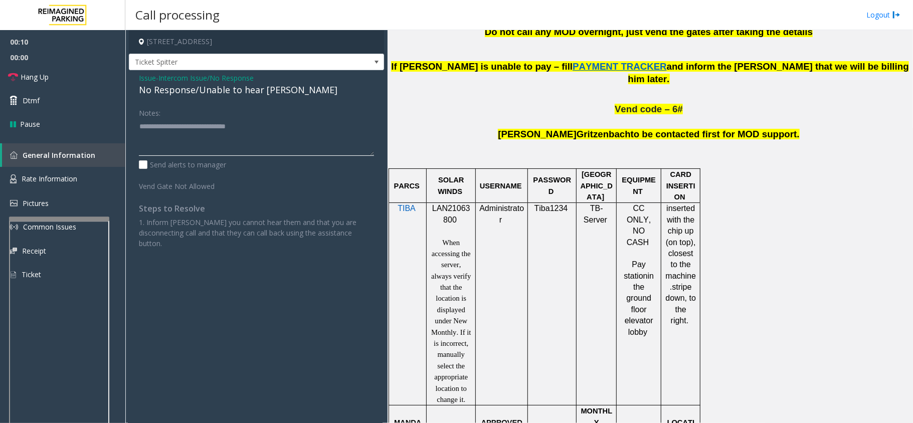
type textarea "**********"
drag, startPoint x: 177, startPoint y: 89, endPoint x: 179, endPoint y: 97, distance: 8.3
click at [179, 102] on div "Issue - Intercom Issue/No Response No Response/Unable to hear [PERSON_NAME] Not…" at bounding box center [256, 164] width 255 height 188
click at [179, 96] on div "No Response/Unable to hear [PERSON_NAME]" at bounding box center [256, 90] width 235 height 14
click at [69, 71] on link "Hang Up" at bounding box center [62, 77] width 125 height 24
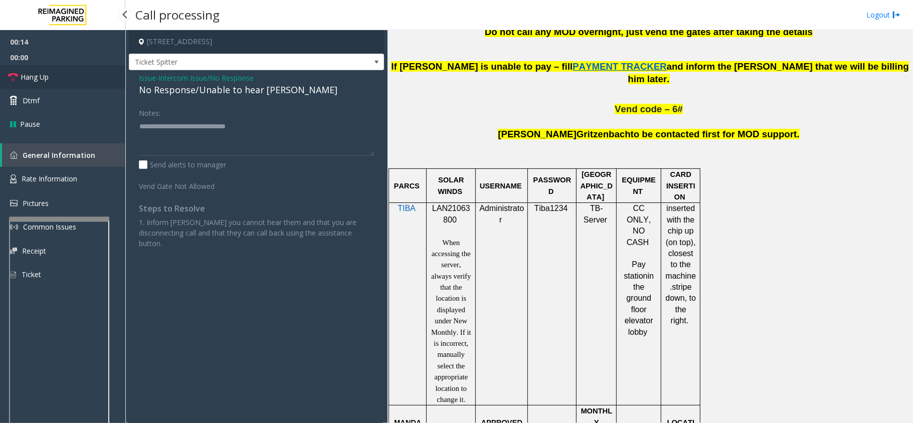
click at [69, 71] on link "Hang Up" at bounding box center [62, 77] width 125 height 24
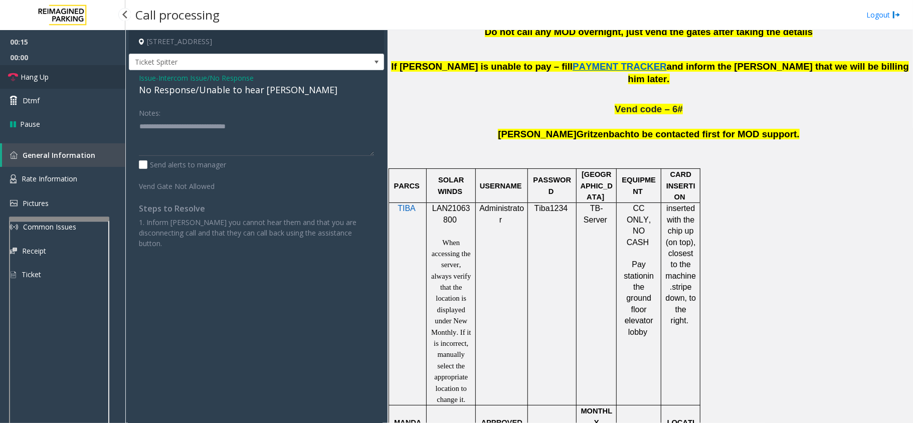
click at [69, 71] on link "Hang Up" at bounding box center [62, 77] width 125 height 24
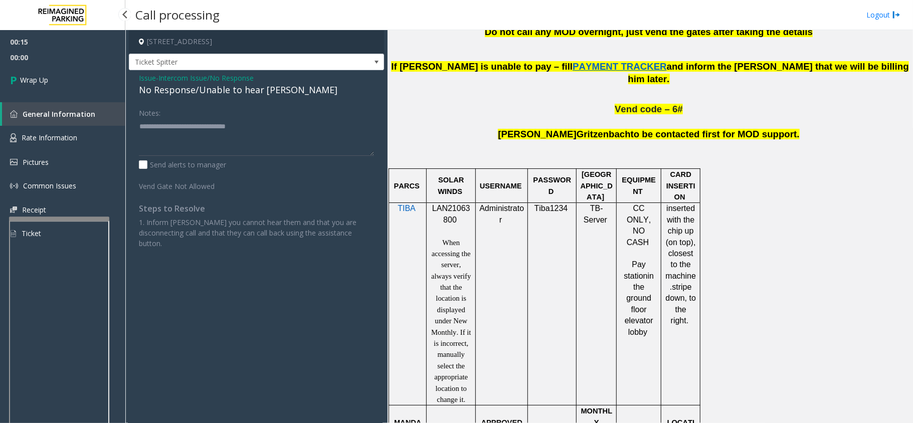
click at [69, 71] on link "Wrap Up" at bounding box center [62, 80] width 125 height 30
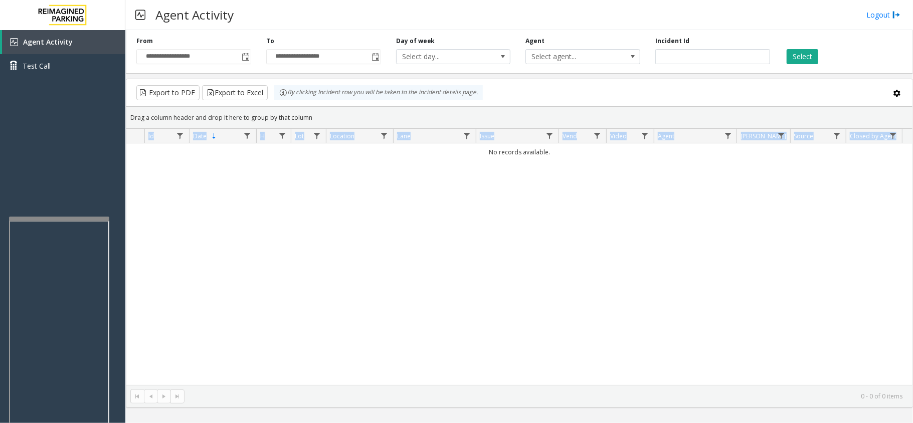
click at [912, 149] on kendo-grid "Export to PDF Export to Excel By clicking Incident row you will be taken to the…" at bounding box center [519, 243] width 787 height 329
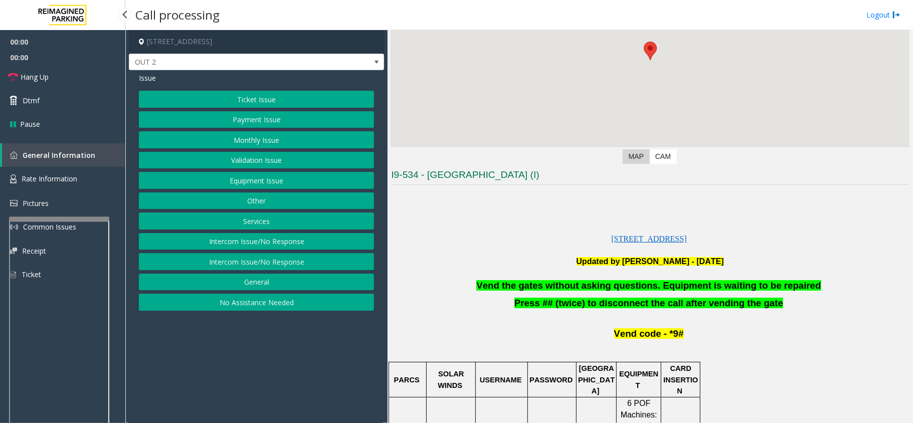
scroll to position [133, 0]
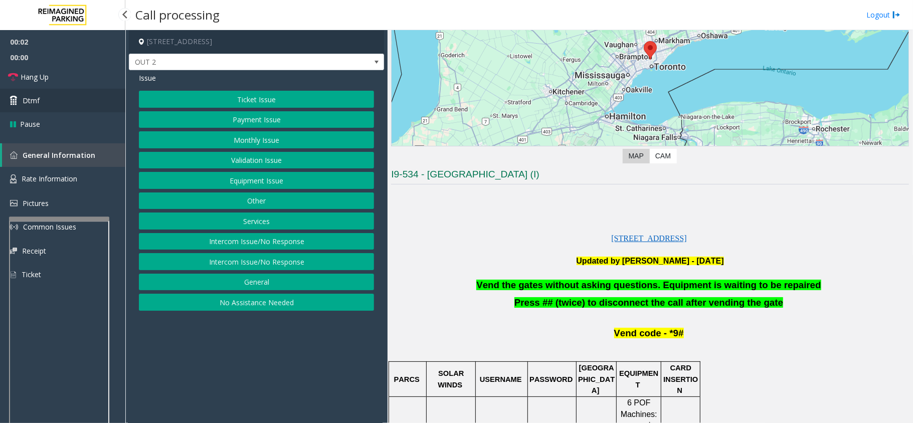
click at [71, 101] on link "Dtmf" at bounding box center [62, 101] width 125 height 24
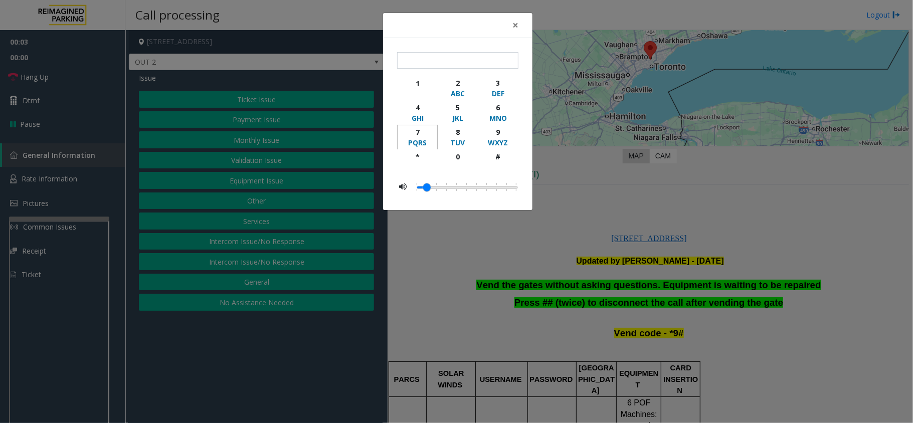
click at [420, 149] on button "7 PQRS" at bounding box center [417, 137] width 41 height 25
click at [492, 129] on div "9" at bounding box center [498, 132] width 28 height 11
click at [498, 153] on div "#" at bounding box center [498, 156] width 28 height 11
click at [414, 155] on div "*" at bounding box center [418, 156] width 28 height 11
click at [492, 129] on div "9" at bounding box center [498, 132] width 28 height 11
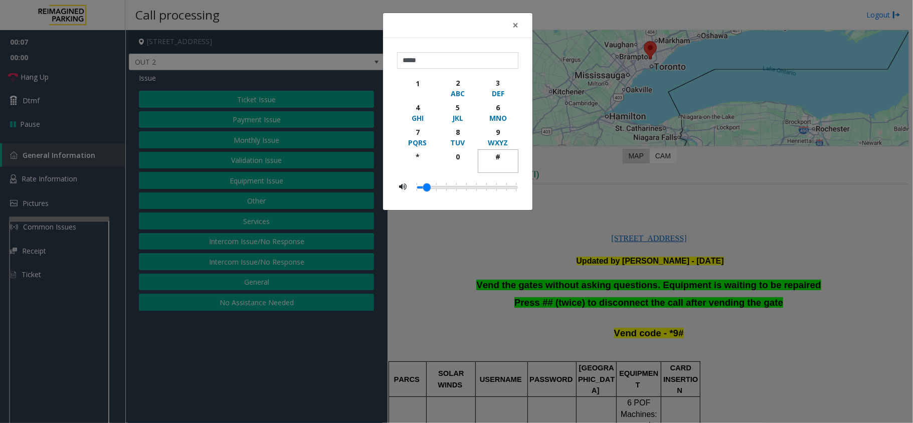
click at [497, 158] on div "#" at bounding box center [498, 156] width 28 height 11
type input "******"
click at [518, 24] on span "×" at bounding box center [515, 25] width 6 height 14
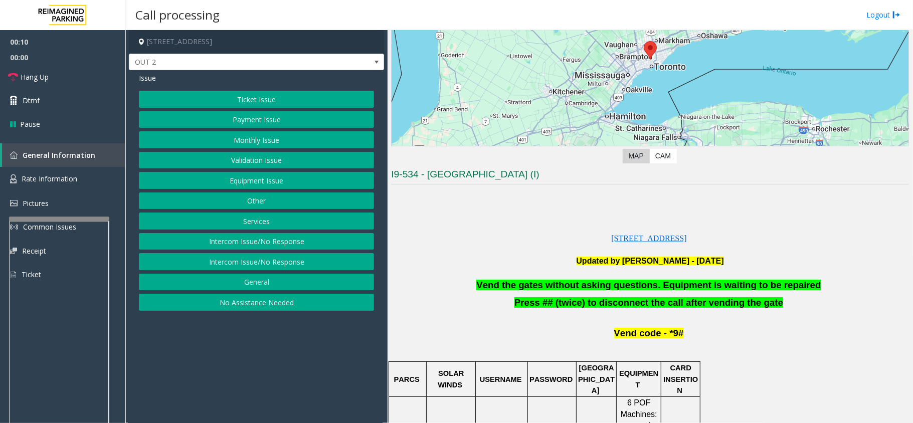
click at [576, 287] on span "Vend the gates without asking questions. Equipment is waiting to be repaired" at bounding box center [648, 285] width 344 height 11
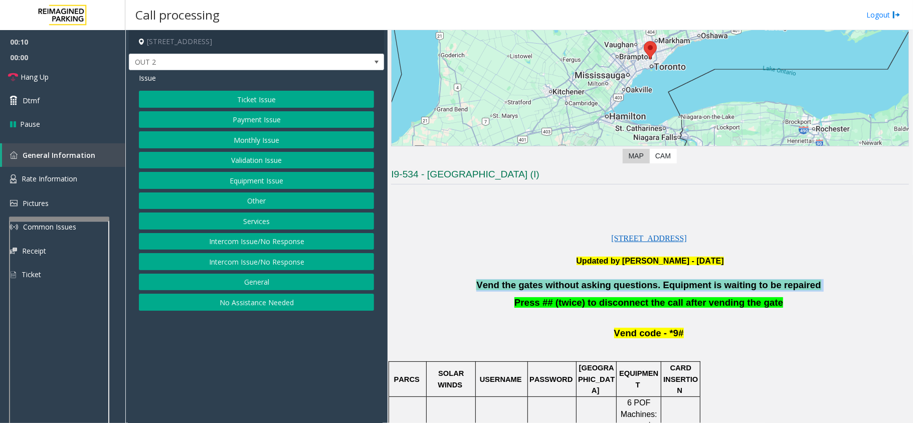
click at [576, 287] on span "Vend the gates without asking questions. Equipment is waiting to be repaired" at bounding box center [648, 285] width 344 height 11
click at [263, 179] on button "Equipment Issue" at bounding box center [256, 180] width 235 height 17
click at [265, 174] on button "Gate / Door Won't Open" at bounding box center [256, 180] width 235 height 17
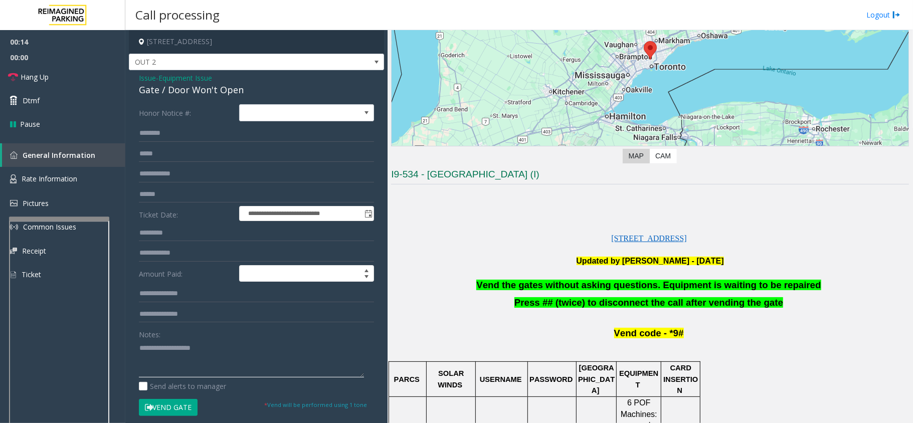
click at [197, 361] on textarea at bounding box center [251, 359] width 225 height 38
paste textarea "**********"
type textarea "**********"
click at [169, 406] on button "Vend Gate" at bounding box center [168, 407] width 59 height 17
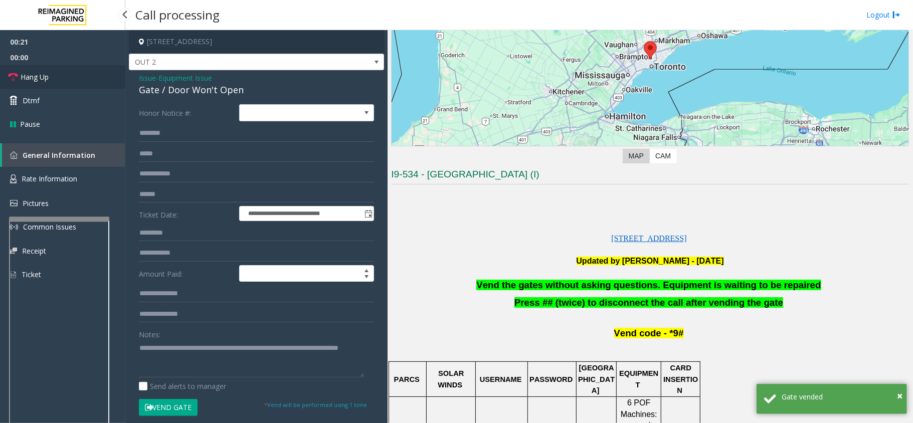
click at [57, 77] on link "Hang Up" at bounding box center [62, 77] width 125 height 24
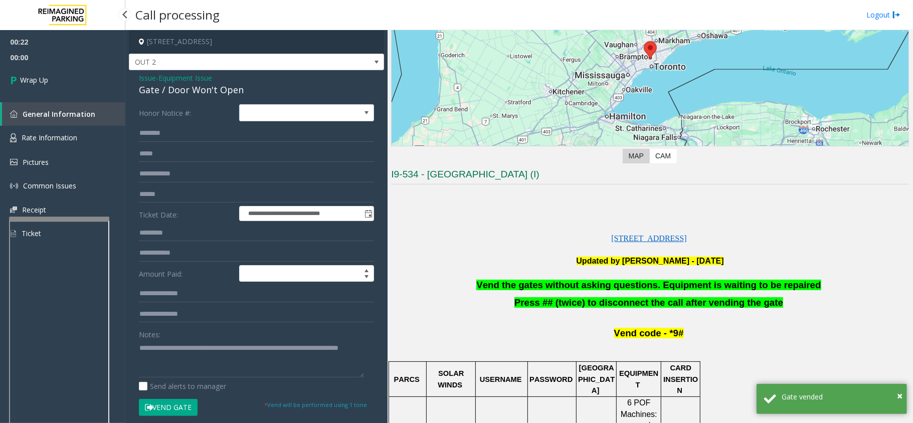
click at [57, 77] on link "Wrap Up" at bounding box center [62, 80] width 125 height 30
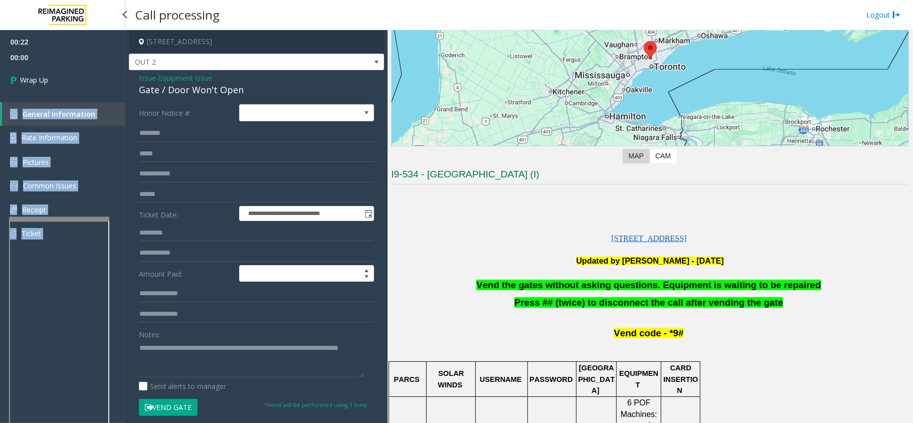
click at [57, 77] on div "00:22 00:00 Wrap Up General Information Rate Information Pictures Common Issues…" at bounding box center [62, 142] width 125 height 224
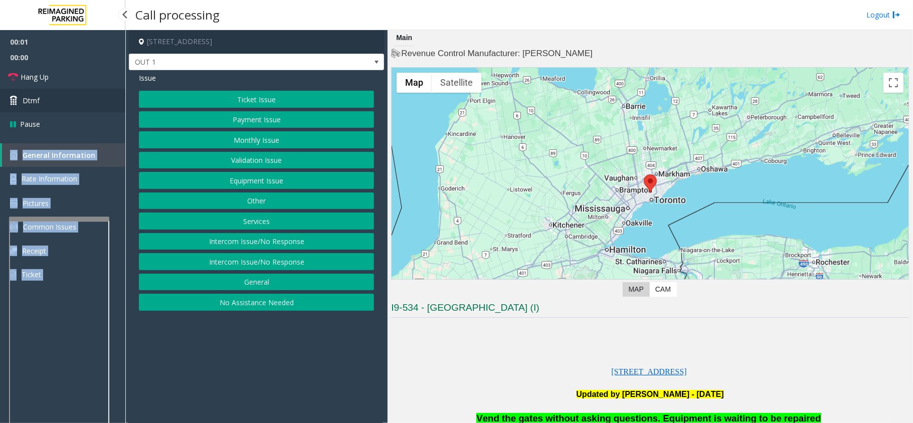
click at [43, 103] on link "Dtmf" at bounding box center [62, 101] width 125 height 24
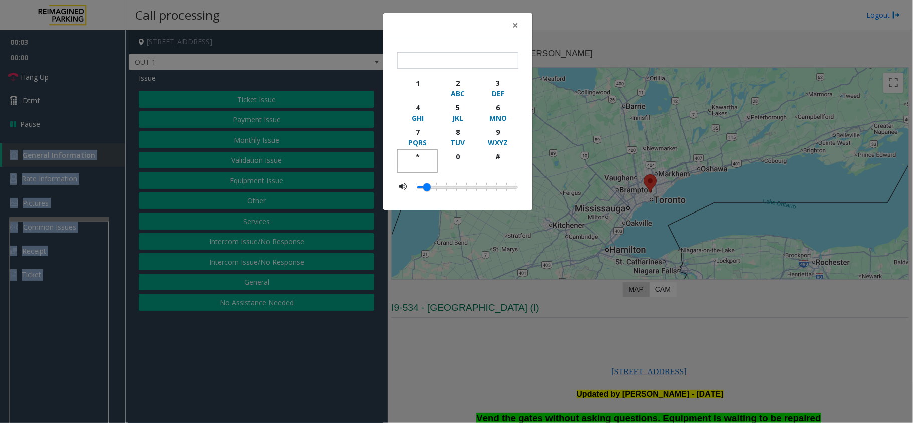
click at [418, 156] on div "*" at bounding box center [418, 156] width 28 height 11
click at [494, 135] on div "9" at bounding box center [498, 132] width 28 height 11
click at [495, 159] on div "#" at bounding box center [498, 156] width 28 height 11
type input "***"
click at [522, 28] on button "×" at bounding box center [515, 25] width 20 height 25
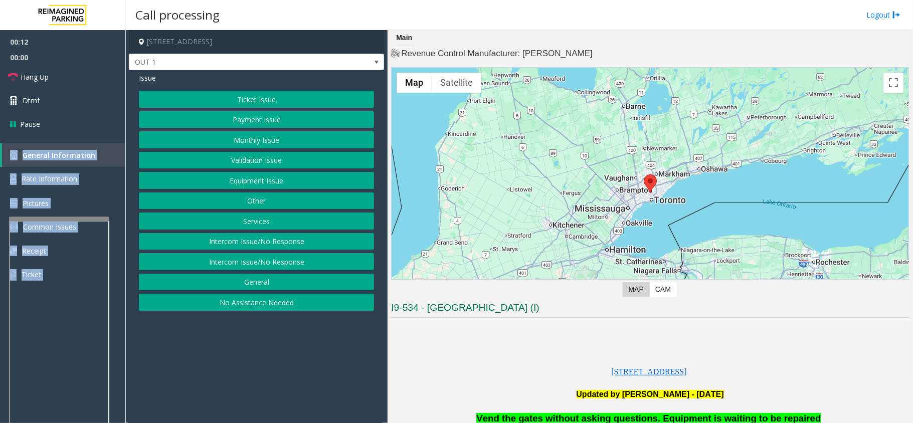
click at [277, 185] on button "Equipment Issue" at bounding box center [256, 180] width 235 height 17
click at [277, 185] on button "Gate / Door Won't Open" at bounding box center [256, 180] width 235 height 17
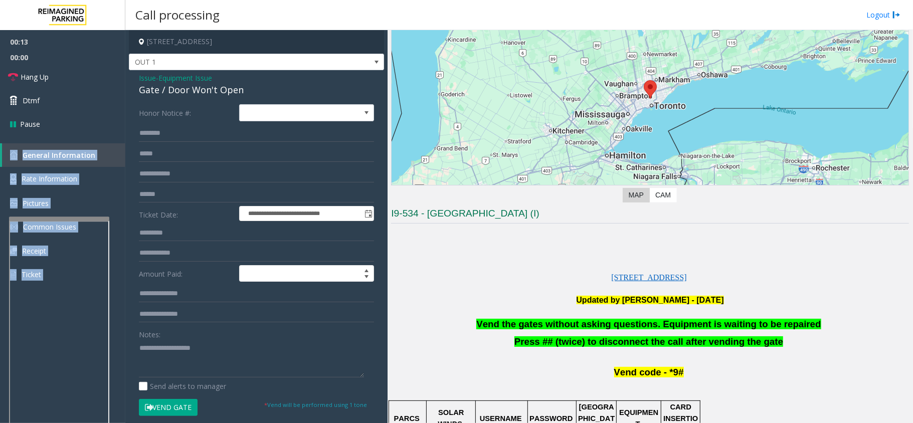
scroll to position [201, 0]
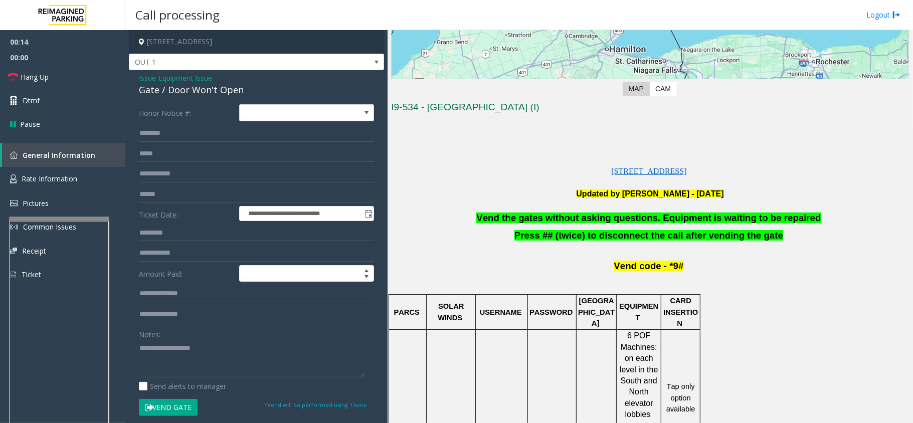
click at [524, 221] on span "Vend the gates without asking questions. Equipment is waiting to be repaired" at bounding box center [648, 218] width 344 height 11
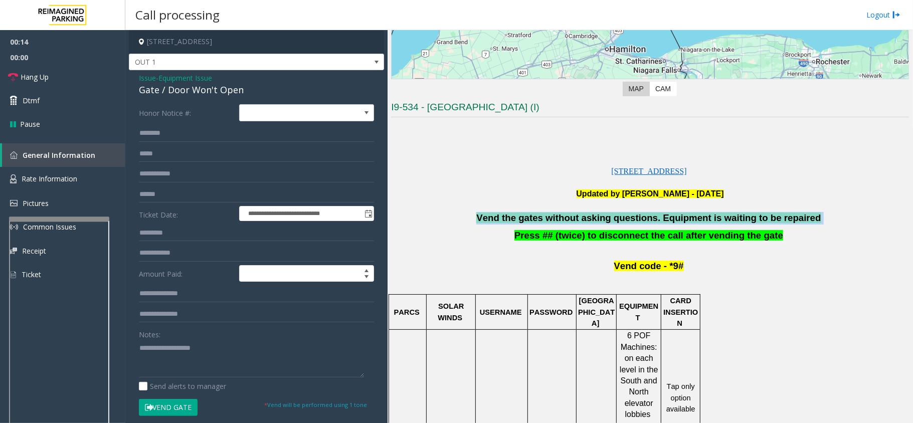
click at [524, 221] on span "Vend the gates without asking questions. Equipment is waiting to be repaired" at bounding box center [648, 218] width 344 height 11
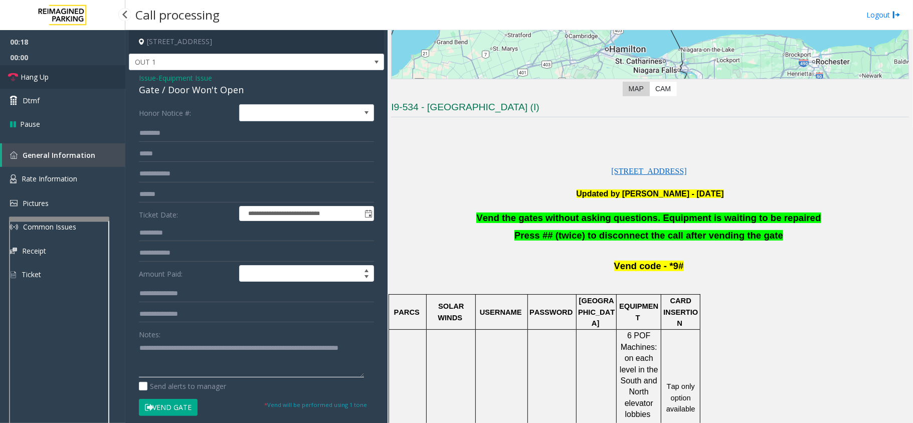
type textarea "**********"
click at [69, 68] on link "Hang Up" at bounding box center [62, 77] width 125 height 24
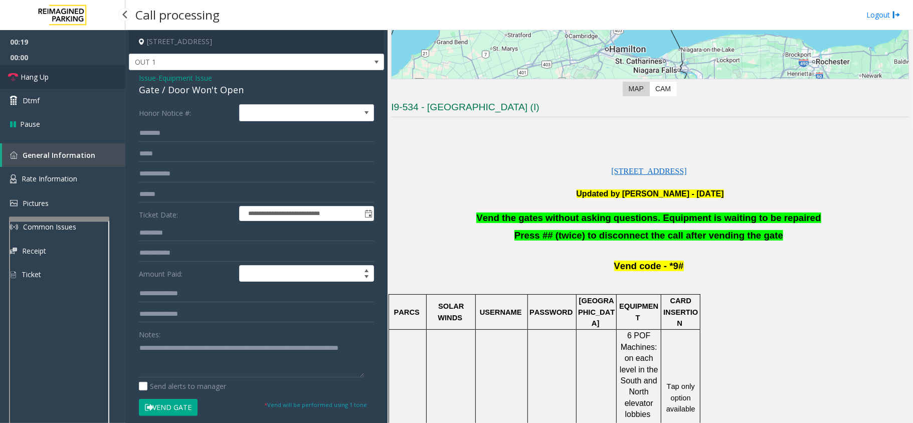
click at [69, 68] on link "Hang Up" at bounding box center [62, 77] width 125 height 24
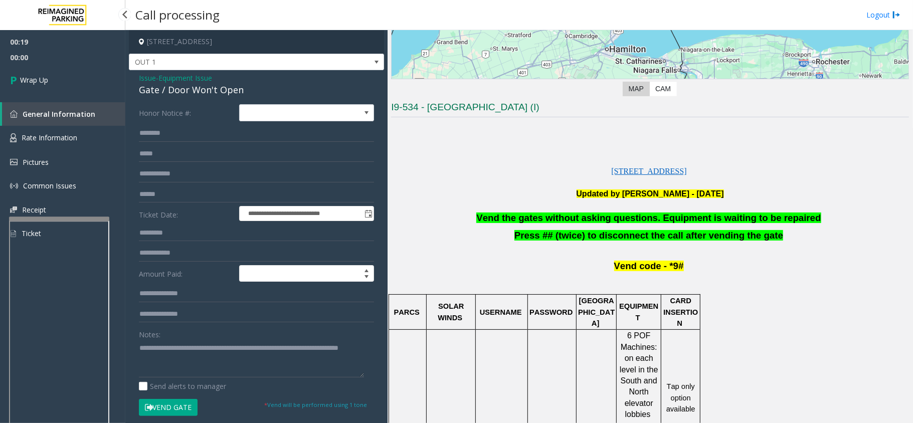
click at [69, 68] on link "Wrap Up" at bounding box center [62, 80] width 125 height 30
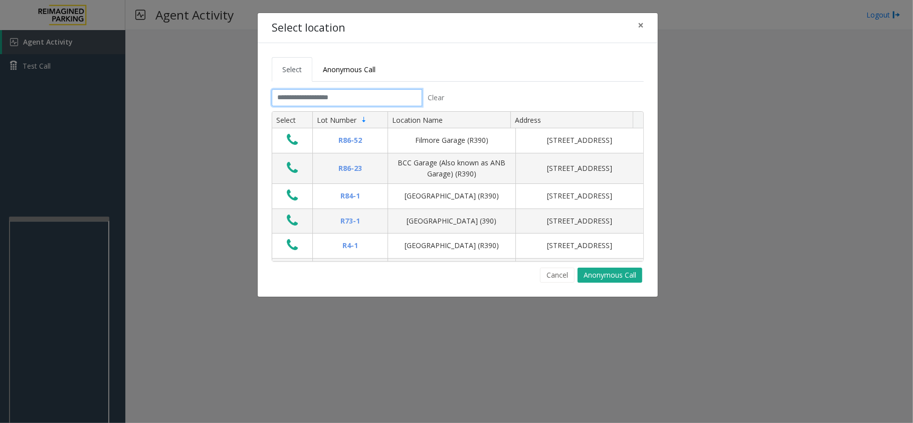
click at [314, 99] on input "text" at bounding box center [347, 97] width 150 height 17
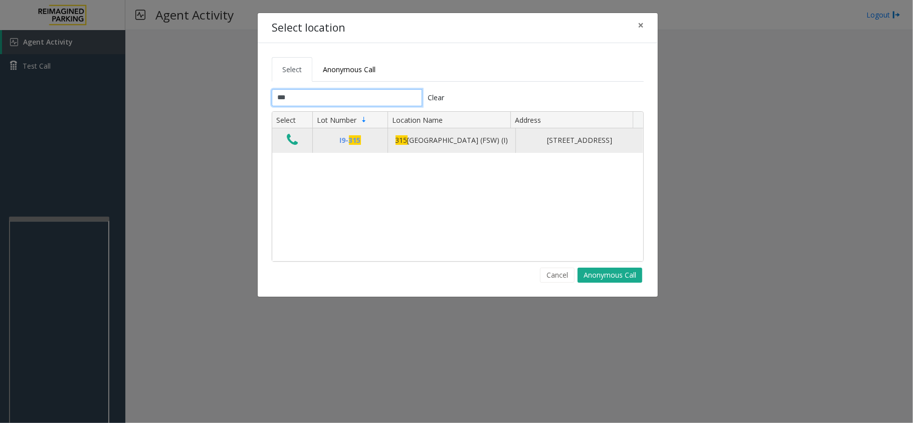
type input "***"
click at [290, 147] on icon "Data table" at bounding box center [292, 140] width 11 height 14
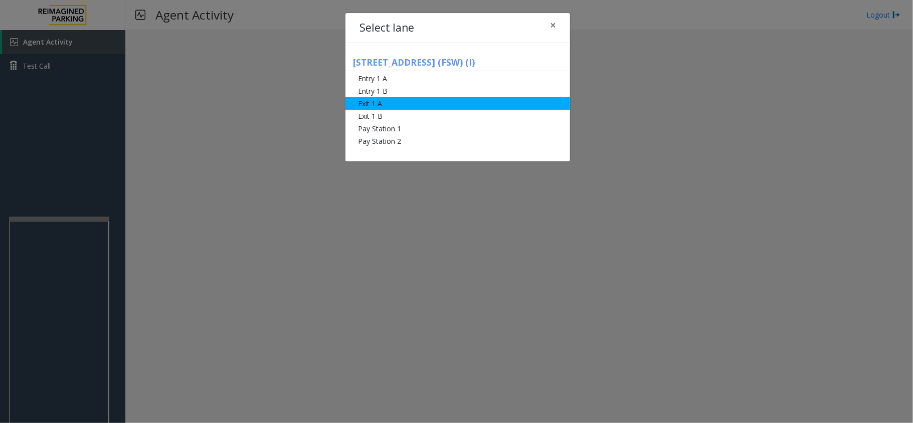
click at [393, 97] on li "Exit 1 A" at bounding box center [457, 103] width 225 height 13
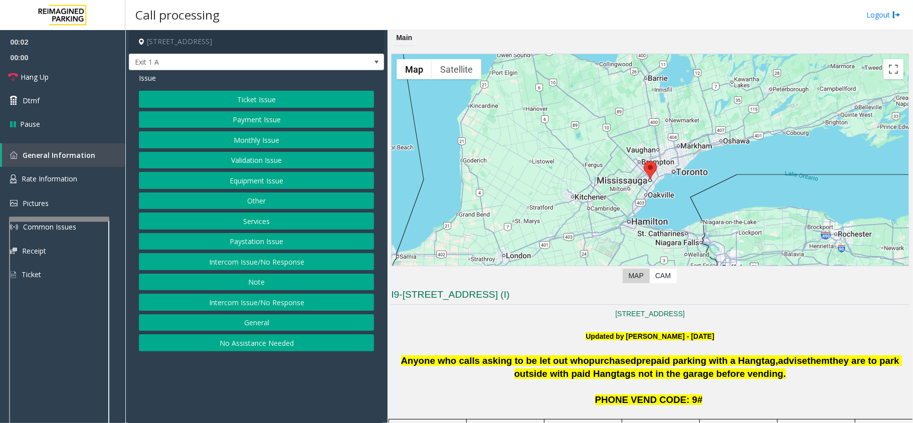
click at [291, 223] on button "Services" at bounding box center [256, 221] width 235 height 17
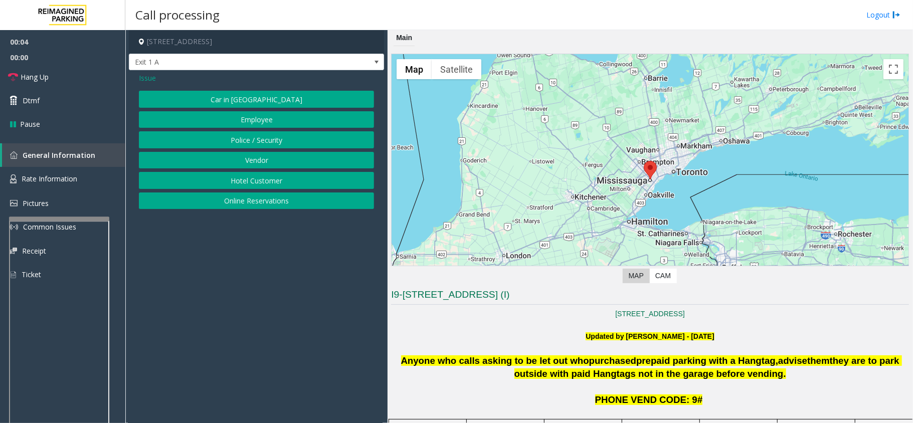
click at [257, 202] on button "Online Reservations" at bounding box center [256, 200] width 235 height 17
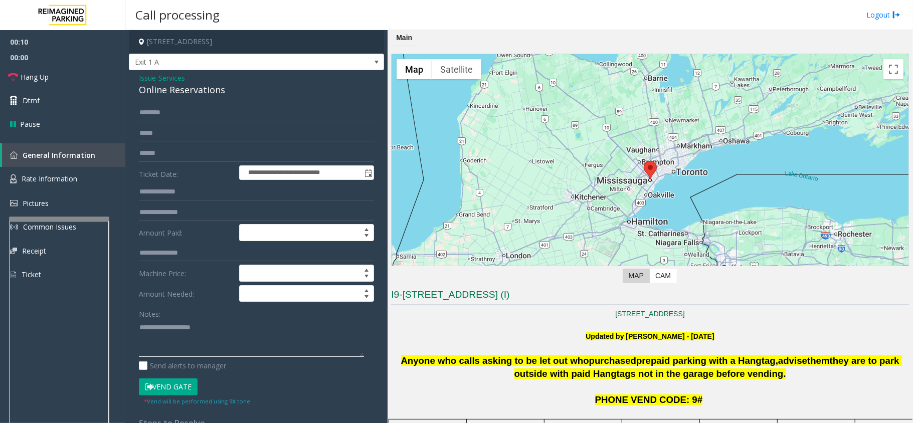
click at [172, 334] on textarea at bounding box center [251, 338] width 225 height 38
paste textarea "**********"
click at [223, 337] on textarea at bounding box center [251, 338] width 225 height 38
type textarea "**********"
click at [179, 389] on button "Vend Gate" at bounding box center [168, 386] width 59 height 17
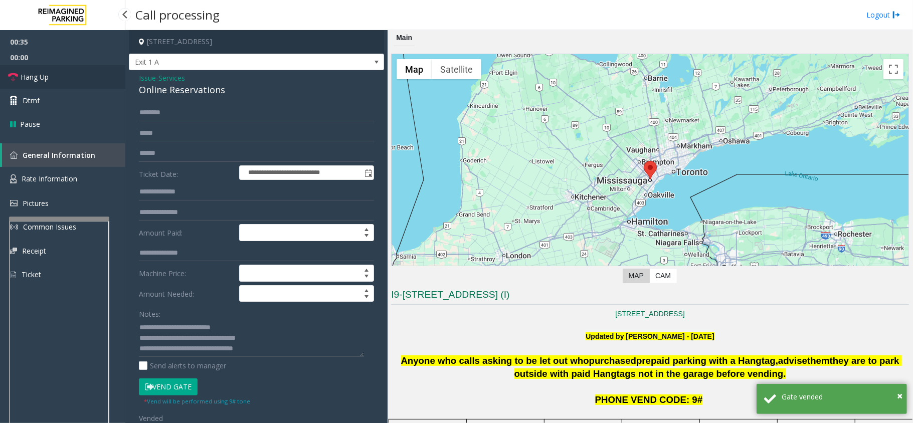
click at [51, 71] on link "Hang Up" at bounding box center [62, 77] width 125 height 24
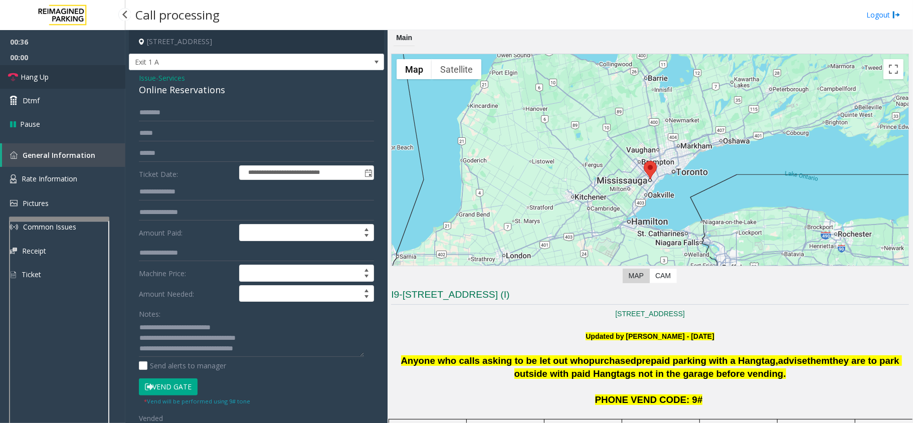
click at [51, 71] on link "Hang Up" at bounding box center [62, 77] width 125 height 24
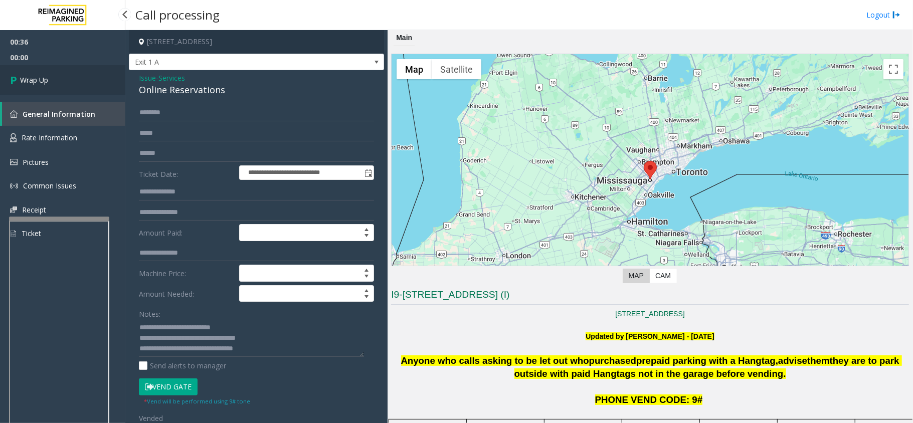
click at [51, 71] on link "Wrap Up" at bounding box center [62, 80] width 125 height 30
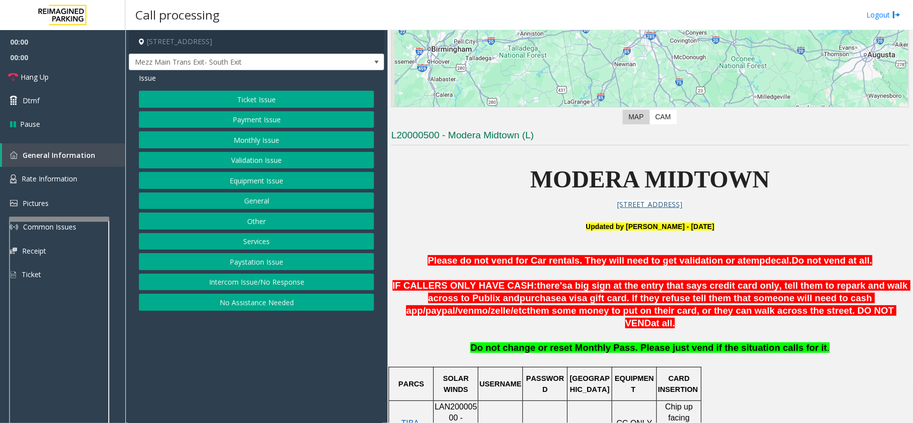
scroll to position [334, 0]
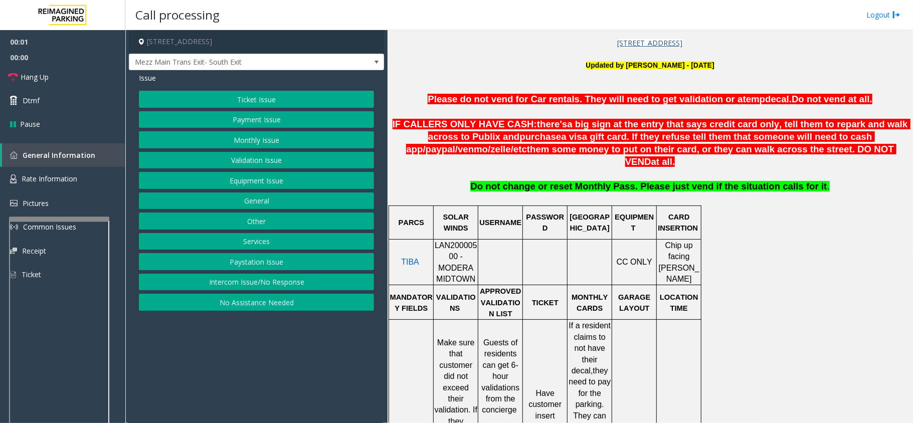
click at [455, 241] on span "LAN20000500 - MODERA MIDTOWN" at bounding box center [456, 262] width 43 height 42
click at [456, 241] on span "LAN20000500 - MODERA MIDTOWN" at bounding box center [456, 262] width 43 height 42
click at [458, 241] on span "LAN20000500 - MODERA MIDTOWN" at bounding box center [456, 262] width 43 height 42
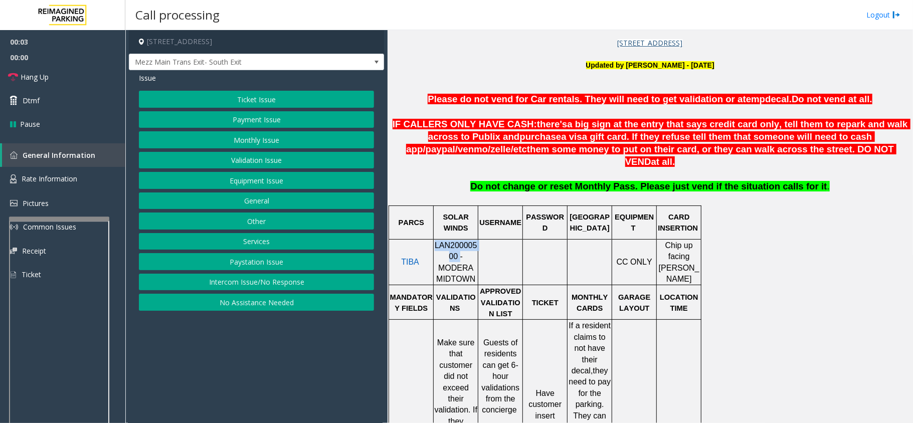
click at [458, 241] on span "LAN20000500 - MODERA MIDTOWN" at bounding box center [456, 262] width 43 height 42
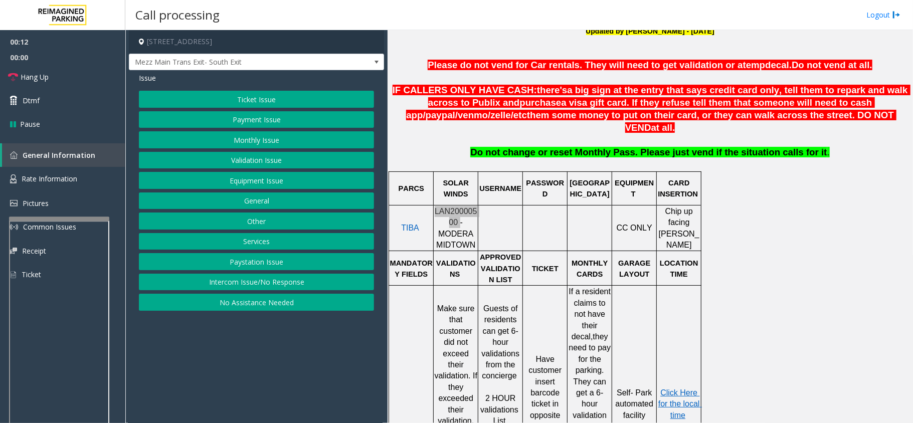
scroll to position [401, 0]
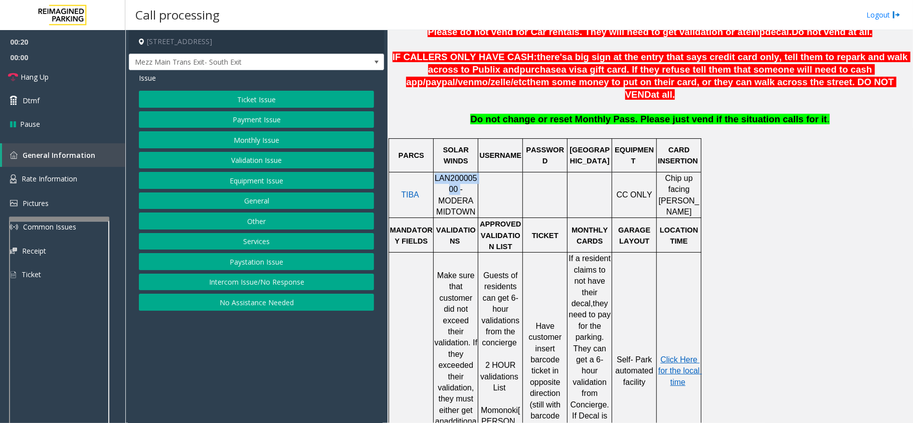
click at [249, 161] on button "Validation Issue" at bounding box center [256, 160] width 235 height 17
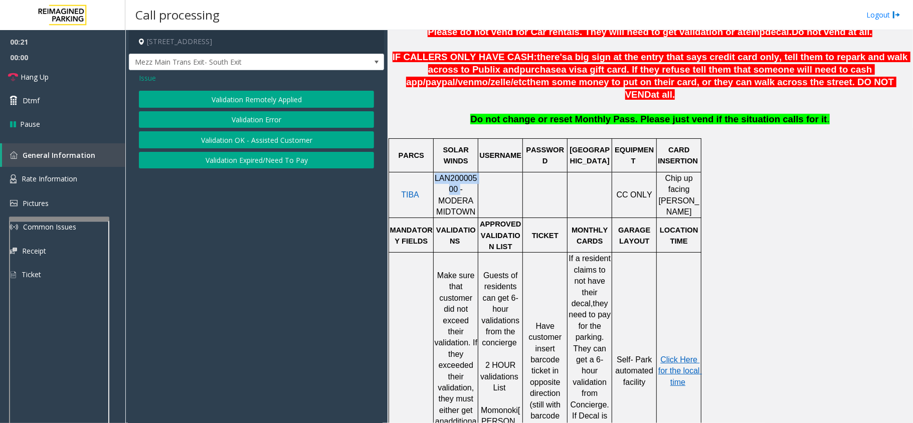
click at [264, 119] on button "Validation Error" at bounding box center [256, 119] width 235 height 17
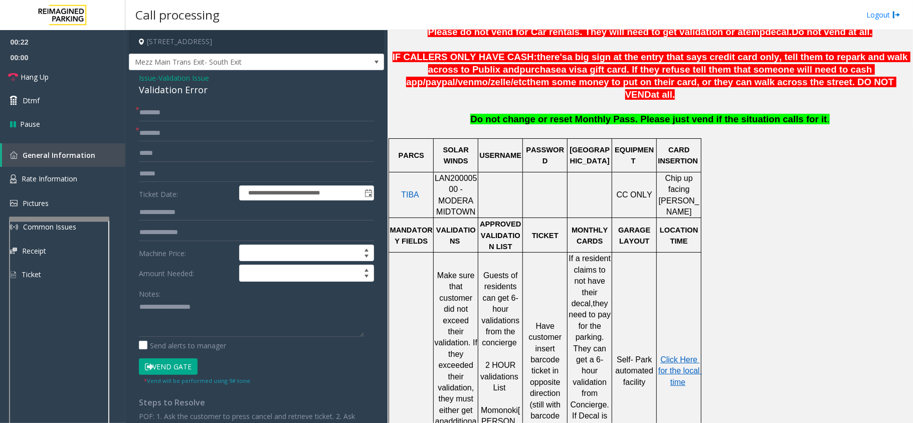
click at [184, 75] on span "Validation Issue" at bounding box center [183, 78] width 51 height 11
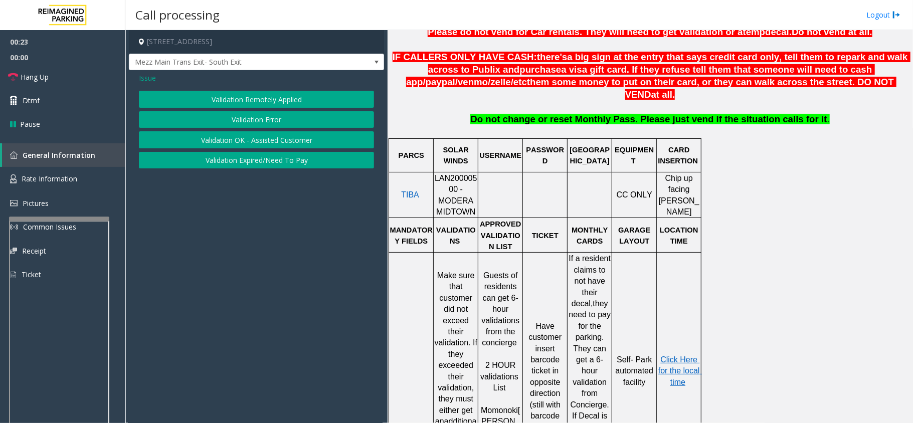
click at [152, 79] on span "Issue" at bounding box center [147, 78] width 17 height 11
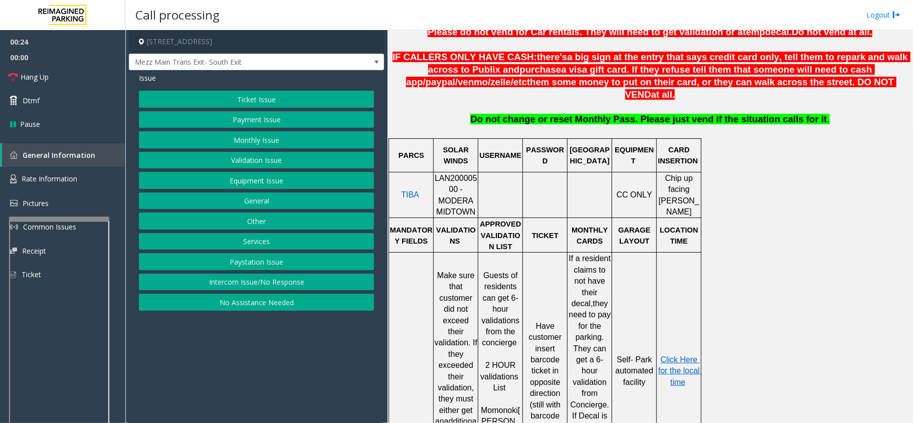
click at [246, 113] on button "Payment Issue" at bounding box center [256, 119] width 235 height 17
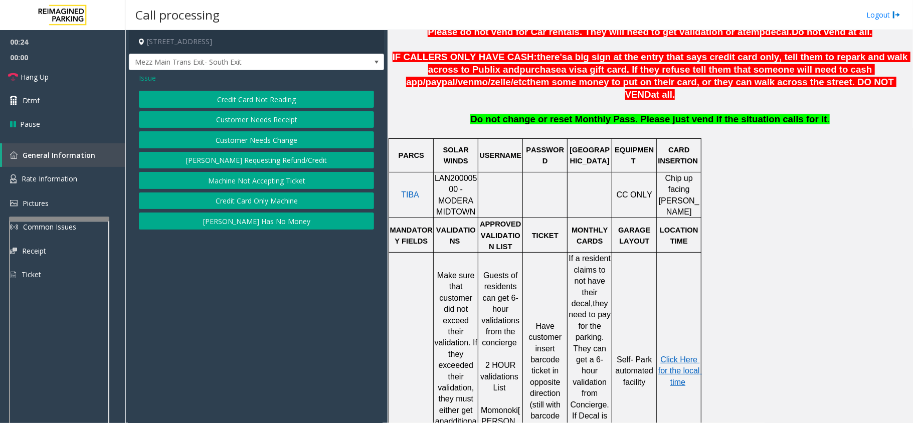
click at [149, 78] on span "Issue" at bounding box center [147, 78] width 17 height 11
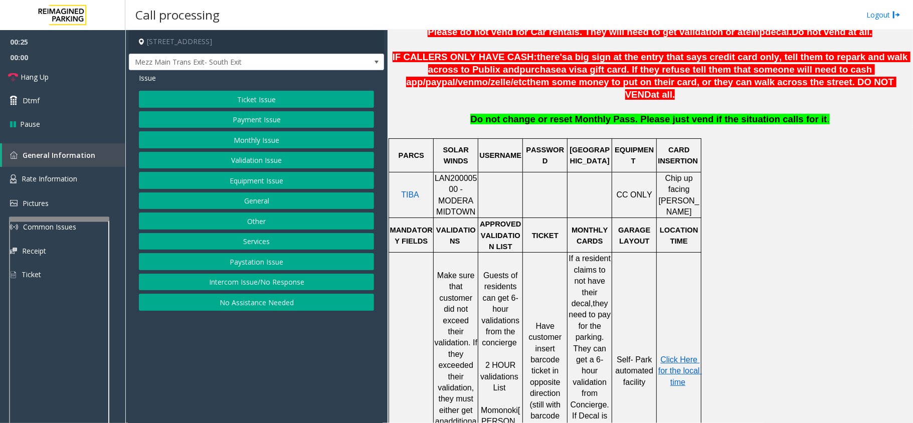
click at [247, 105] on button "Ticket Issue" at bounding box center [256, 99] width 235 height 17
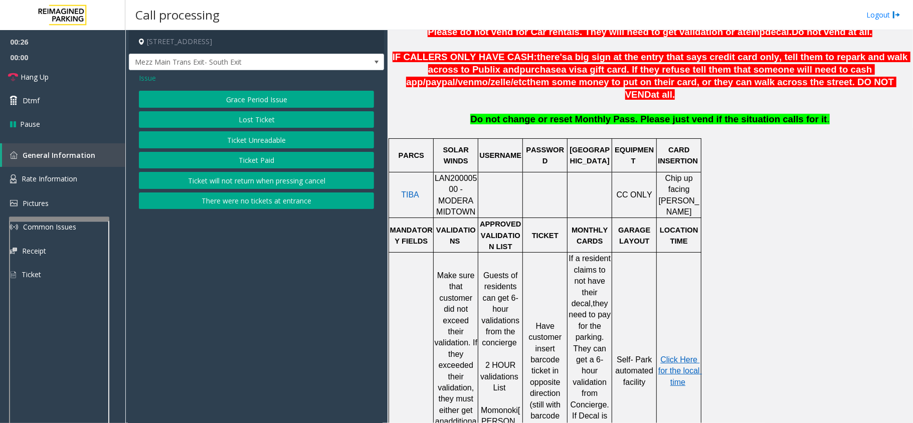
click at [251, 137] on button "Ticket Unreadable" at bounding box center [256, 139] width 235 height 17
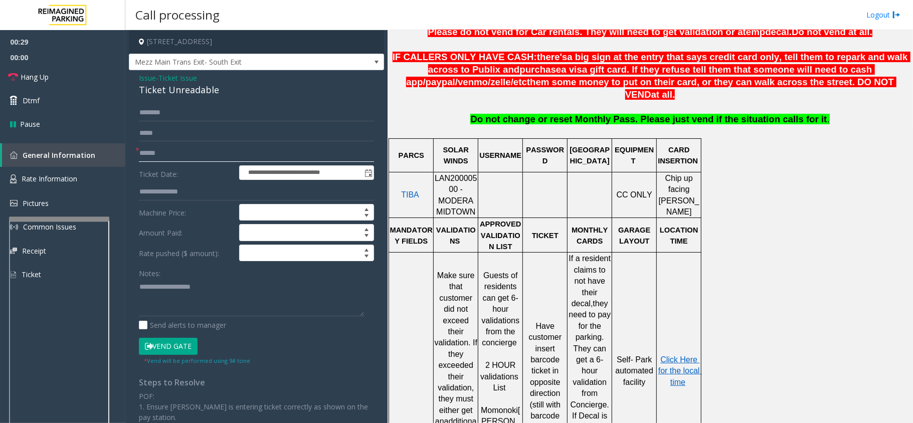
click at [159, 153] on input "text" at bounding box center [256, 153] width 235 height 17
type input "*******"
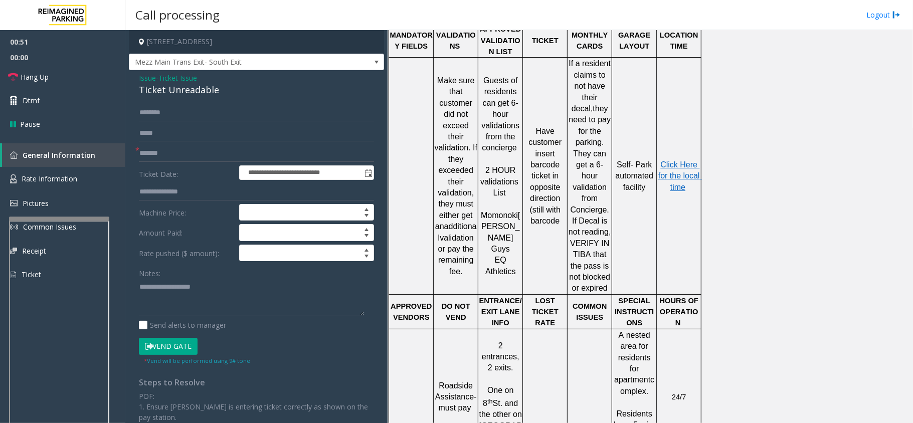
scroll to position [602, 0]
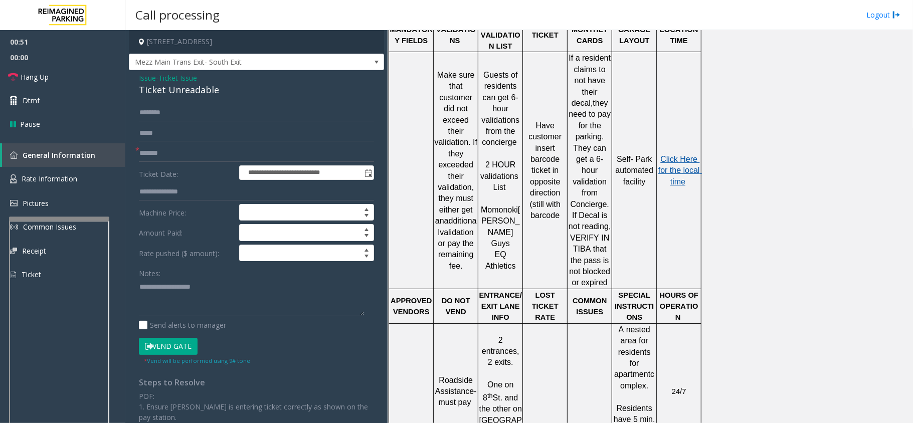
click at [668, 155] on span "Click Here for the local time" at bounding box center [680, 170] width 44 height 31
click at [69, 169] on link "Rate Information" at bounding box center [62, 179] width 125 height 25
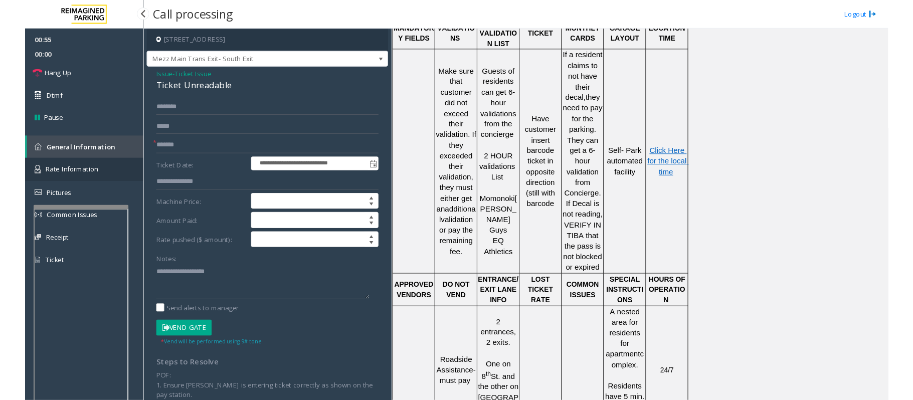
scroll to position [83, 0]
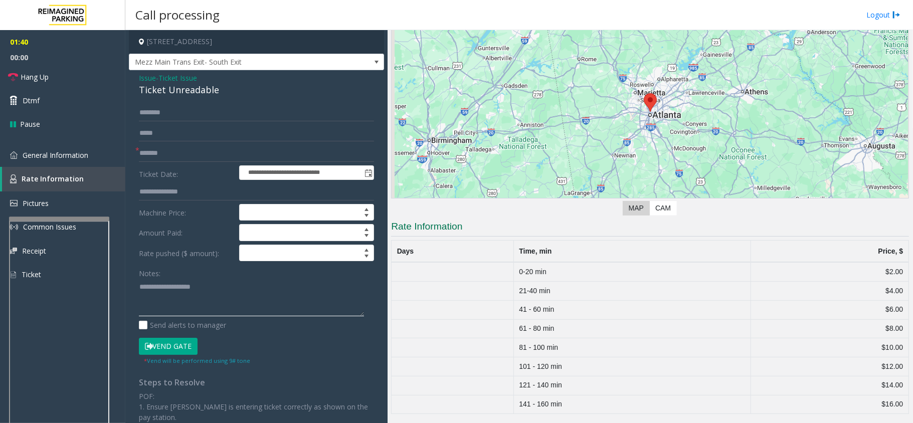
click at [177, 298] on textarea at bounding box center [251, 298] width 225 height 38
paste textarea "**********"
click at [58, 74] on link "Hang Up" at bounding box center [62, 77] width 125 height 24
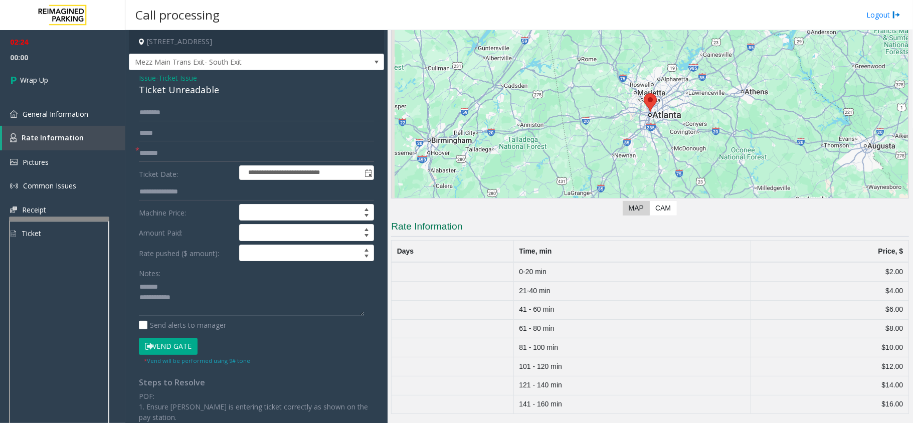
click at [195, 287] on textarea at bounding box center [251, 298] width 225 height 38
click at [176, 88] on div "Ticket Unreadable" at bounding box center [256, 90] width 235 height 14
click at [203, 296] on textarea at bounding box center [251, 298] width 225 height 38
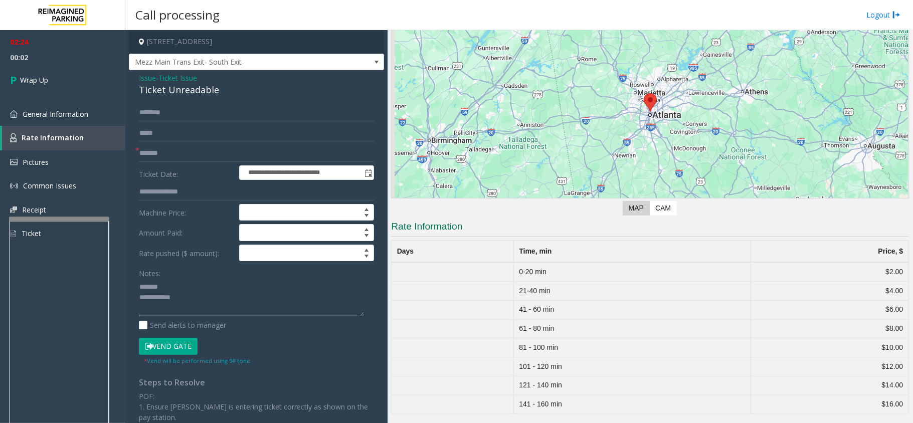
click at [200, 283] on textarea at bounding box center [251, 298] width 225 height 38
paste textarea "**********"
click at [207, 311] on textarea at bounding box center [251, 298] width 225 height 38
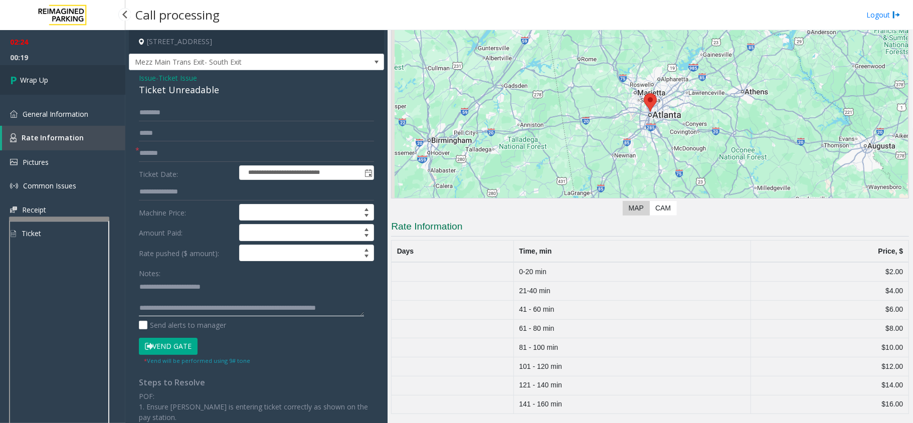
type textarea "**********"
click at [66, 83] on link "Wrap Up" at bounding box center [62, 80] width 125 height 30
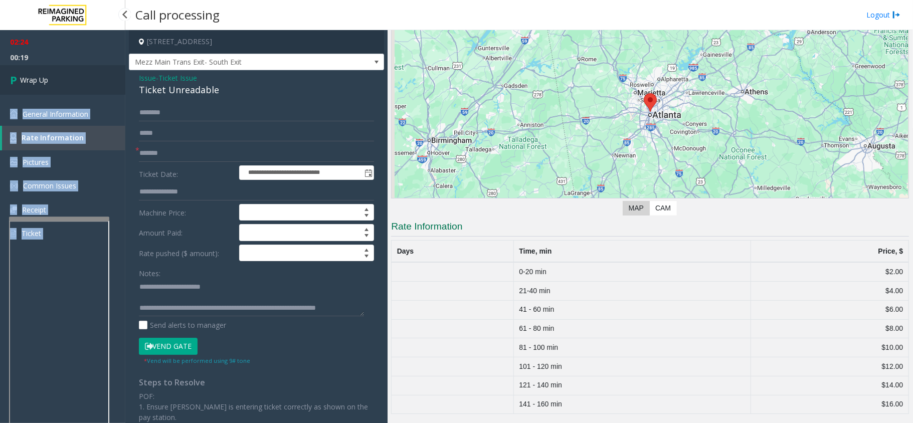
click at [66, 83] on div "02:24 00:19 Wrap Up General Information Rate Information Pictures Common Issues…" at bounding box center [62, 142] width 125 height 224
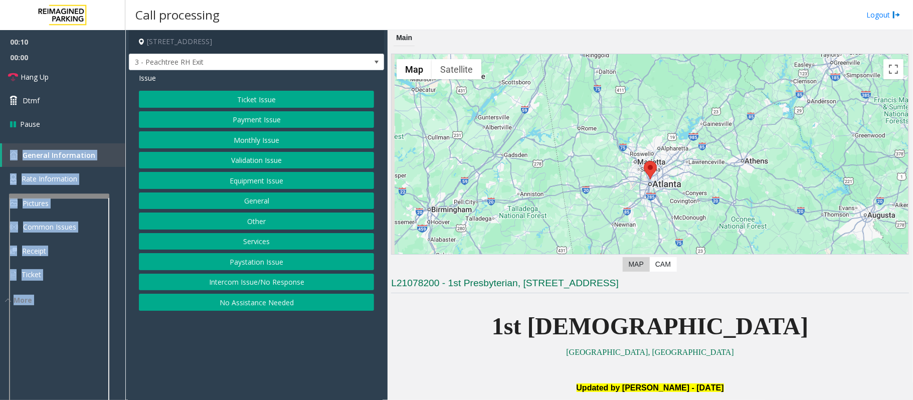
click at [280, 122] on button "Payment Issue" at bounding box center [256, 119] width 235 height 17
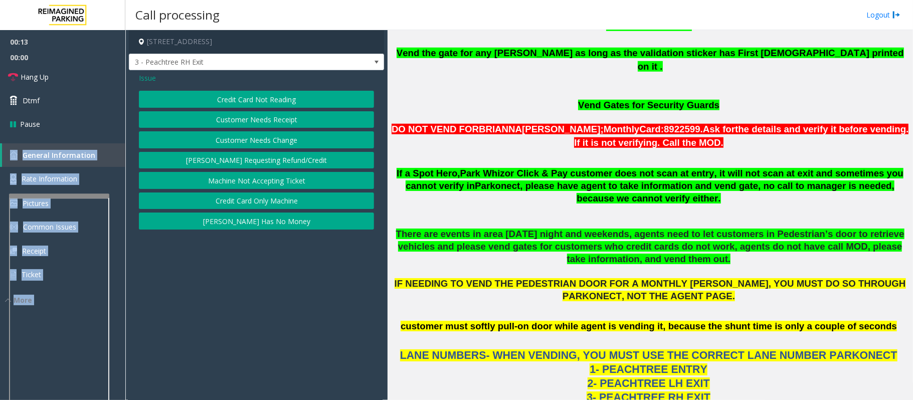
scroll to position [534, 0]
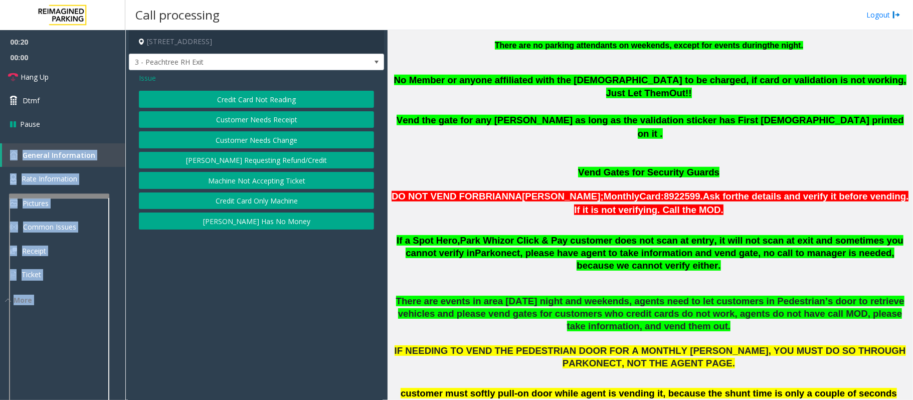
click at [300, 95] on button "Credit Card Not Reading" at bounding box center [256, 99] width 235 height 17
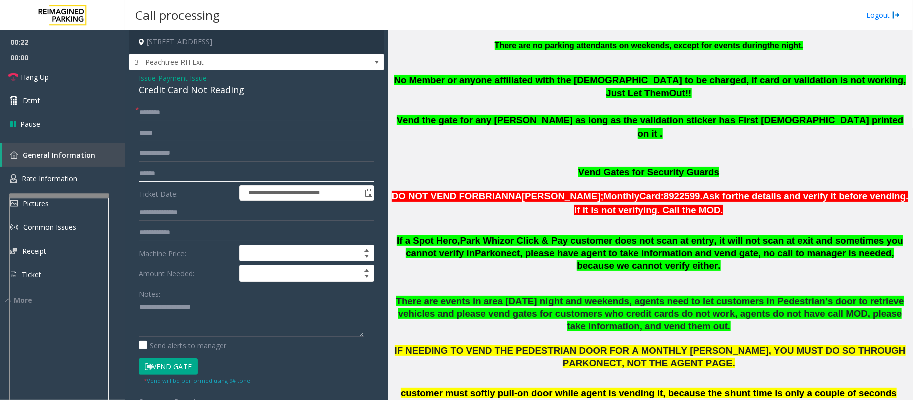
click at [187, 170] on input "text" at bounding box center [256, 173] width 235 height 17
type input "**********"
click at [152, 112] on input "text" at bounding box center [256, 112] width 235 height 17
click at [175, 317] on textarea at bounding box center [251, 318] width 225 height 38
paste textarea "**********"
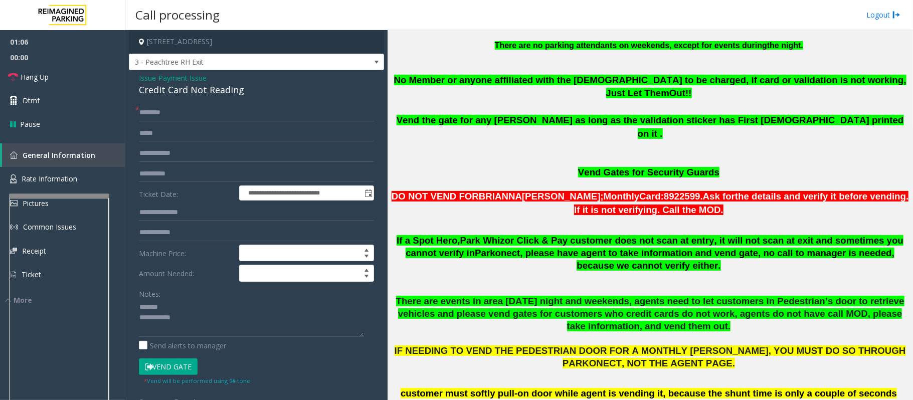
click at [185, 89] on div "Credit Card Not Reading" at bounding box center [256, 90] width 235 height 14
click at [195, 303] on textarea at bounding box center [251, 318] width 225 height 38
paste textarea "**********"
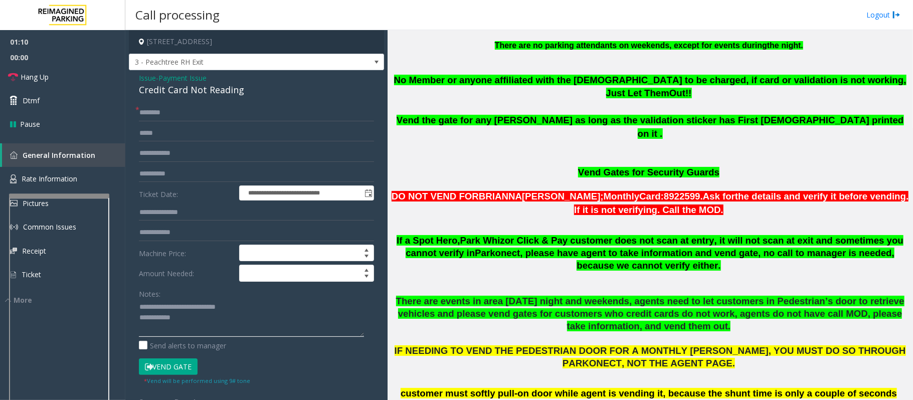
click at [205, 325] on textarea at bounding box center [251, 318] width 225 height 38
type textarea "**********"
click at [150, 109] on input "text" at bounding box center [256, 112] width 235 height 17
type input "****"
click at [196, 321] on textarea at bounding box center [251, 318] width 225 height 38
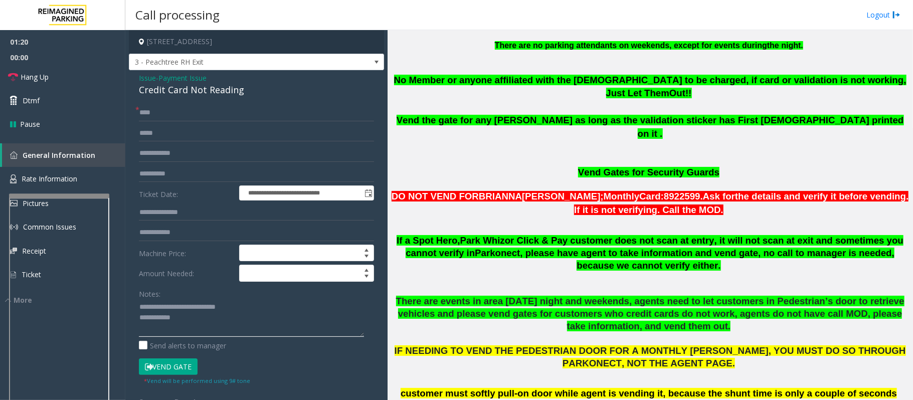
paste textarea "**********"
click at [177, 110] on input "****" at bounding box center [256, 112] width 235 height 17
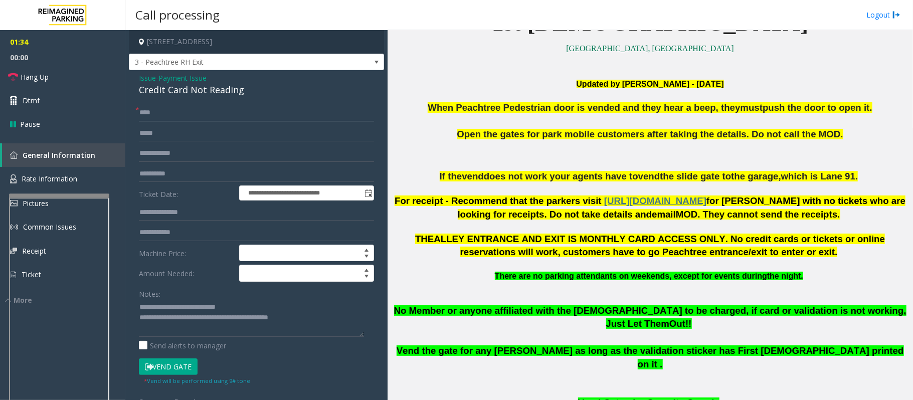
scroll to position [267, 0]
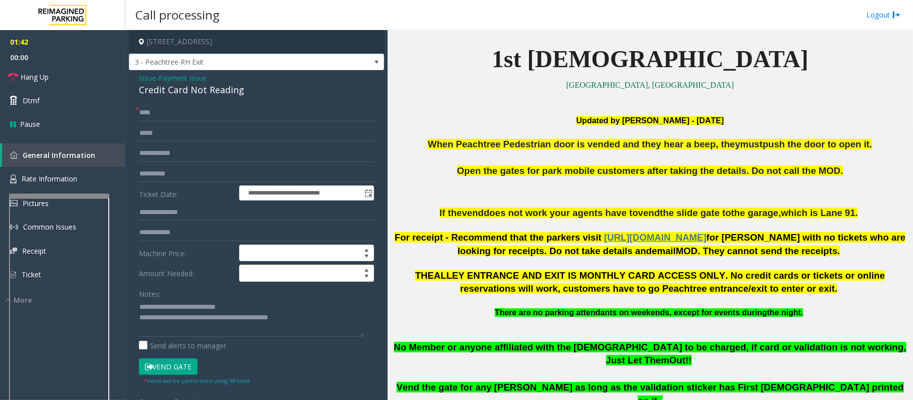
click at [187, 365] on button "Vend Gate" at bounding box center [168, 366] width 59 height 17
click at [312, 327] on textarea at bounding box center [251, 318] width 225 height 38
type textarea "**********"
click at [69, 71] on link "Hang Up" at bounding box center [62, 77] width 125 height 24
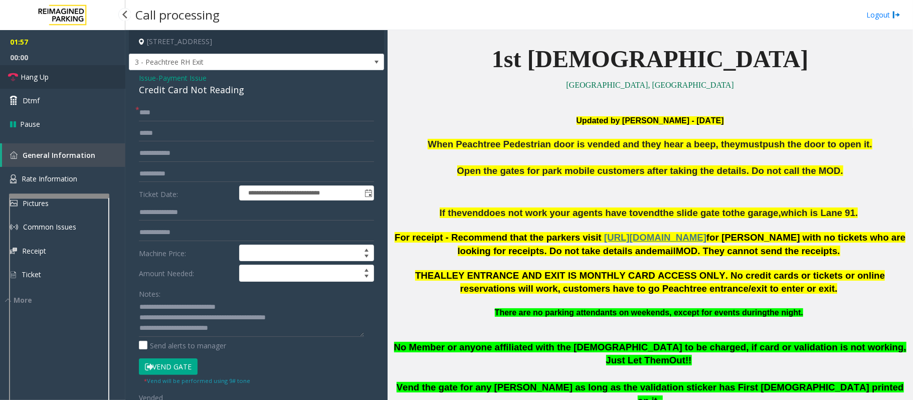
click at [69, 71] on link "Hang Up" at bounding box center [62, 77] width 125 height 24
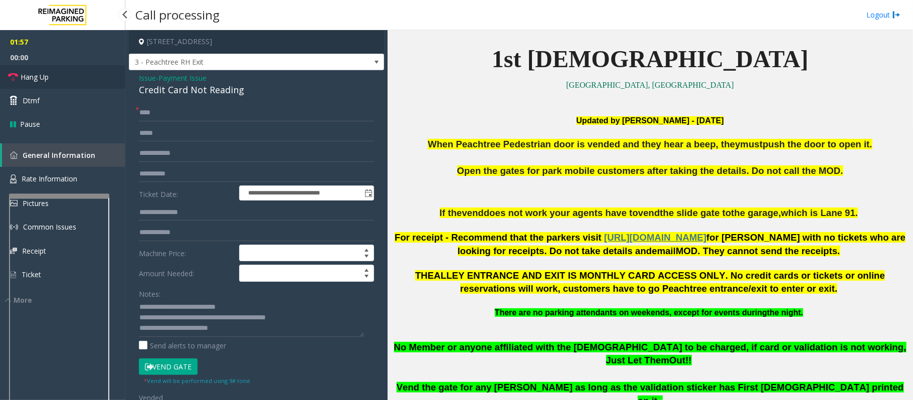
click at [69, 71] on link "Hang Up" at bounding box center [62, 77] width 125 height 24
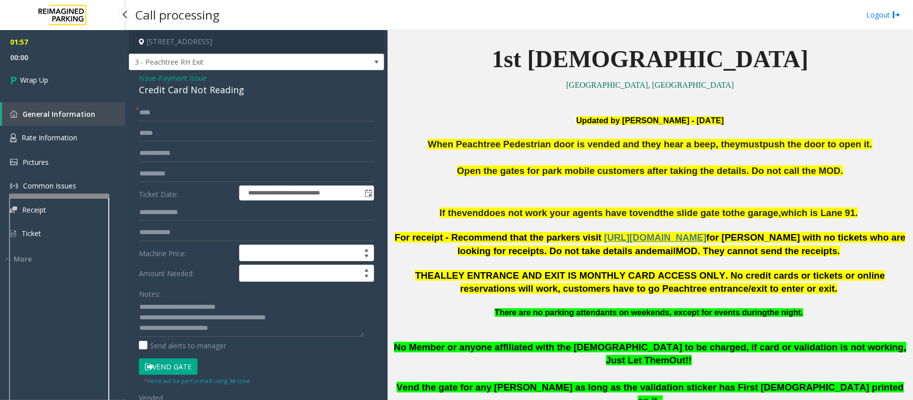
click at [69, 71] on link "Wrap Up" at bounding box center [62, 80] width 125 height 30
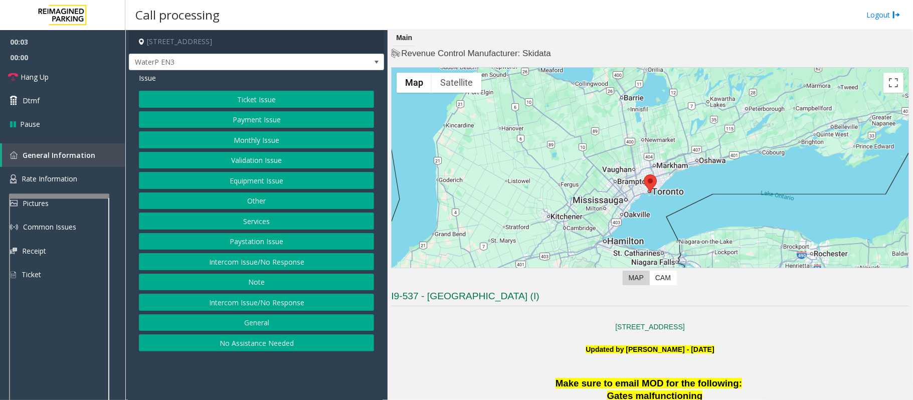
scroll to position [267, 0]
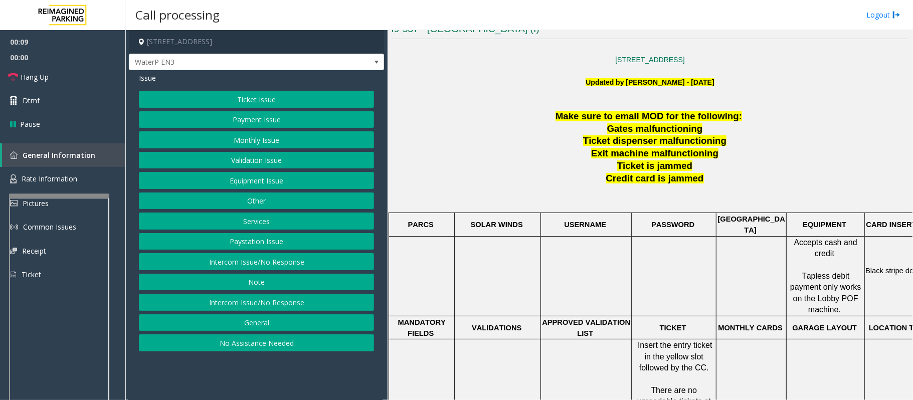
click at [270, 259] on button "Intercom Issue/No Response" at bounding box center [256, 261] width 235 height 17
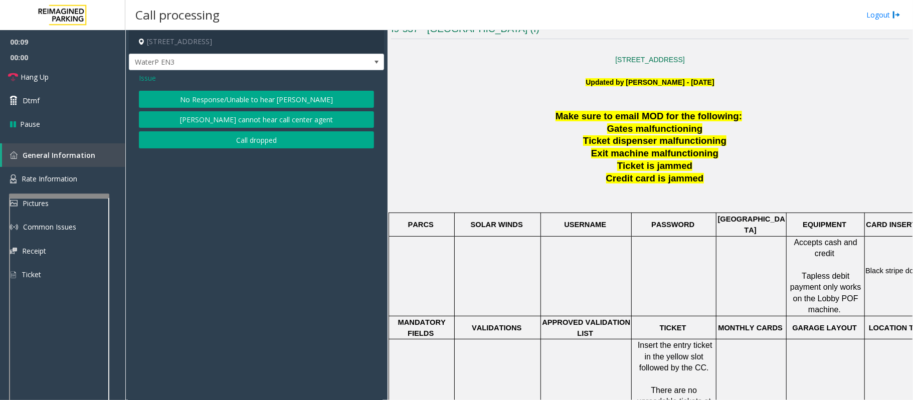
click at [249, 88] on div "Issue No Response/Unable to hear [PERSON_NAME] cannot hear call center agent Ca…" at bounding box center [256, 111] width 255 height 83
click at [246, 93] on button "No Response/Unable to hear [PERSON_NAME]" at bounding box center [256, 99] width 235 height 17
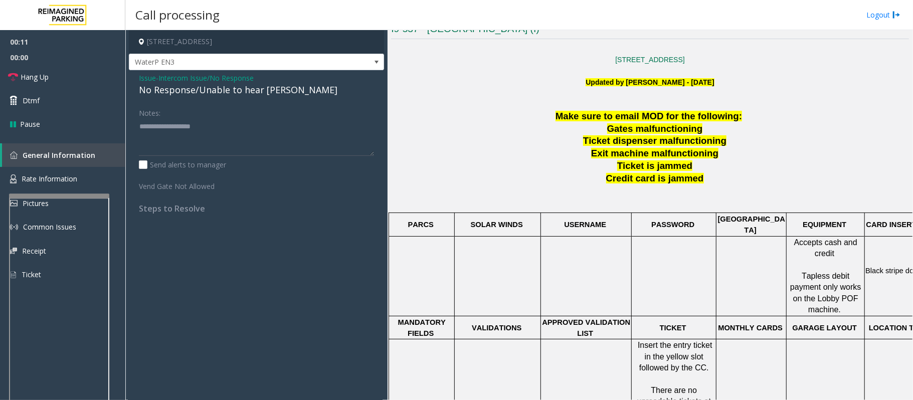
click at [245, 89] on div "No Response/Unable to hear [PERSON_NAME]" at bounding box center [256, 90] width 235 height 14
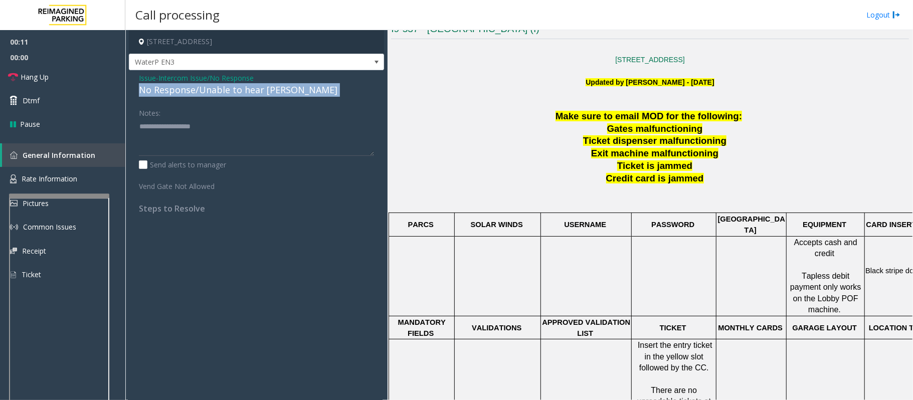
click at [245, 89] on div "No Response/Unable to hear [PERSON_NAME]" at bounding box center [256, 90] width 235 height 14
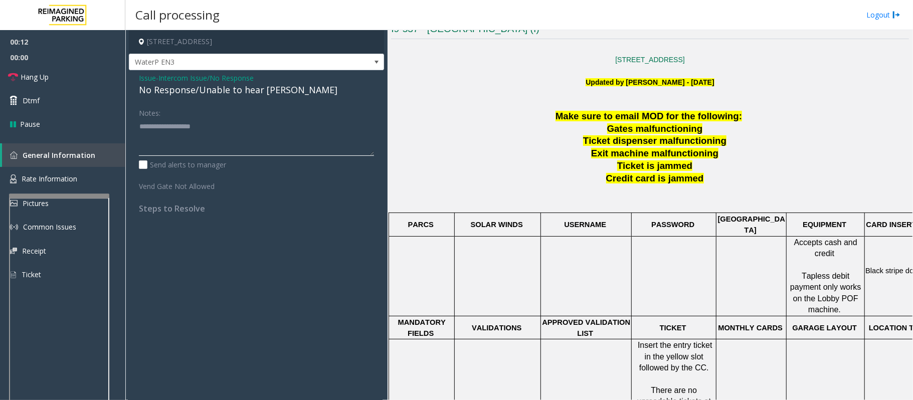
click at [232, 131] on textarea at bounding box center [256, 137] width 235 height 38
paste textarea "**********"
type textarea "**********"
click at [97, 79] on link "Hang Up" at bounding box center [62, 77] width 125 height 24
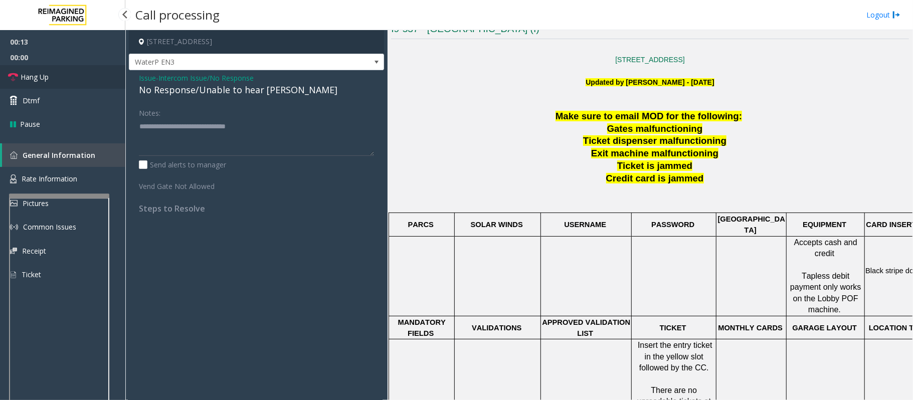
click at [97, 79] on link "Hang Up" at bounding box center [62, 77] width 125 height 24
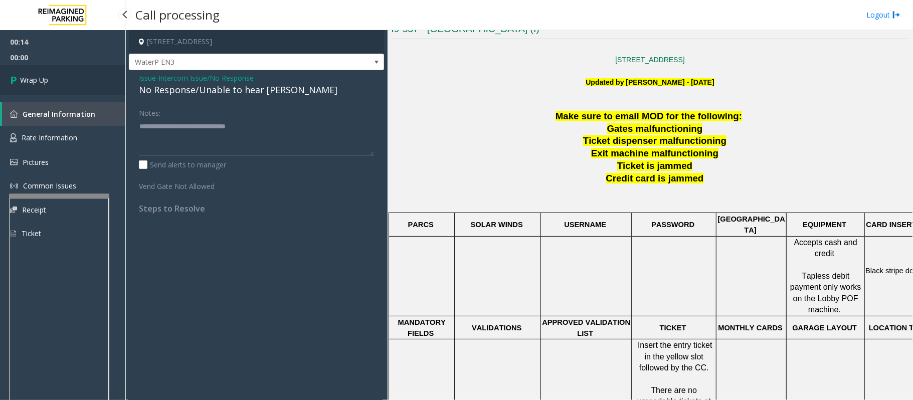
click at [97, 79] on link "Wrap Up" at bounding box center [62, 80] width 125 height 30
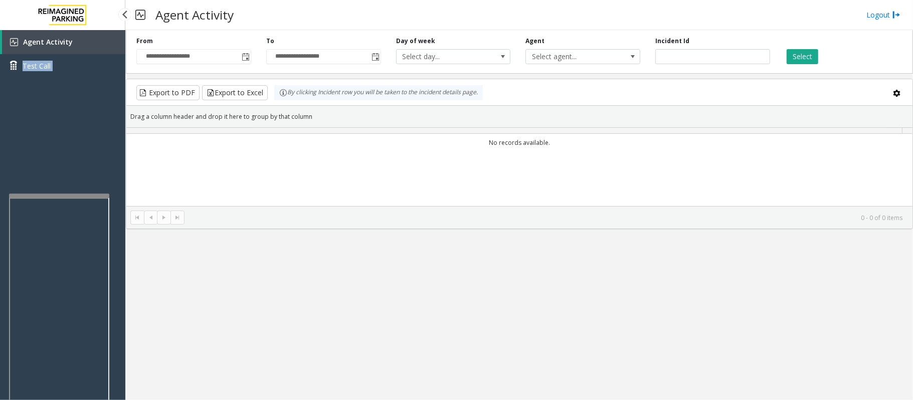
click at [97, 79] on div "Agent Activity Test Call" at bounding box center [62, 57] width 125 height 55
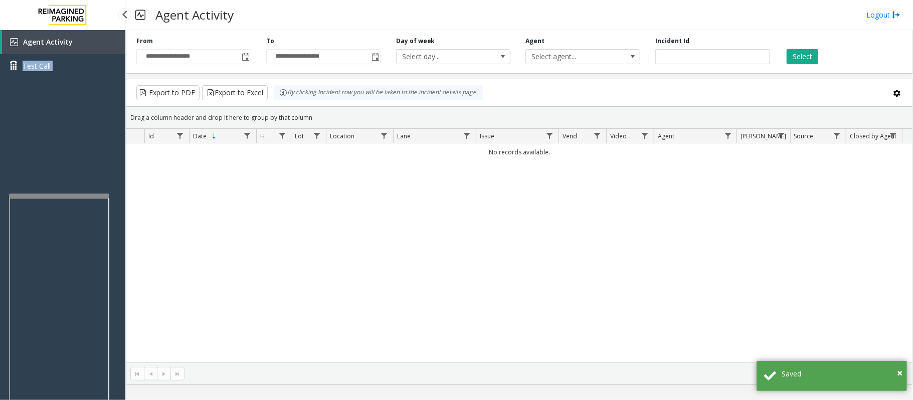
click at [106, 105] on div "Agent Activity Test Call" at bounding box center [62, 230] width 125 height 400
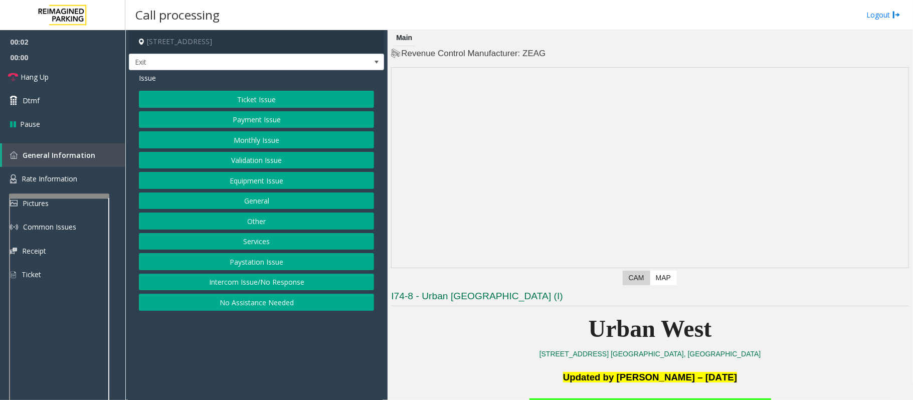
click at [267, 179] on button "Equipment Issue" at bounding box center [256, 180] width 235 height 17
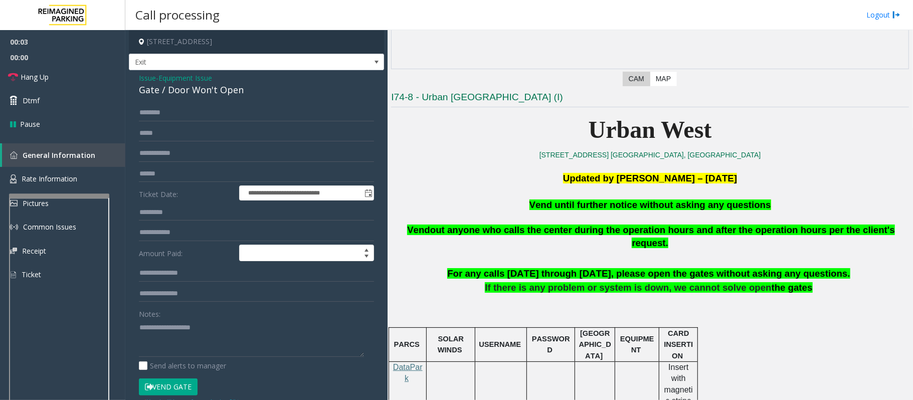
scroll to position [201, 0]
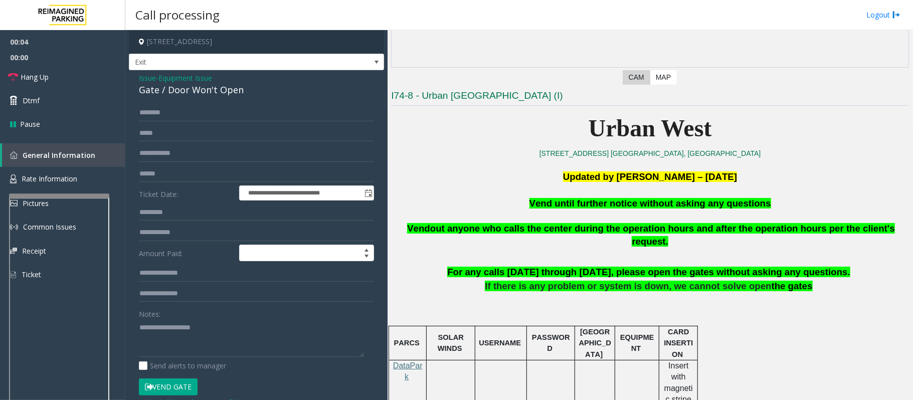
click at [183, 383] on button "Vend Gate" at bounding box center [168, 386] width 59 height 17
click at [602, 207] on span "Vend until further notice without asking any questions" at bounding box center [650, 203] width 242 height 11
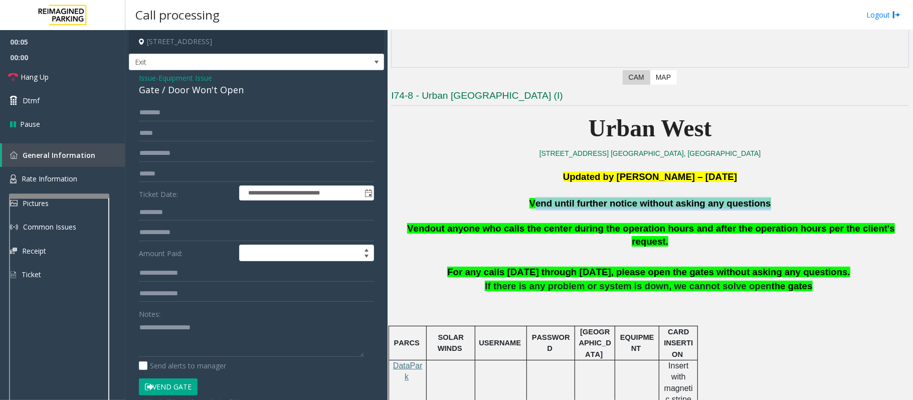
click at [602, 207] on span "Vend until further notice without asking any questions" at bounding box center [650, 203] width 242 height 11
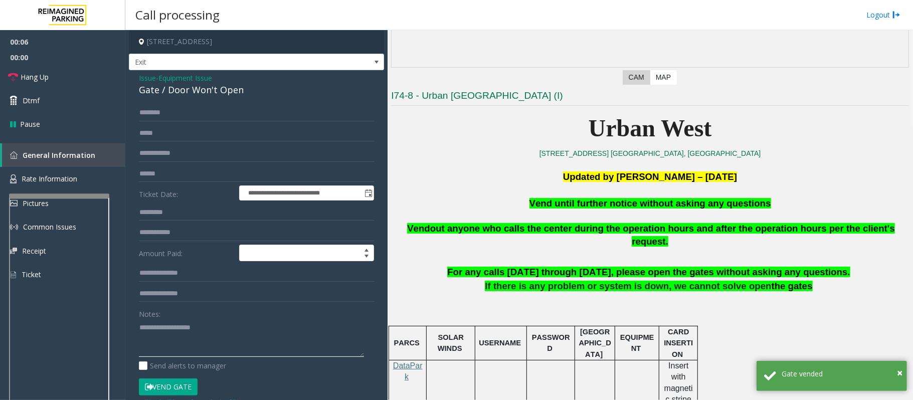
paste textarea "**********"
click at [237, 340] on textarea at bounding box center [251, 338] width 225 height 38
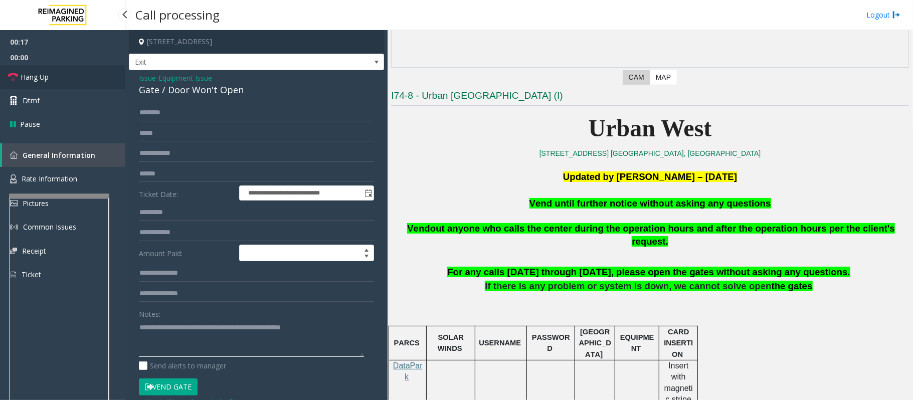
type textarea "**********"
click at [79, 81] on link "Hang Up" at bounding box center [62, 77] width 125 height 24
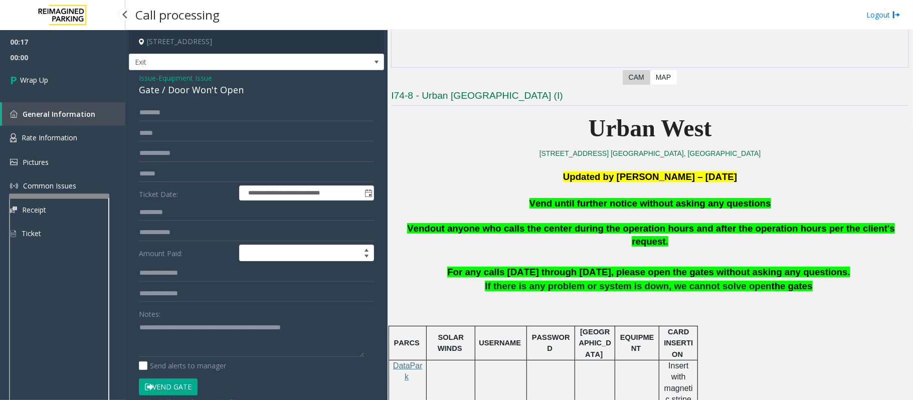
click at [79, 81] on link "Wrap Up" at bounding box center [62, 80] width 125 height 30
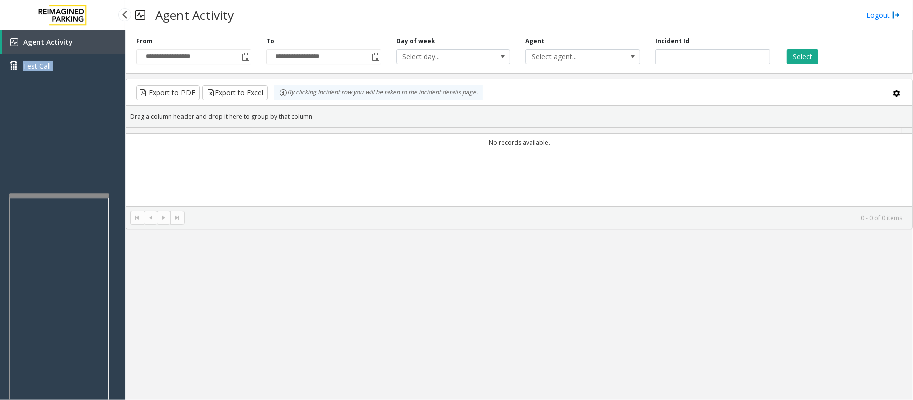
click at [79, 81] on div "Agent Activity Test Call" at bounding box center [62, 57] width 125 height 55
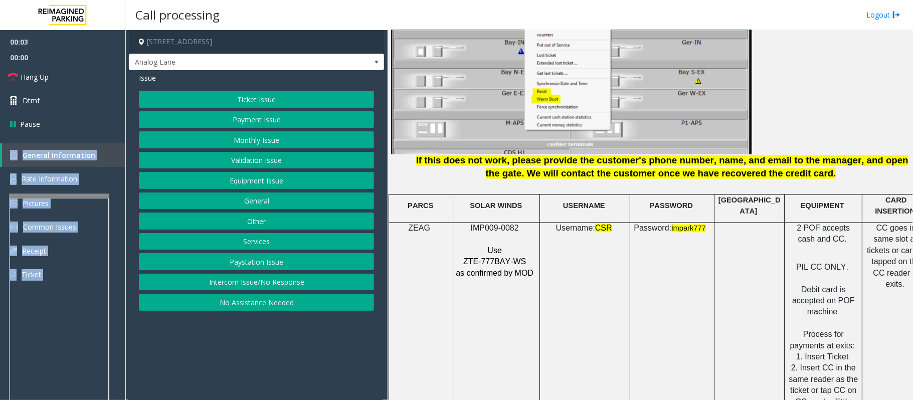
scroll to position [1203, 0]
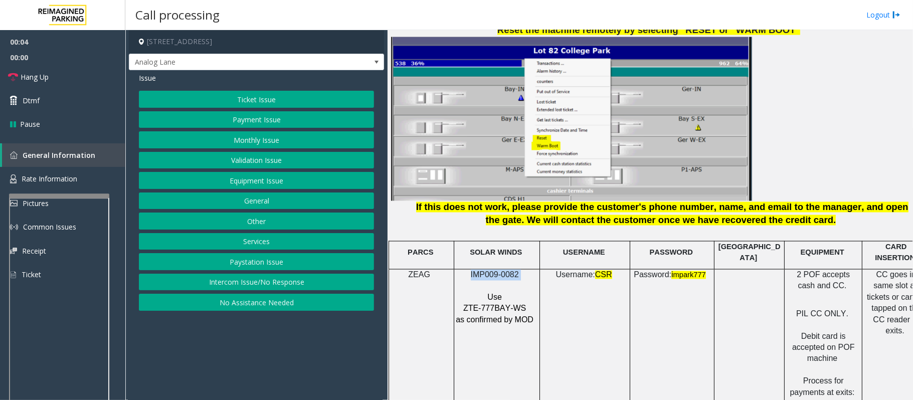
drag, startPoint x: 518, startPoint y: 271, endPoint x: 470, endPoint y: 267, distance: 48.7
click at [470, 270] on p "IMP009-0082" at bounding box center [495, 275] width 81 height 11
click at [276, 96] on button "Ticket Issue" at bounding box center [256, 99] width 235 height 17
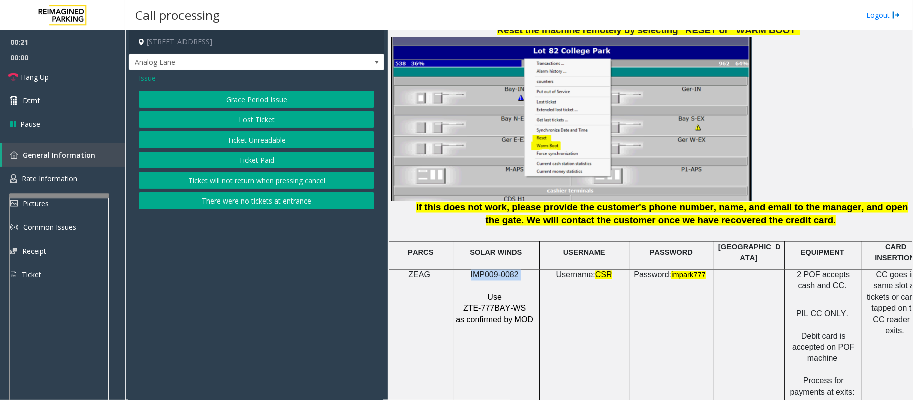
click at [285, 139] on button "Ticket Unreadable" at bounding box center [256, 139] width 235 height 17
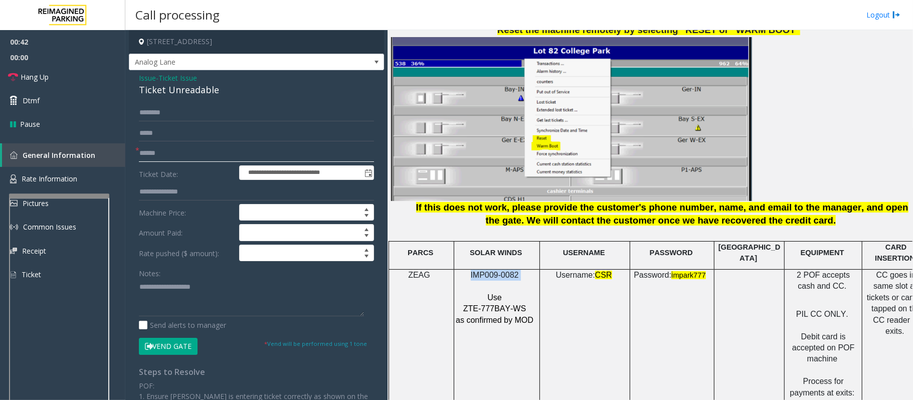
click at [176, 157] on input "text" at bounding box center [256, 153] width 235 height 17
click at [155, 296] on textarea at bounding box center [251, 298] width 225 height 38
paste textarea "**********"
click at [162, 87] on div "Ticket Unreadable" at bounding box center [256, 90] width 235 height 14
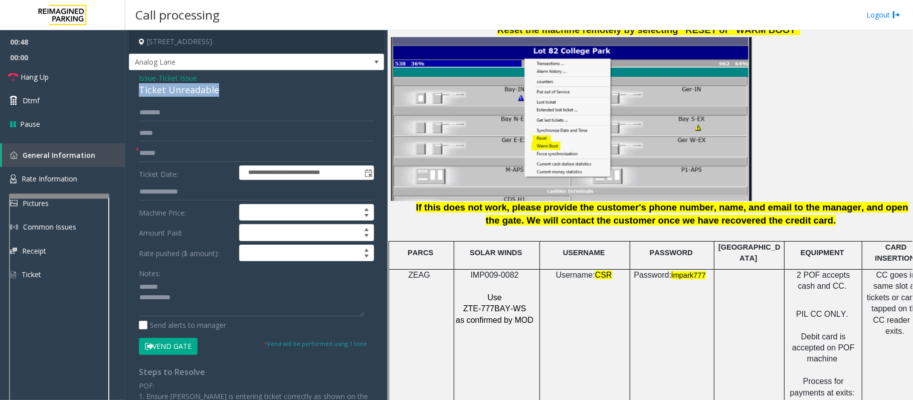
click at [162, 87] on div "Ticket Unreadable" at bounding box center [256, 90] width 235 height 14
click at [184, 283] on textarea at bounding box center [251, 298] width 225 height 38
paste textarea "**********"
click at [192, 305] on textarea at bounding box center [251, 298] width 225 height 38
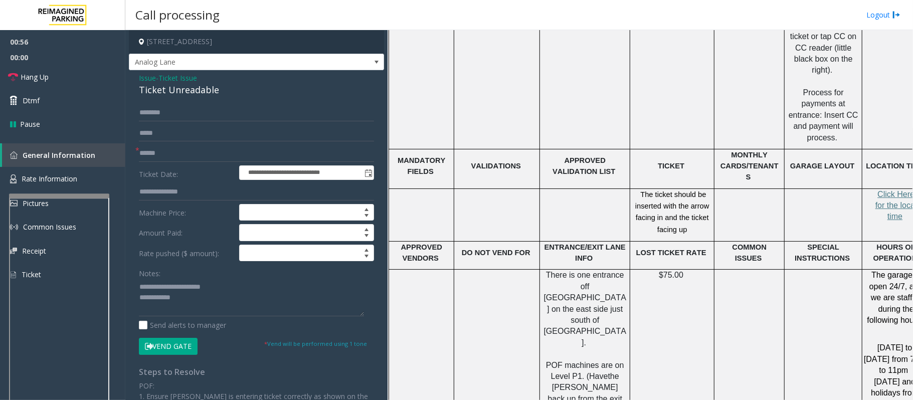
scroll to position [1671, 0]
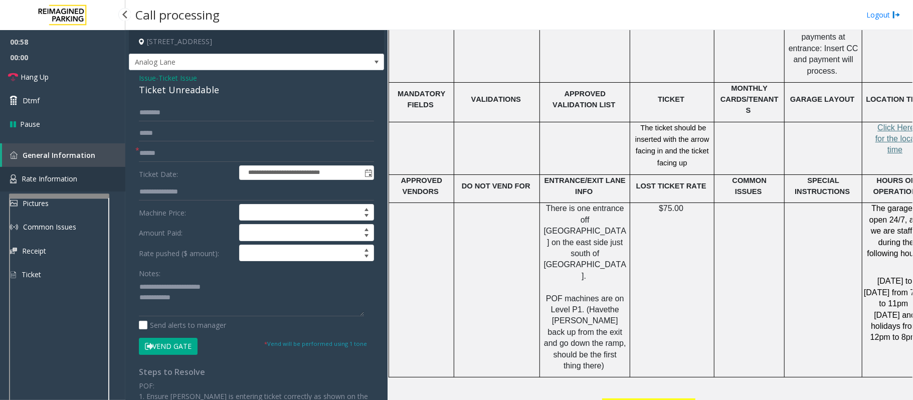
click at [73, 172] on link "Rate Information" at bounding box center [62, 179] width 125 height 25
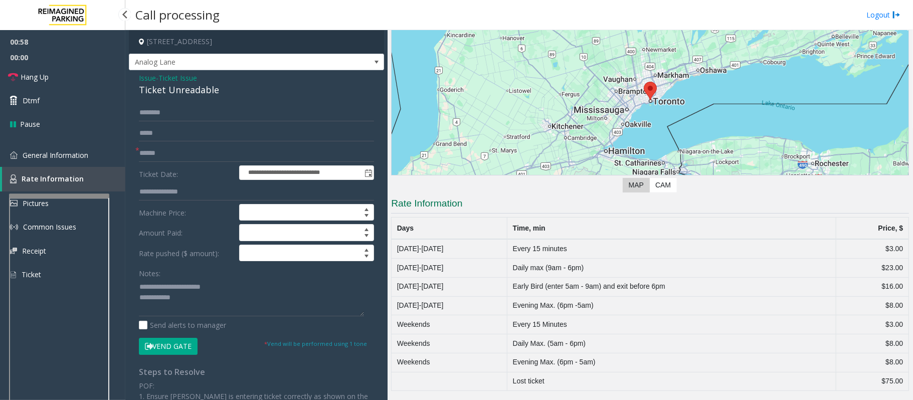
scroll to position [94, 0]
click at [200, 303] on textarea at bounding box center [251, 298] width 225 height 38
click at [195, 301] on textarea at bounding box center [251, 298] width 225 height 38
paste textarea "**********"
type textarea "**********"
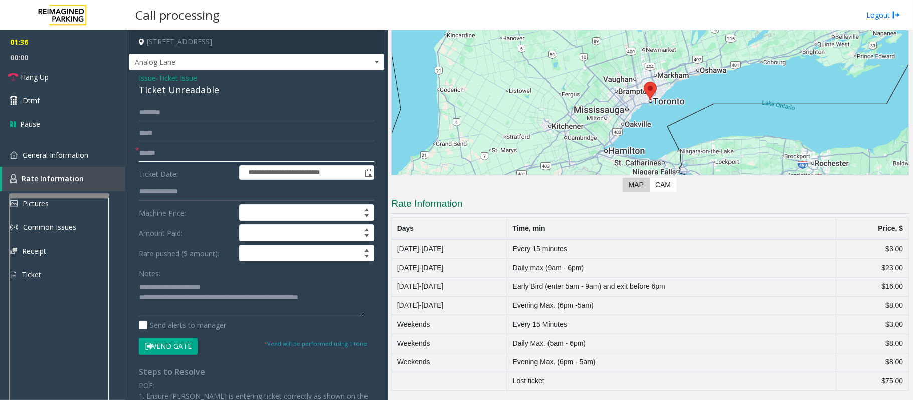
click at [177, 160] on input "text" at bounding box center [256, 153] width 235 height 17
type input "**"
click at [69, 71] on link "Hang Up" at bounding box center [62, 77] width 125 height 24
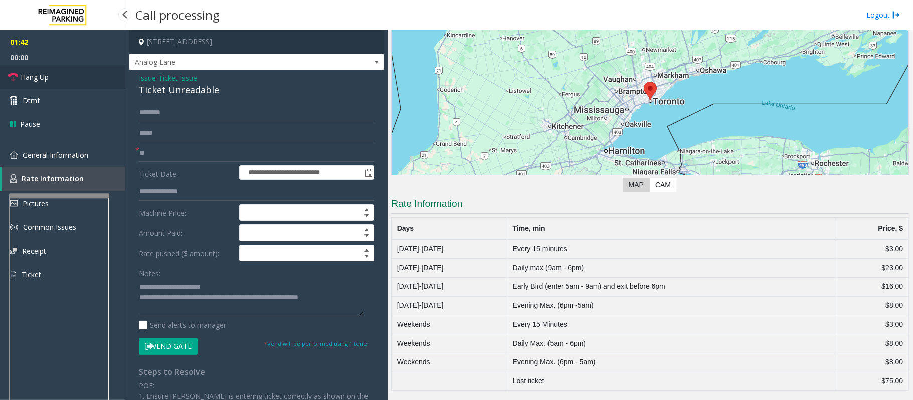
click at [69, 71] on link "Hang Up" at bounding box center [62, 77] width 125 height 24
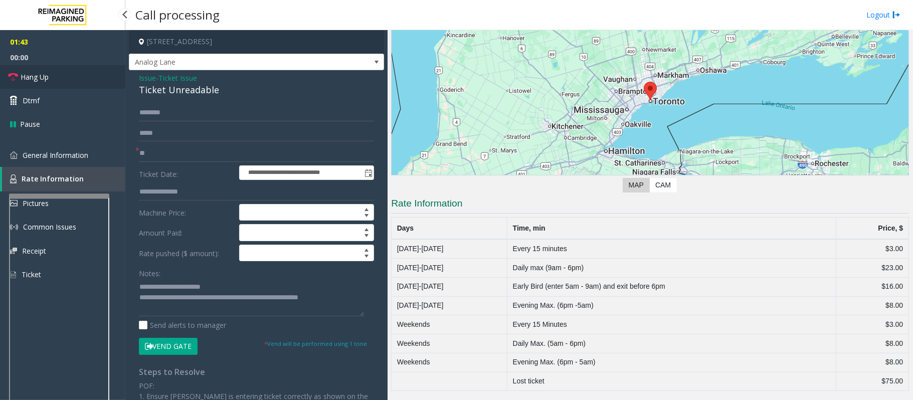
click at [69, 73] on link "Hang Up" at bounding box center [62, 77] width 125 height 24
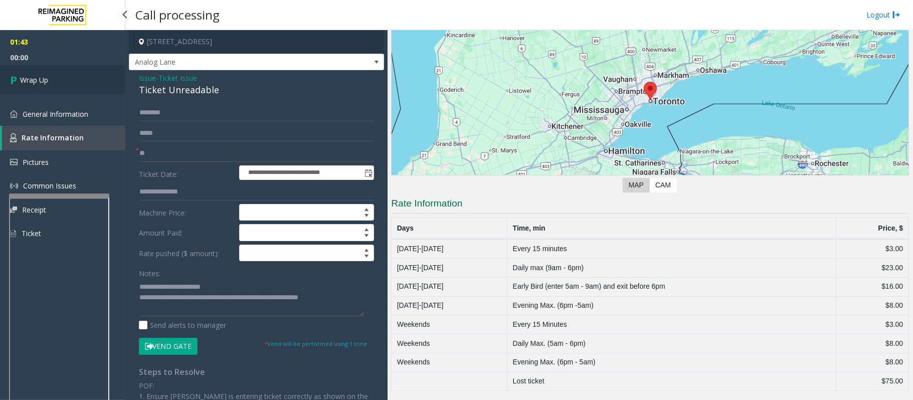
click at [69, 73] on link "Wrap Up" at bounding box center [62, 80] width 125 height 30
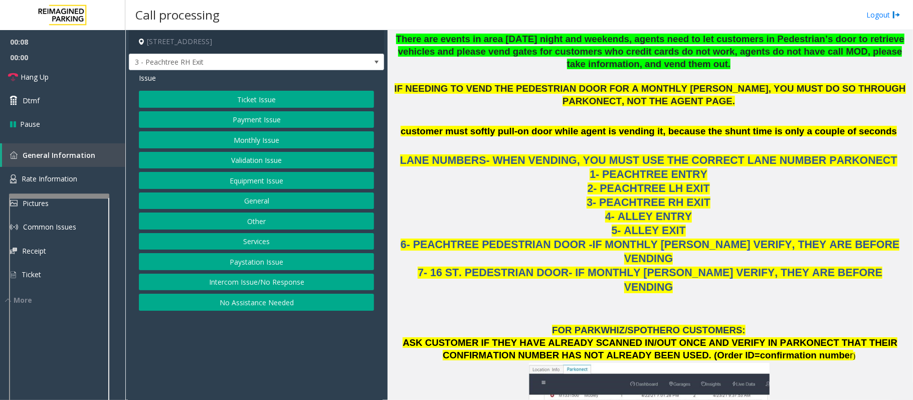
scroll to position [802, 0]
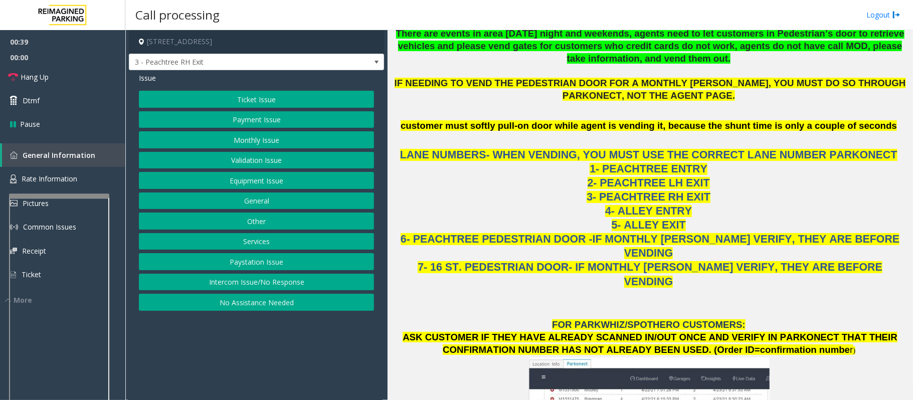
click at [254, 101] on button "Ticket Issue" at bounding box center [256, 99] width 235 height 17
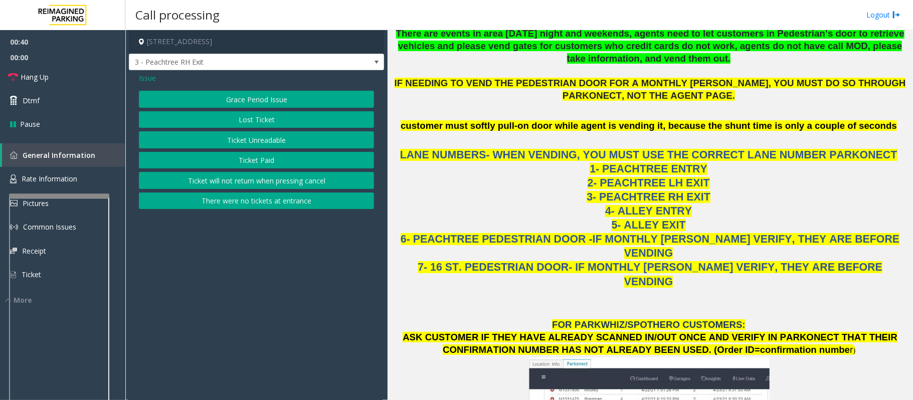
click at [257, 141] on button "Ticket Unreadable" at bounding box center [256, 139] width 235 height 17
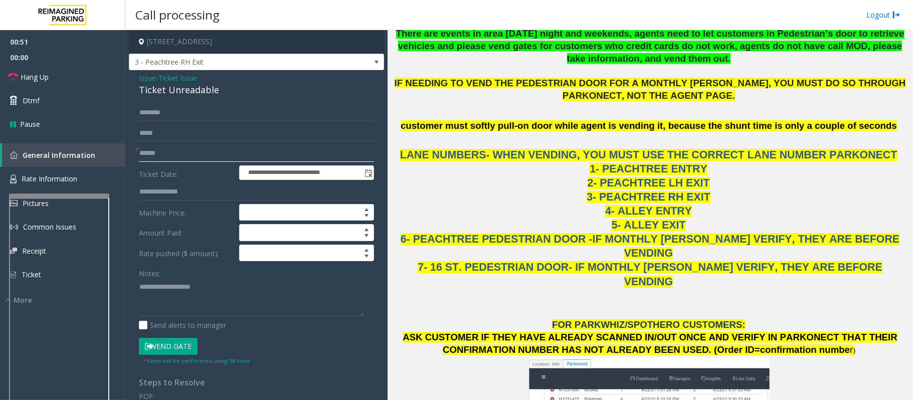
click at [166, 151] on input "text" at bounding box center [256, 153] width 235 height 17
click at [69, 165] on link "General Information" at bounding box center [63, 155] width 123 height 24
click at [73, 175] on span "Rate Information" at bounding box center [50, 179] width 56 height 10
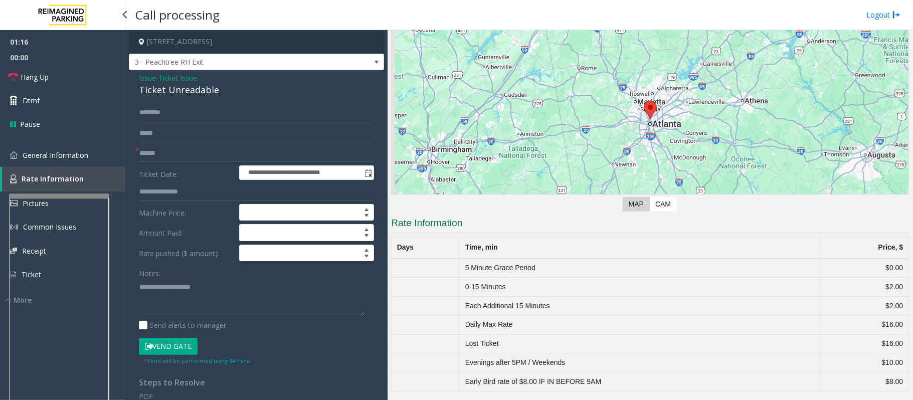
scroll to position [62, 0]
click at [71, 153] on span "General Information" at bounding box center [56, 155] width 66 height 10
